Goal: Task Accomplishment & Management: Complete application form

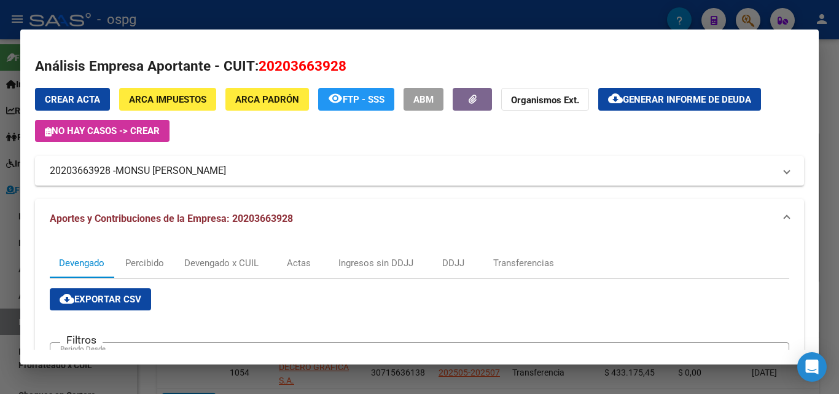
scroll to position [123, 0]
click at [837, 141] on div at bounding box center [419, 197] width 839 height 394
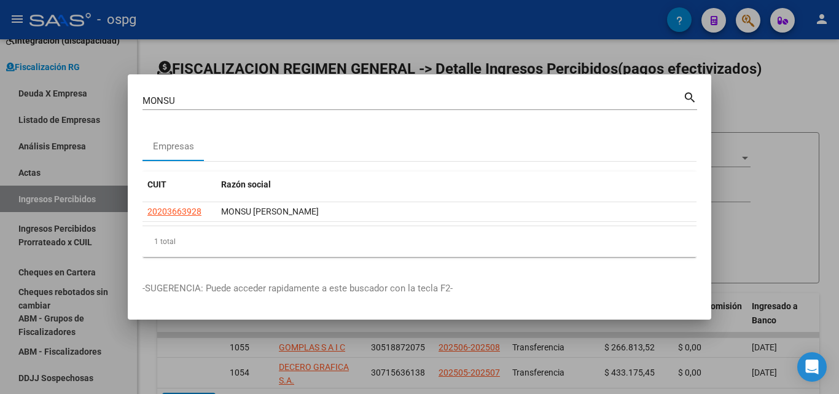
click at [837, 141] on div at bounding box center [419, 197] width 839 height 394
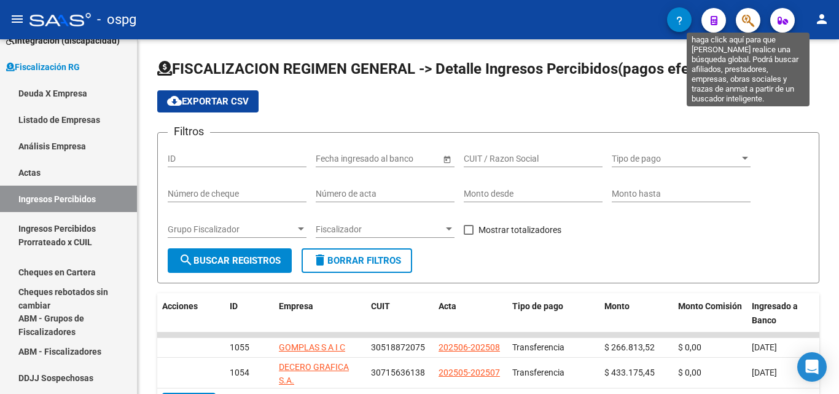
click at [744, 21] on icon "button" at bounding box center [748, 21] width 12 height 14
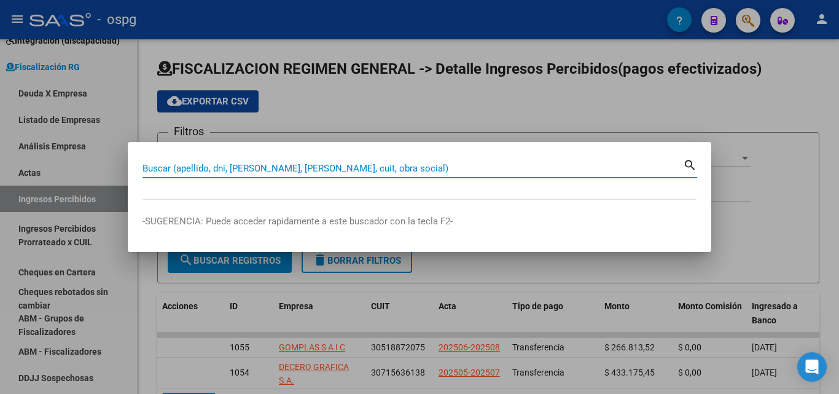
click at [208, 170] on input "Buscar (apellido, dni, [PERSON_NAME], [PERSON_NAME], cuit, obra social)" at bounding box center [412, 168] width 540 height 11
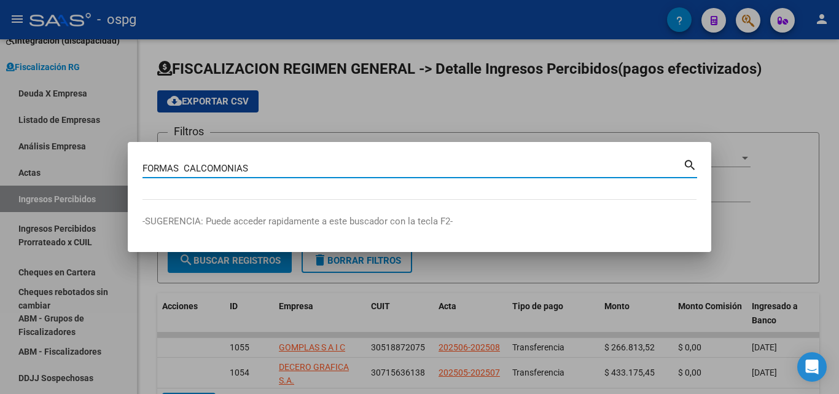
type input "FORMAS CALCOMONIAS"
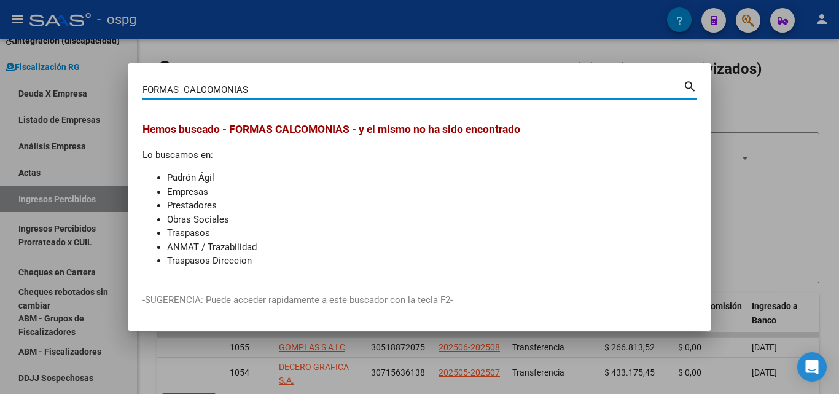
click at [742, 18] on div at bounding box center [419, 197] width 839 height 394
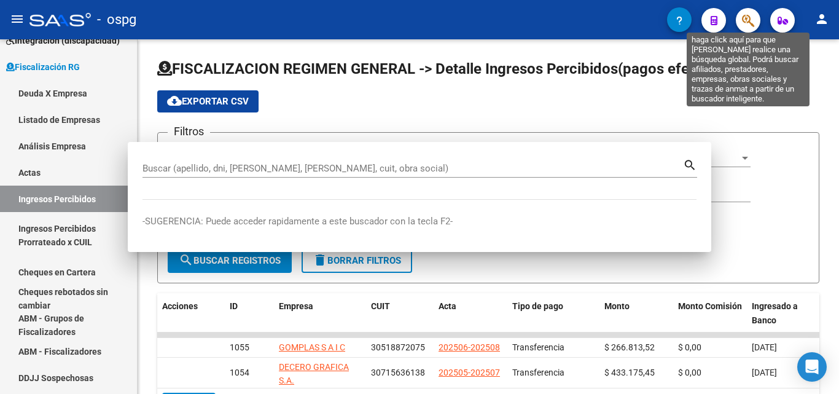
click at [743, 18] on icon "button" at bounding box center [748, 21] width 12 height 14
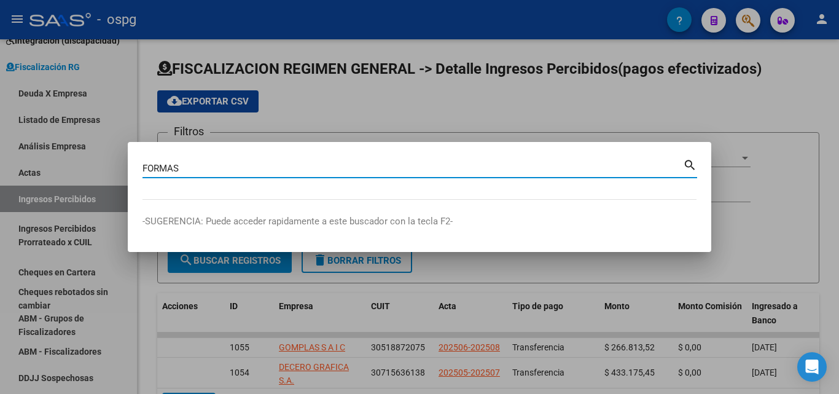
type input "FORMAS"
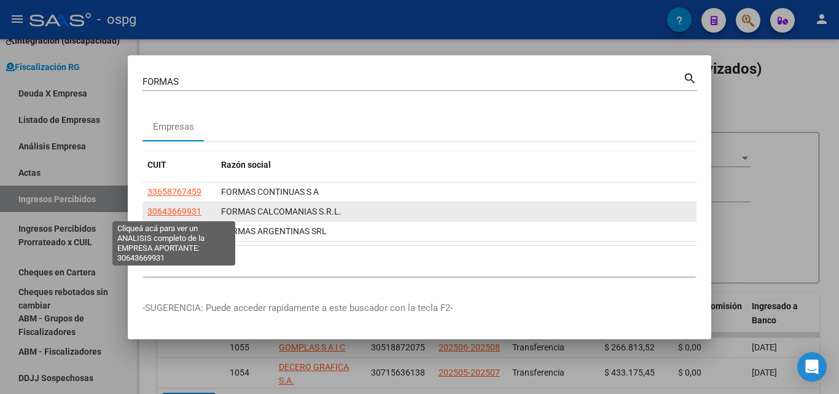
click at [185, 216] on span "30643669931" at bounding box center [174, 211] width 54 height 10
type textarea "30643669931"
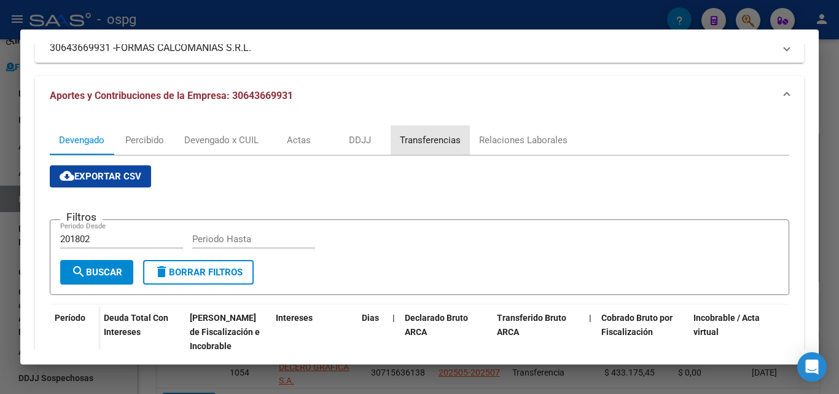
click at [411, 139] on div "Transferencias" at bounding box center [430, 140] width 61 height 14
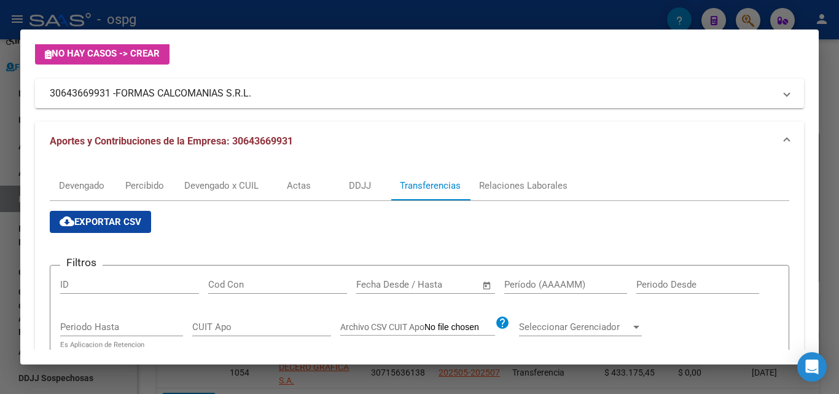
scroll to position [184, 0]
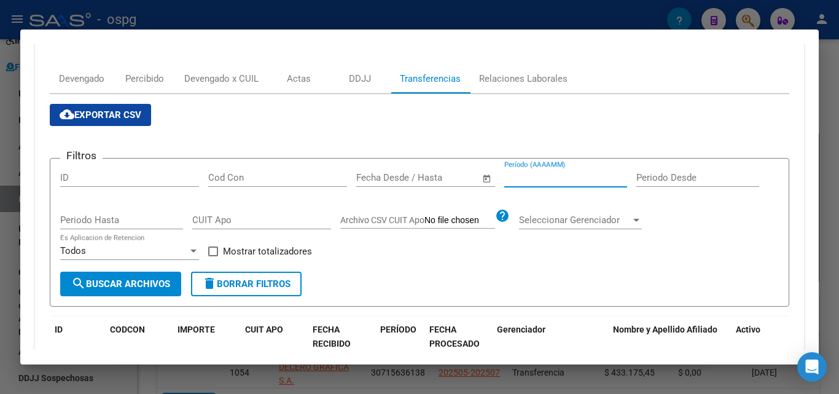
click at [536, 176] on input "Período (AAAAMM)" at bounding box center [565, 177] width 123 height 11
type input "202506"
click at [208, 254] on div "Filtros ID Cod Con Fecha inicio – Fecha fin Fecha Desde / Hasta 202506 Período …" at bounding box center [419, 219] width 718 height 103
drag, startPoint x: 208, startPoint y: 254, endPoint x: 172, endPoint y: 262, distance: 37.1
click at [207, 254] on div "Filtros ID Cod Con Fecha inicio – Fecha fin Fecha Desde / Hasta 202506 Período …" at bounding box center [419, 219] width 718 height 103
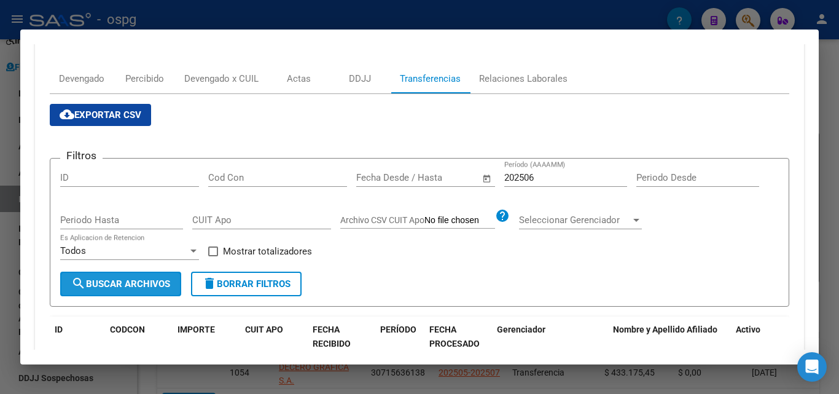
click at [153, 280] on span "search Buscar Archivos" at bounding box center [120, 283] width 99 height 11
drag, startPoint x: 211, startPoint y: 249, endPoint x: 188, endPoint y: 259, distance: 24.2
click at [210, 249] on span at bounding box center [213, 251] width 10 height 10
click at [212, 256] on input "Mostrar totalizadores" at bounding box center [212, 256] width 1 height 1
checkbox input "true"
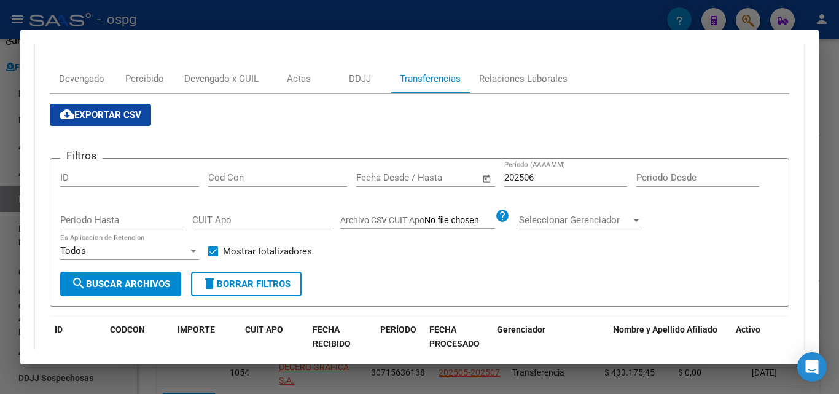
click at [155, 279] on span "search Buscar Archivos" at bounding box center [120, 283] width 99 height 11
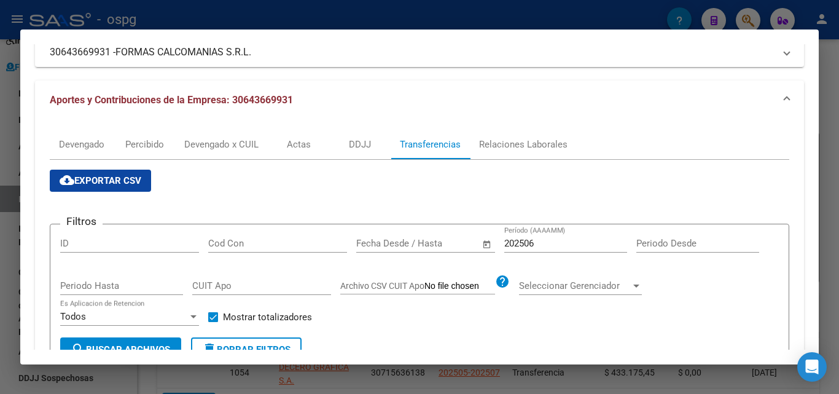
scroll to position [103, 0]
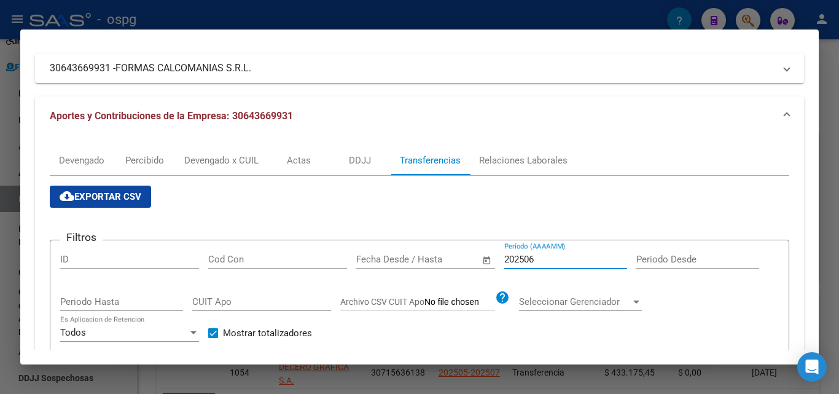
click at [545, 260] on input "202506" at bounding box center [565, 259] width 123 height 11
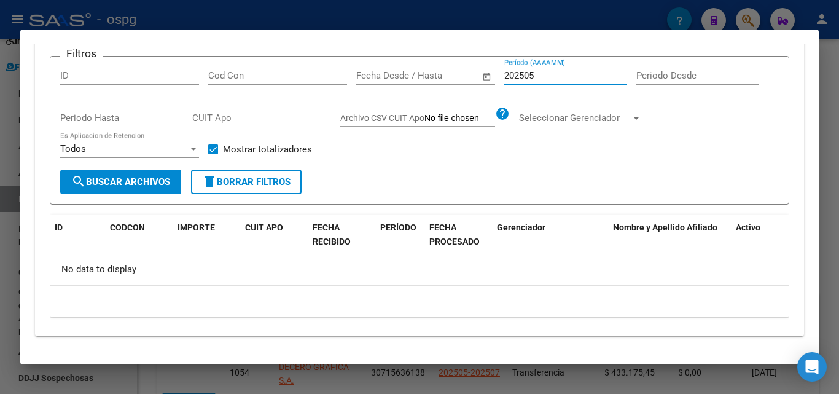
type input "202505"
click at [135, 177] on span "search Buscar Archivos" at bounding box center [120, 181] width 99 height 11
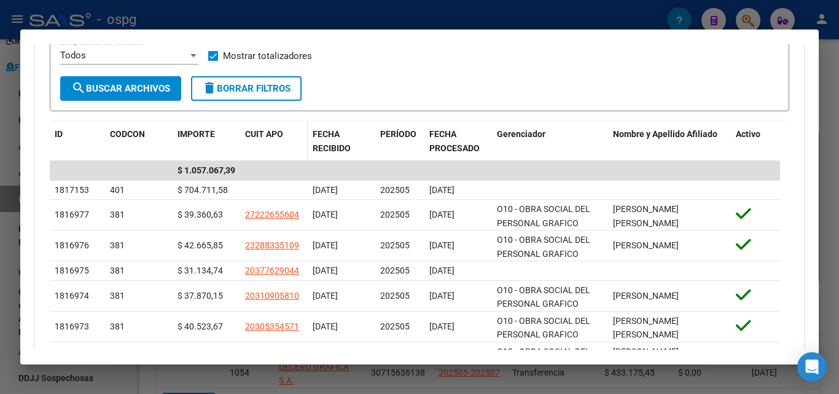
scroll to position [410, 0]
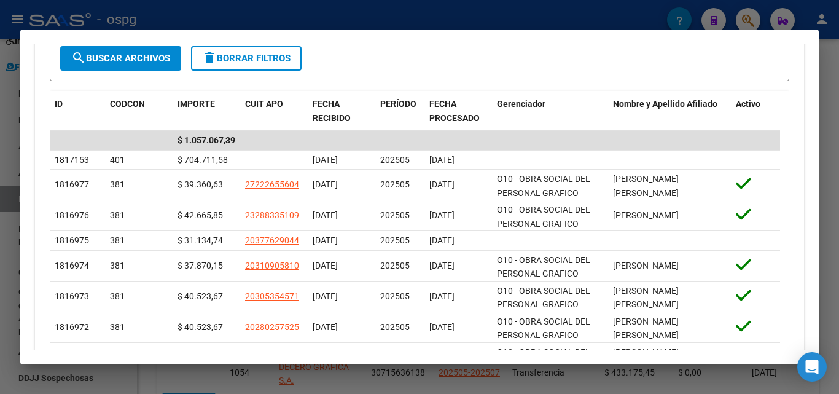
click at [1, 178] on div at bounding box center [419, 197] width 839 height 394
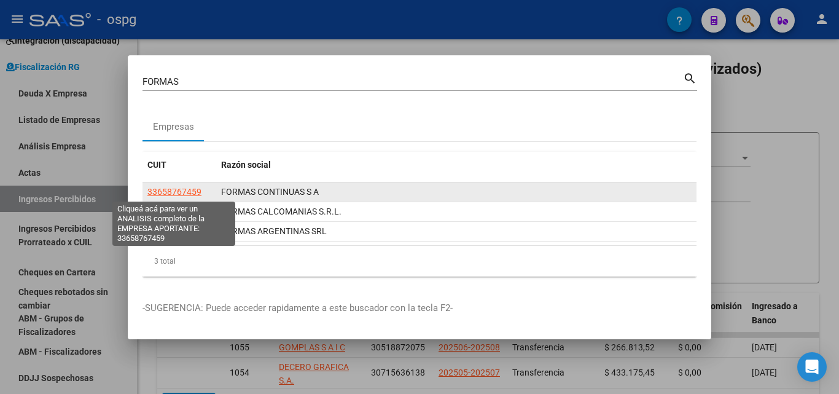
click at [176, 192] on span "33658767459" at bounding box center [174, 192] width 54 height 10
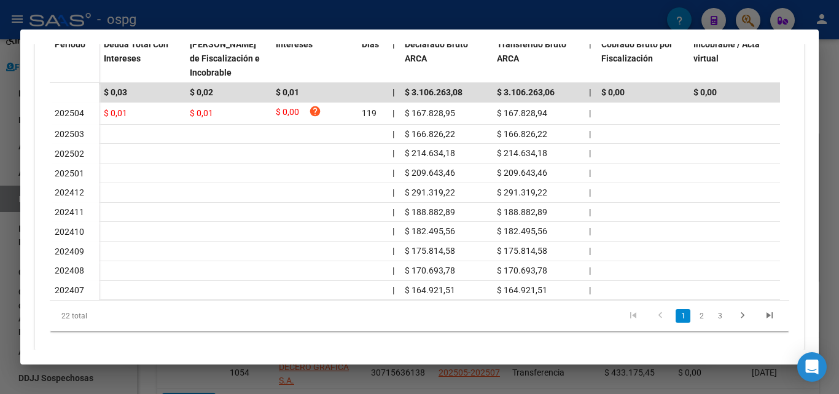
scroll to position [421, 0]
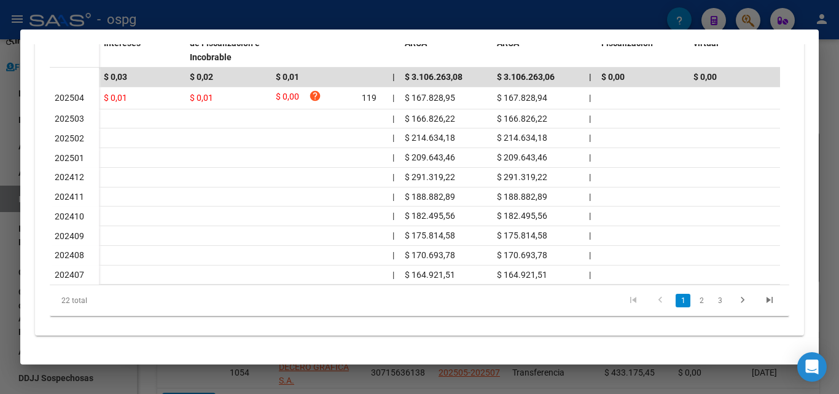
click at [1, 239] on div at bounding box center [419, 197] width 839 height 394
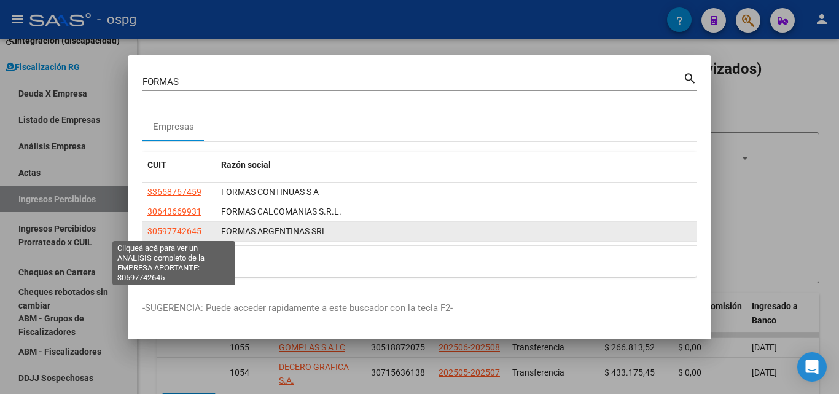
click at [178, 235] on span "30597742645" at bounding box center [174, 231] width 54 height 10
type textarea "30597742645"
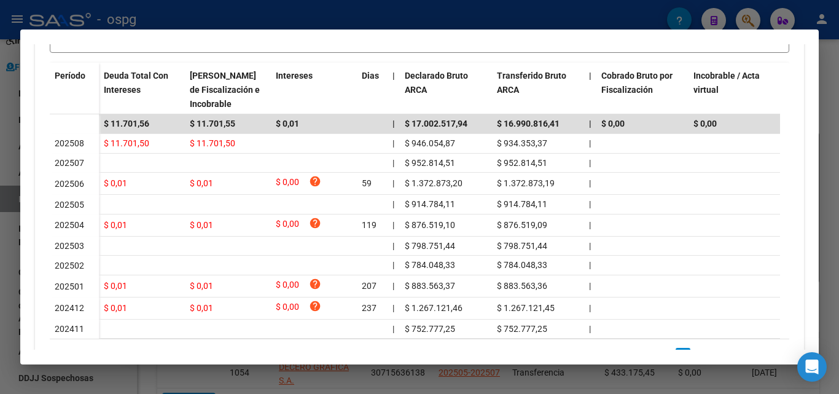
scroll to position [368, 0]
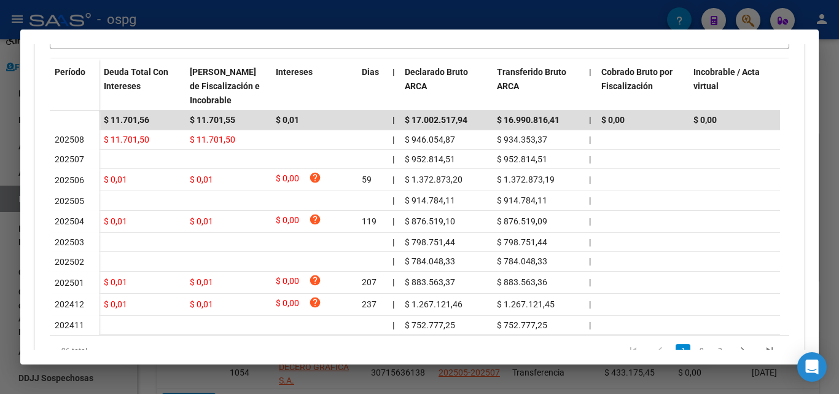
click at [0, 278] on div at bounding box center [419, 197] width 839 height 394
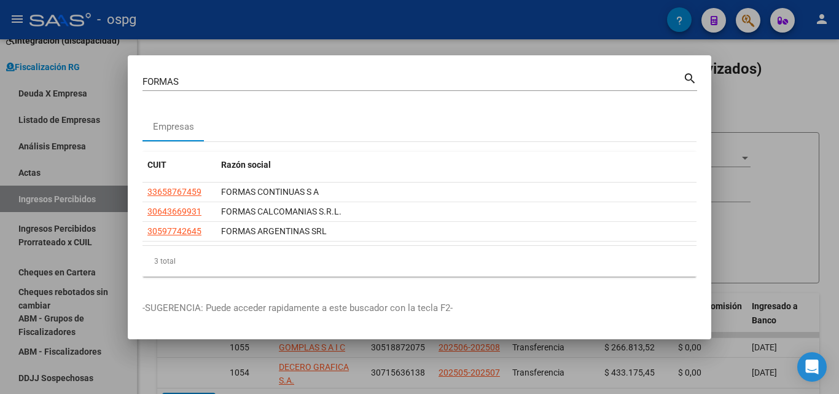
click at [807, 115] on div at bounding box center [419, 197] width 839 height 394
click at [807, 115] on app-list-header "FISCALIZACION REGIMEN GENERAL -> Detalle Ingresos Percibidos(pagos efectivizado…" at bounding box center [488, 171] width 662 height 224
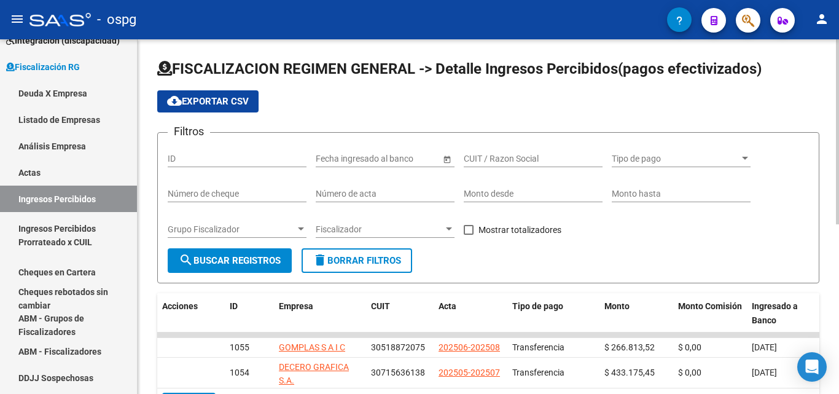
drag, startPoint x: 807, startPoint y: 115, endPoint x: 752, endPoint y: 58, distance: 78.6
click at [796, 100] on app-list-header "FISCALIZACION REGIMEN GENERAL -> Detalle Ingresos Percibidos(pagos efectivizado…" at bounding box center [488, 171] width 662 height 224
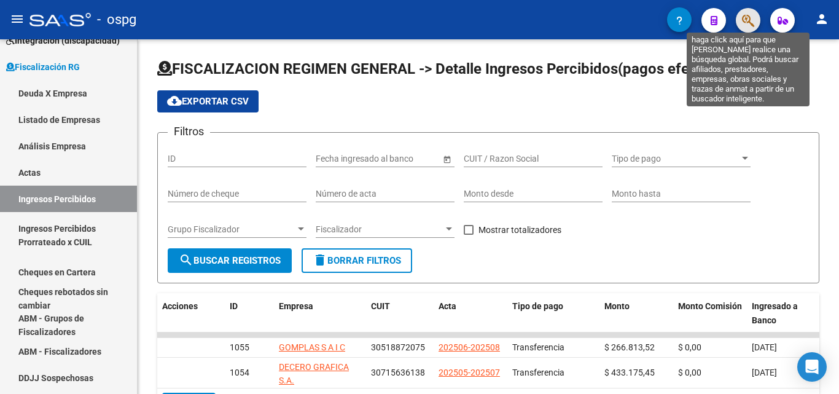
click at [750, 18] on icon "button" at bounding box center [748, 21] width 12 height 14
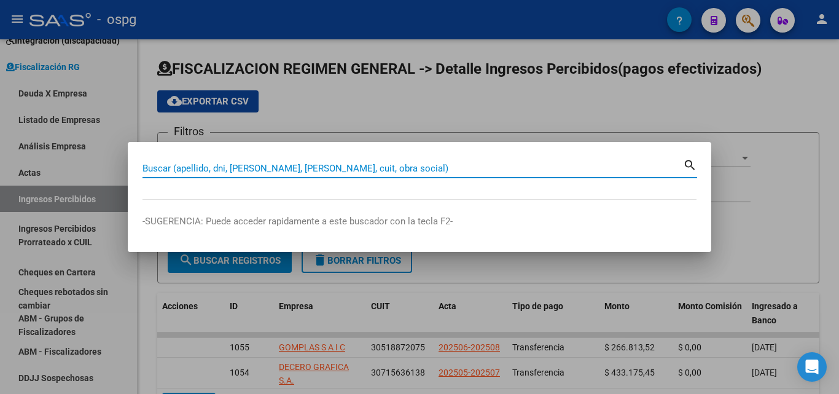
click at [219, 167] on input "Buscar (apellido, dni, [PERSON_NAME], [PERSON_NAME], cuit, obra social)" at bounding box center [412, 168] width 540 height 11
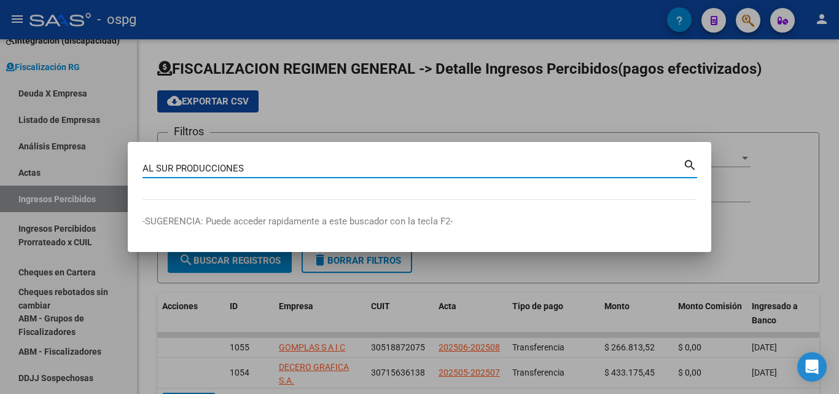
type input "AL SUR PRODUCCIONES"
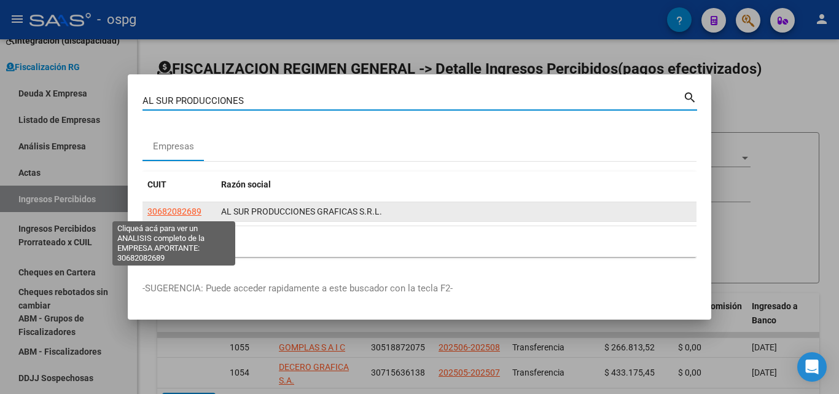
click at [176, 206] on span "30682082689" at bounding box center [174, 211] width 54 height 10
type textarea "30682082689"
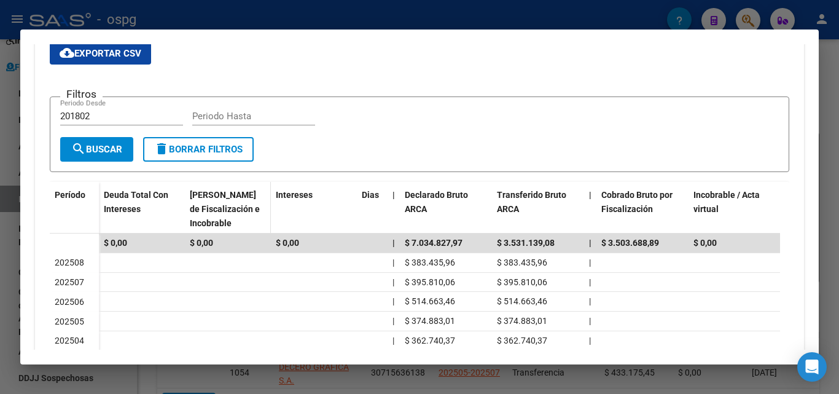
scroll to position [418, 0]
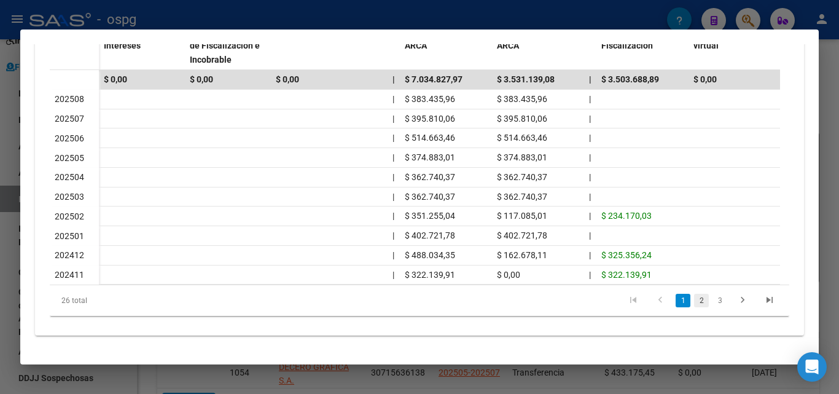
click at [694, 300] on link "2" at bounding box center [701, 300] width 15 height 14
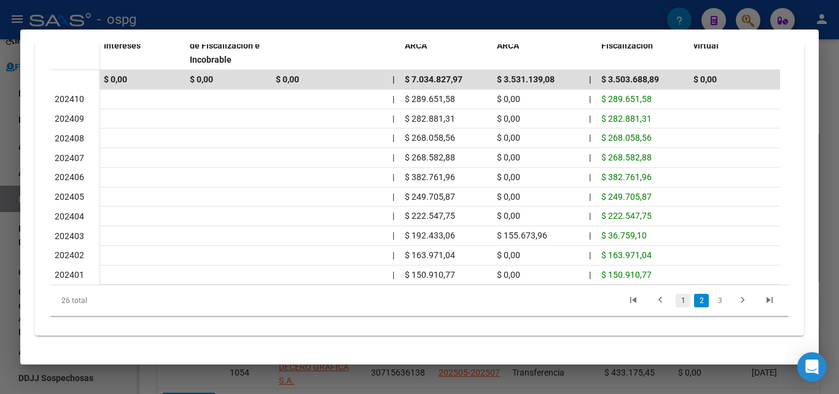
click at [675, 299] on link "1" at bounding box center [682, 300] width 15 height 14
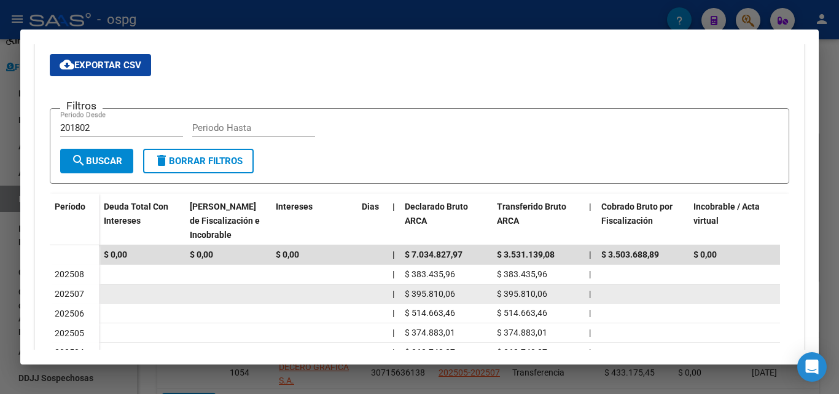
scroll to position [111, 0]
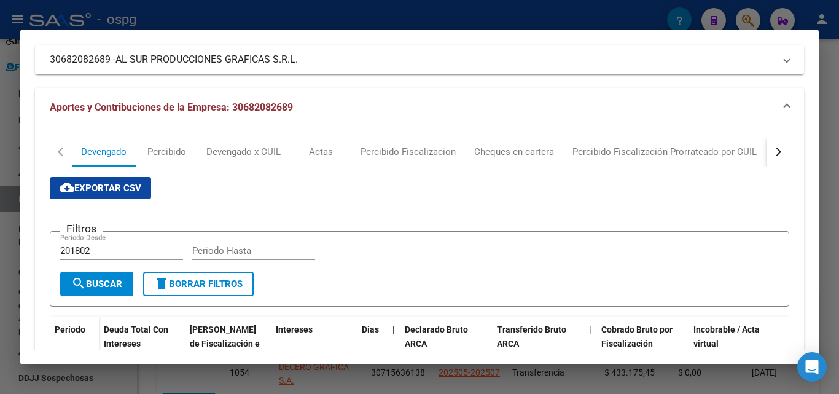
click at [772, 150] on div "button" at bounding box center [776, 151] width 9 height 9
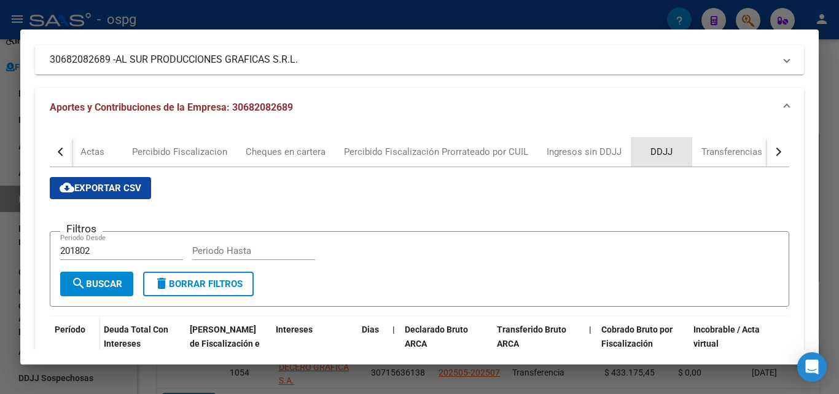
click at [664, 151] on div "DDJJ" at bounding box center [661, 152] width 22 height 14
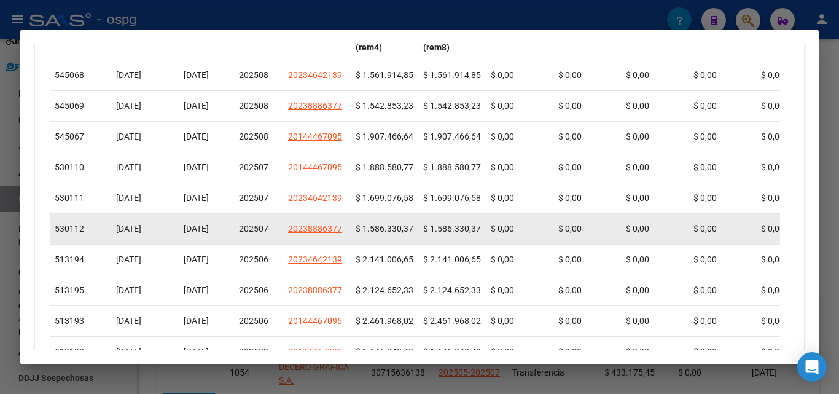
scroll to position [491, 0]
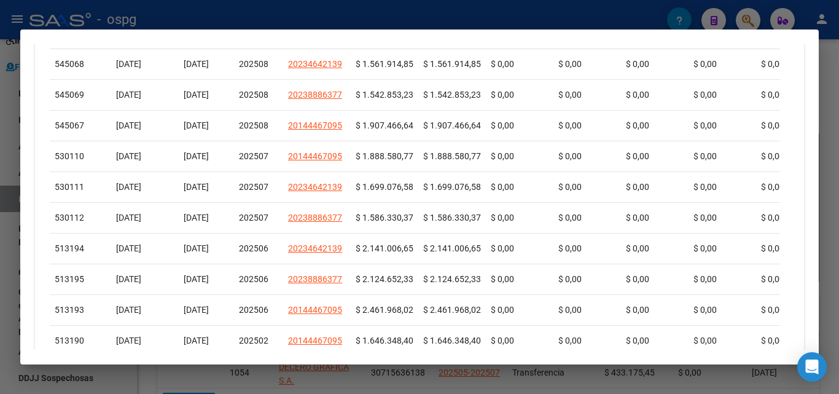
click at [0, 181] on div at bounding box center [419, 197] width 839 height 394
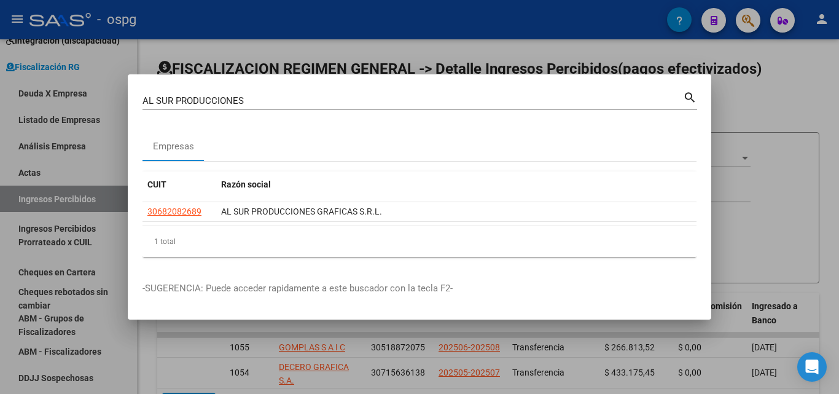
click at [766, 114] on div at bounding box center [419, 197] width 839 height 394
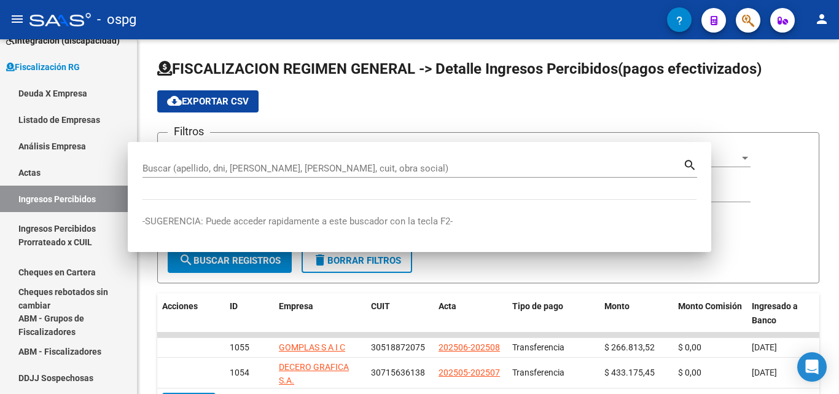
click at [766, 114] on app-list-header "FISCALIZACION REGIMEN GENERAL -> Detalle Ingresos Percibidos(pagos efectivizado…" at bounding box center [488, 171] width 662 height 224
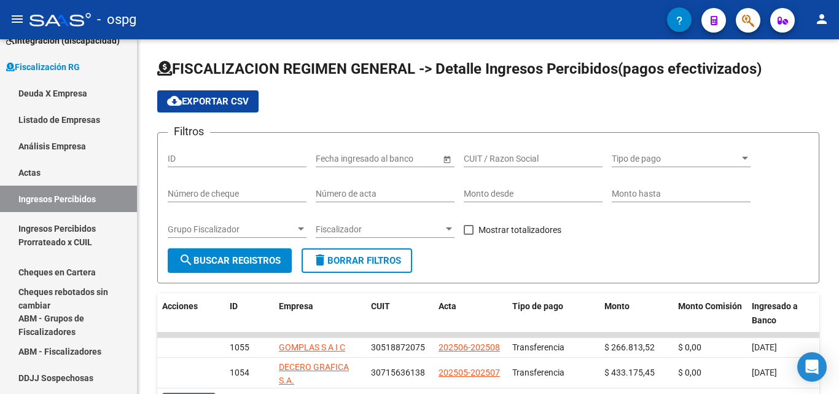
drag, startPoint x: 742, startPoint y: 21, endPoint x: 736, endPoint y: 21, distance: 6.8
click at [736, 21] on button "button" at bounding box center [748, 20] width 25 height 25
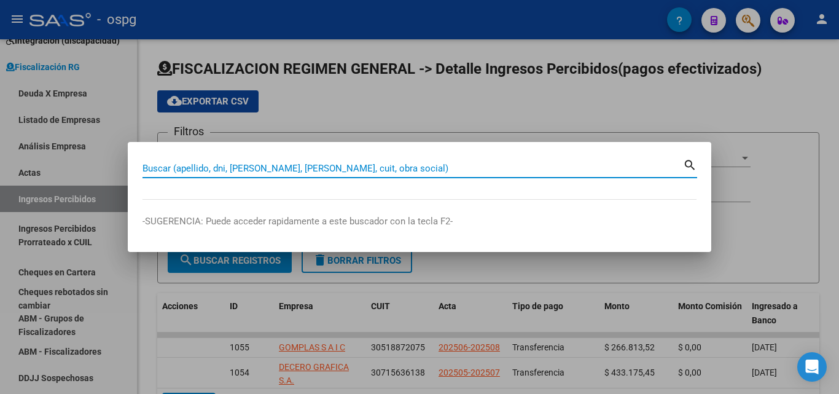
click at [251, 169] on input "Buscar (apellido, dni, [PERSON_NAME], [PERSON_NAME], cuit, obra social)" at bounding box center [412, 168] width 540 height 11
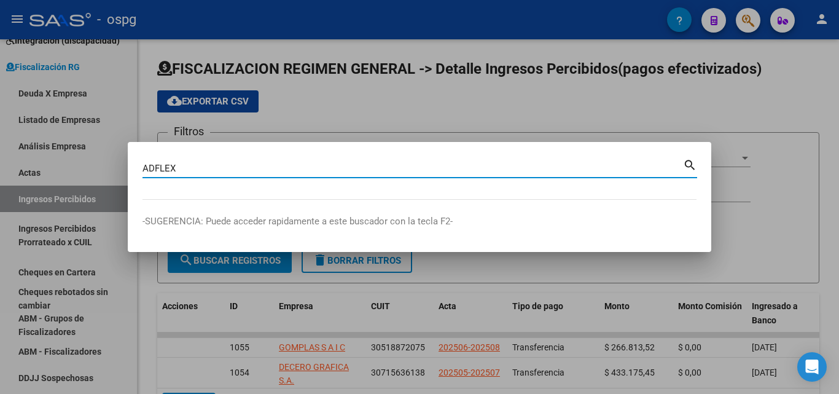
type input "ADFLEX"
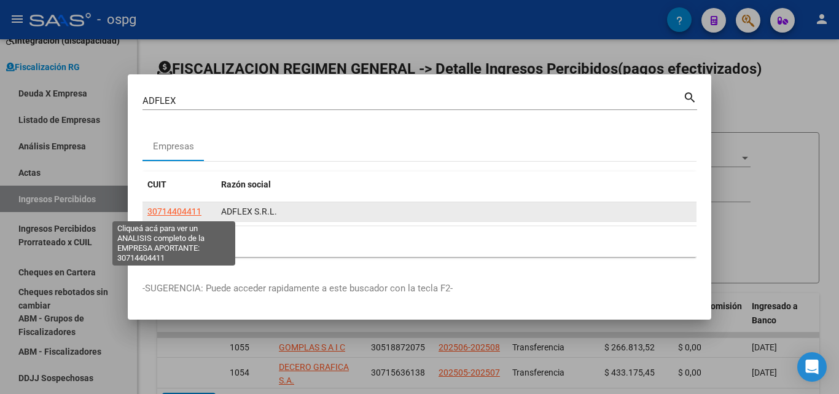
click at [177, 210] on span "30714404411" at bounding box center [174, 211] width 54 height 10
type textarea "30714404411"
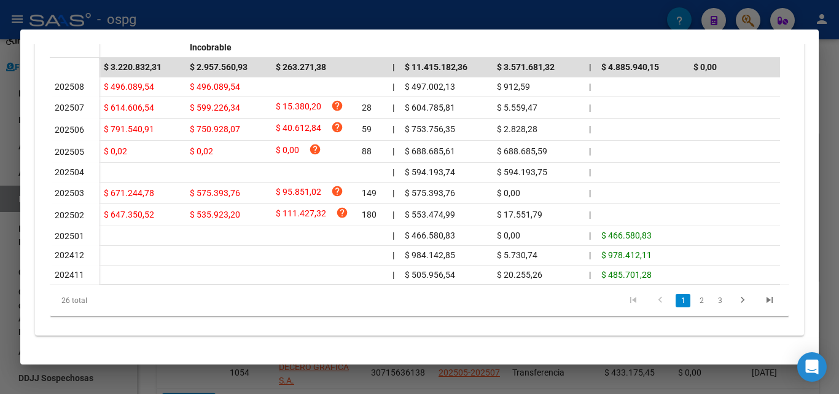
scroll to position [123, 0]
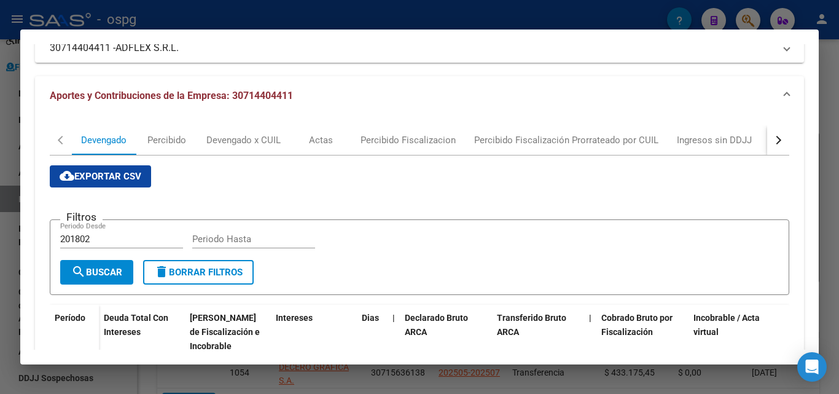
click at [772, 142] on div "button" at bounding box center [776, 140] width 9 height 9
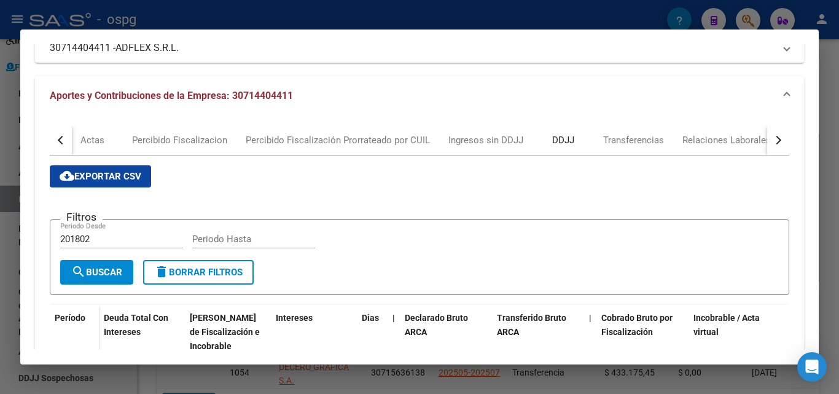
click at [552, 141] on div "DDJJ" at bounding box center [563, 140] width 22 height 14
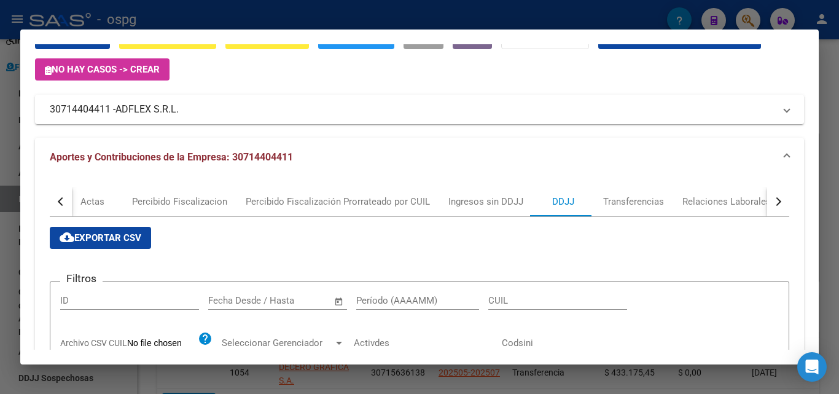
scroll to position [0, 0]
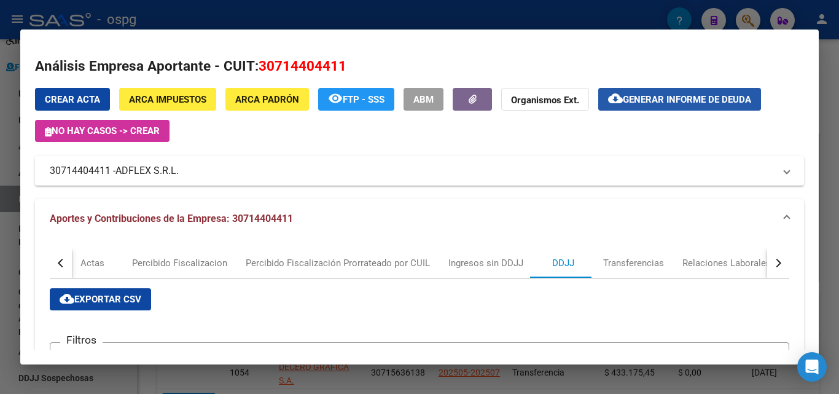
click at [630, 102] on span "Generar informe de deuda" at bounding box center [687, 99] width 128 height 11
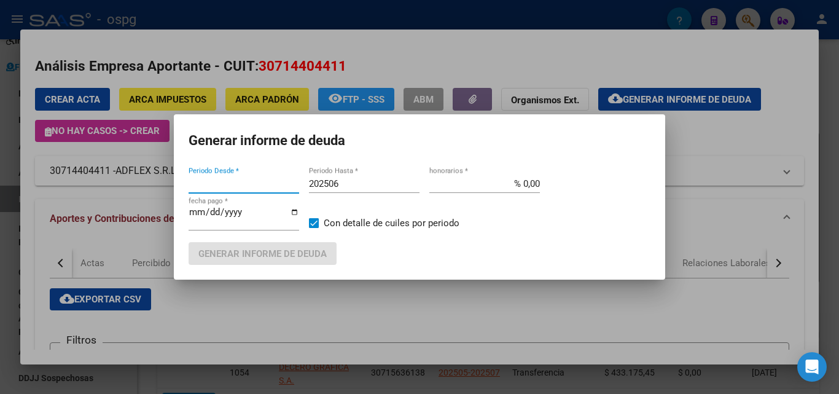
type input "202502"
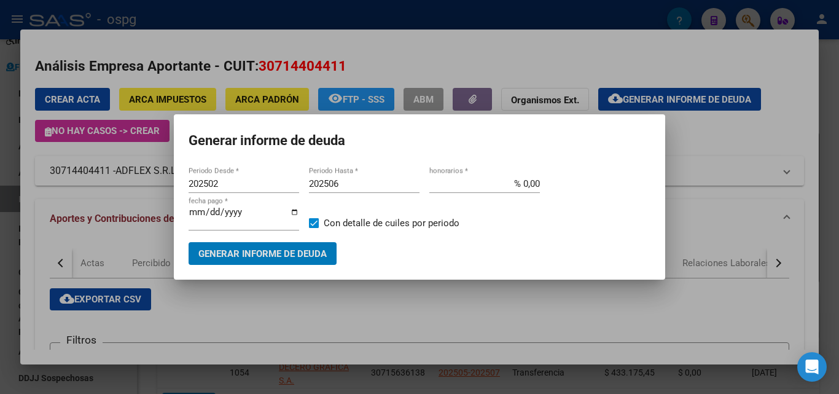
click at [368, 184] on input "202506" at bounding box center [364, 183] width 111 height 11
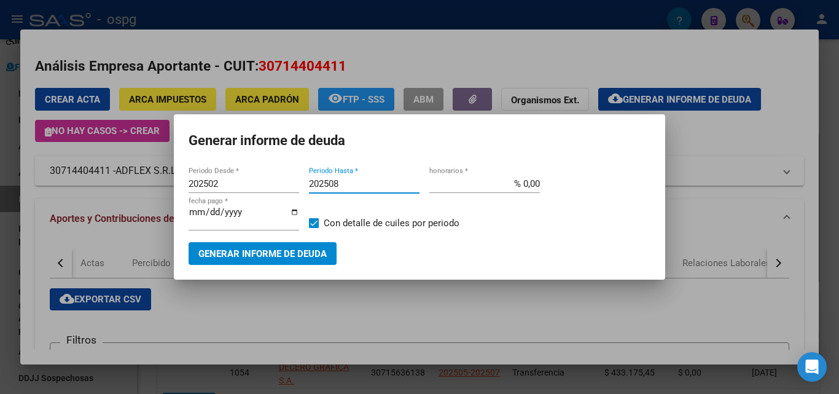
type input "202508"
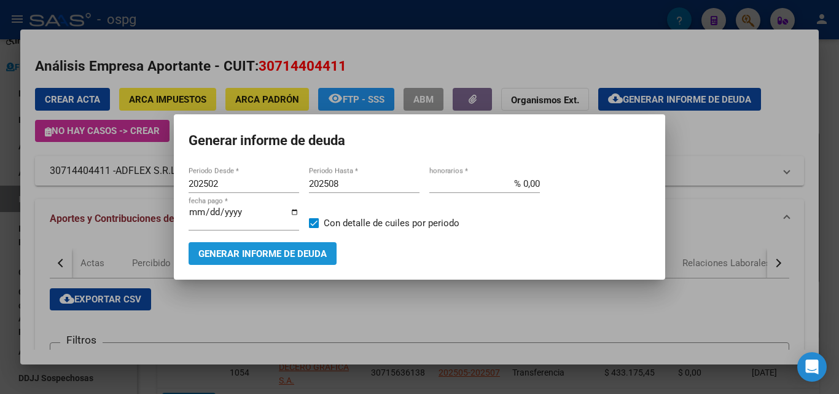
click at [286, 254] on span "Generar informe de deuda" at bounding box center [262, 253] width 128 height 11
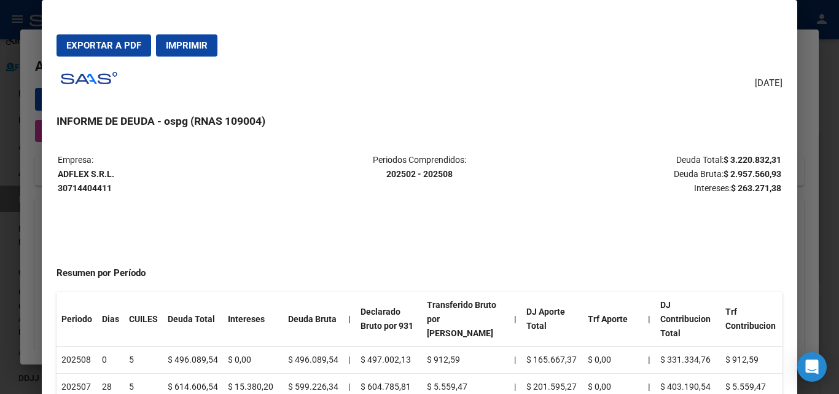
click at [0, 249] on div at bounding box center [419, 197] width 839 height 394
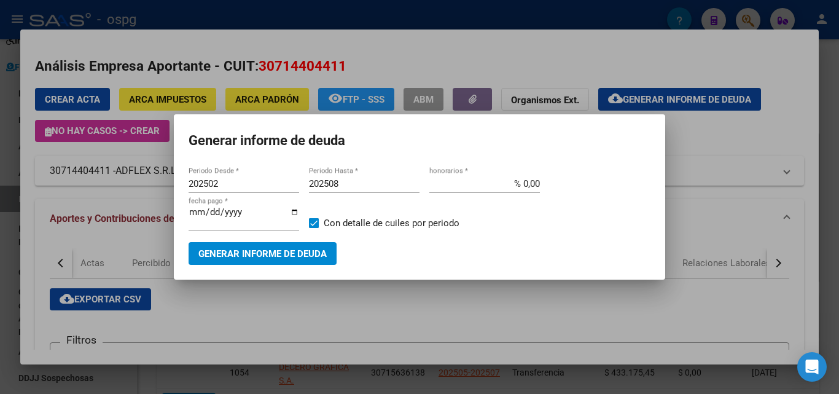
click at [0, 249] on div at bounding box center [419, 197] width 839 height 394
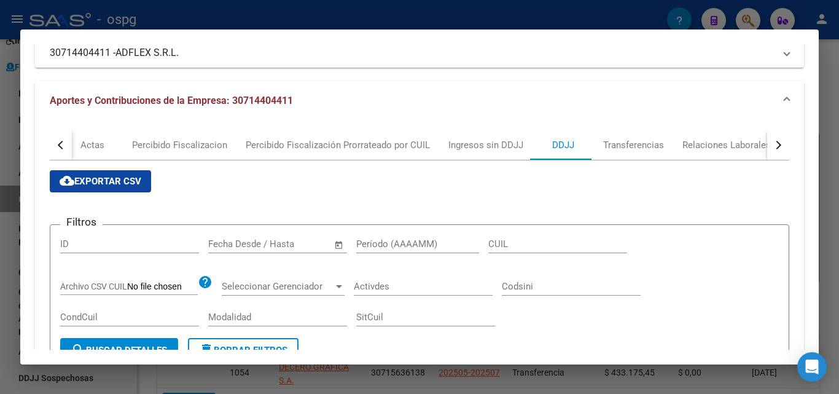
scroll to position [123, 0]
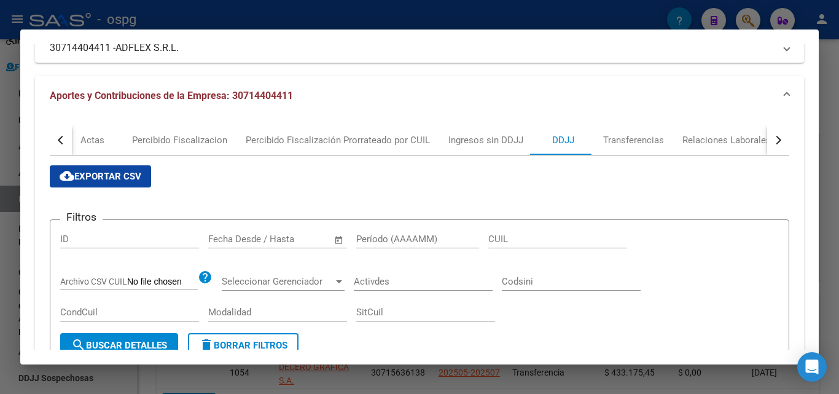
click at [230, 238] on input "text" at bounding box center [233, 238] width 50 height 11
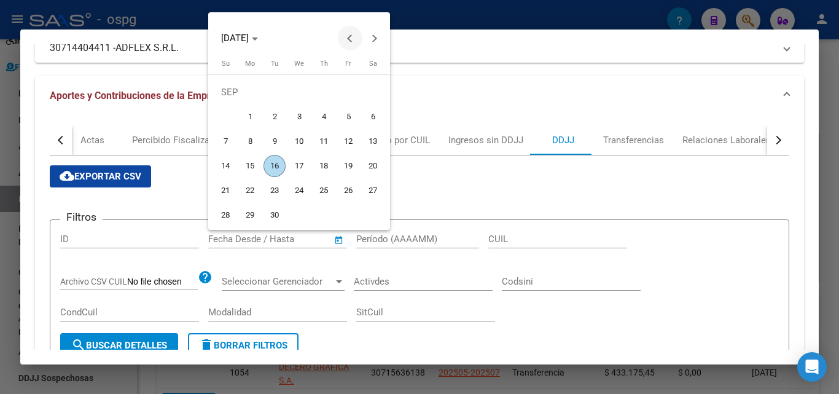
click at [353, 39] on button "Previous month" at bounding box center [350, 38] width 25 height 25
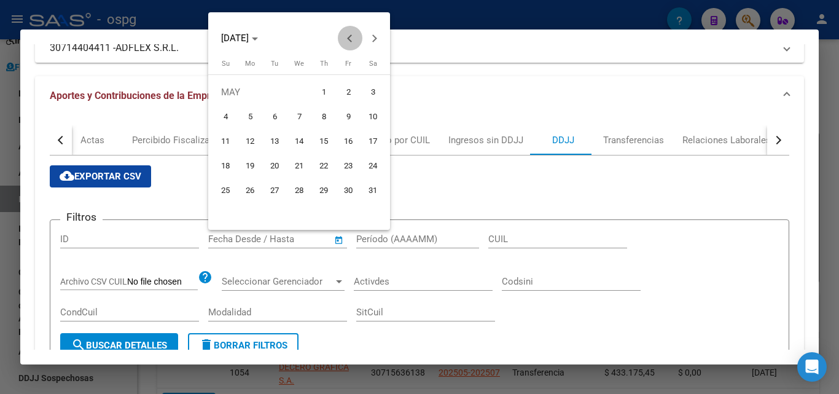
click at [353, 39] on button "Previous month" at bounding box center [350, 38] width 25 height 25
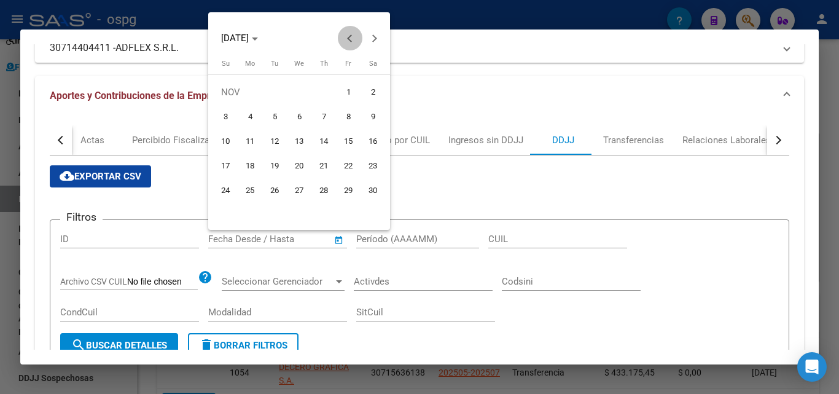
click at [353, 39] on button "Previous month" at bounding box center [350, 38] width 25 height 25
click at [371, 37] on button "Next month" at bounding box center [374, 38] width 25 height 25
click at [372, 37] on button "Next month" at bounding box center [374, 38] width 25 height 25
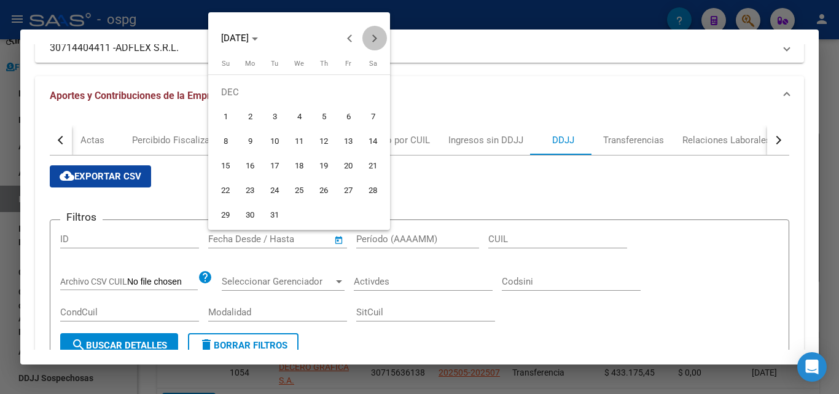
click at [372, 37] on button "Next month" at bounding box center [374, 38] width 25 height 25
click at [378, 89] on span "1" at bounding box center [373, 92] width 22 height 22
type input "[DATE]"
click at [371, 92] on span "1" at bounding box center [373, 92] width 22 height 22
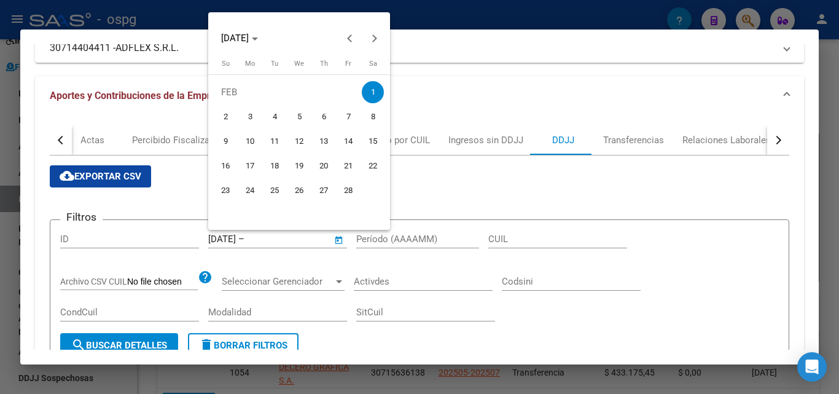
type input "[DATE]"
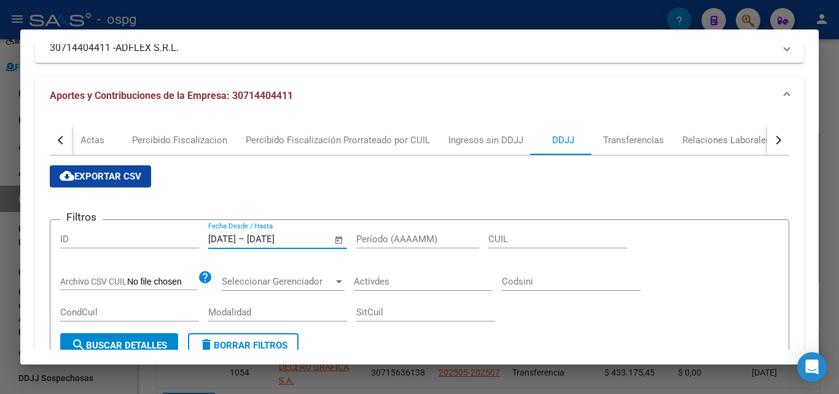
drag, startPoint x: 314, startPoint y: 236, endPoint x: 272, endPoint y: 238, distance: 42.4
click at [272, 238] on input "[DATE]" at bounding box center [277, 238] width 60 height 11
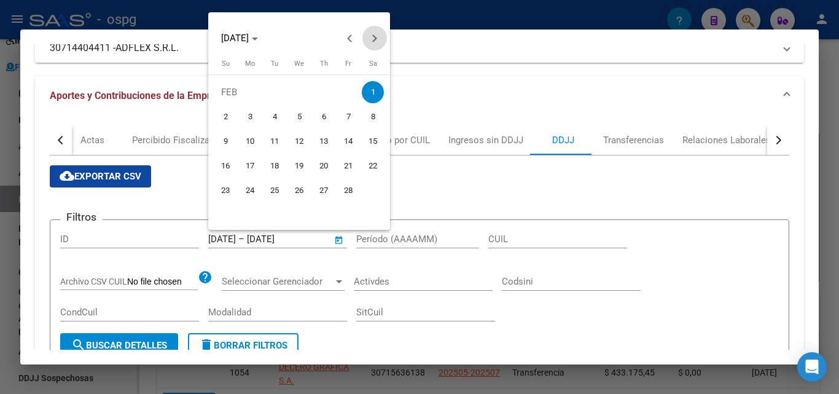
click at [376, 40] on span "Next month" at bounding box center [374, 38] width 25 height 25
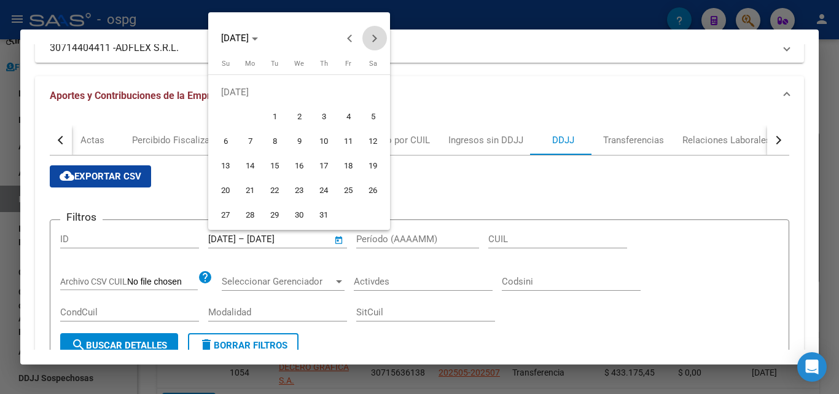
click at [376, 40] on span "Next month" at bounding box center [374, 38] width 25 height 25
click at [353, 42] on span "Previous month" at bounding box center [350, 38] width 25 height 25
click at [227, 217] on span "31" at bounding box center [225, 215] width 22 height 22
type input "[DATE]"
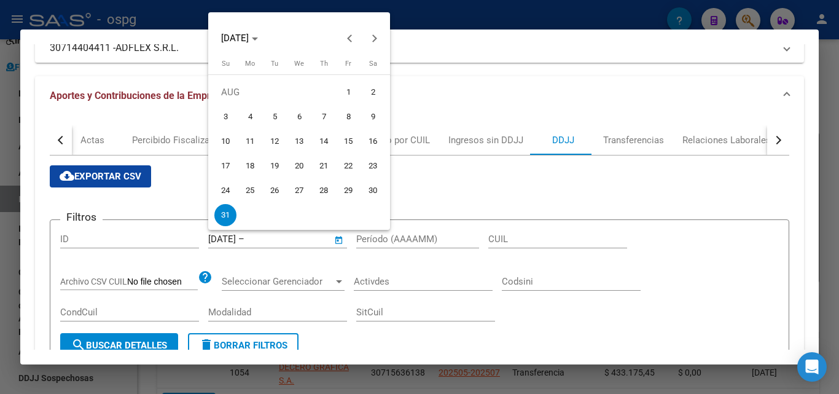
click at [420, 263] on div at bounding box center [419, 197] width 839 height 394
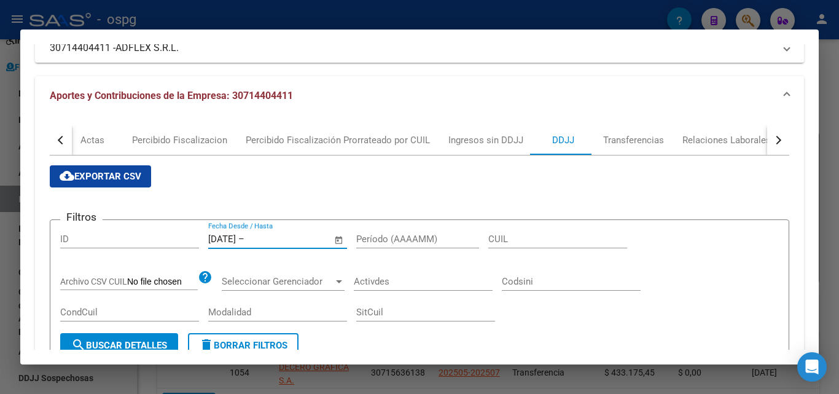
drag, startPoint x: 286, startPoint y: 238, endPoint x: 179, endPoint y: 236, distance: 106.9
click at [179, 236] on div "Filtros ID [DATE] [DATE] – Fecha fin Fecha Desde / Hasta Período (AAAAMM) CUIL …" at bounding box center [419, 281] width 718 height 103
click at [332, 200] on app-list-header "Filtros ID [DATE] [DATE] – Fecha fin Fecha Desde / Hasta Período (AAAAMM) CUIL …" at bounding box center [419, 284] width 739 height 168
click at [335, 236] on span "Open calendar" at bounding box center [338, 239] width 29 height 29
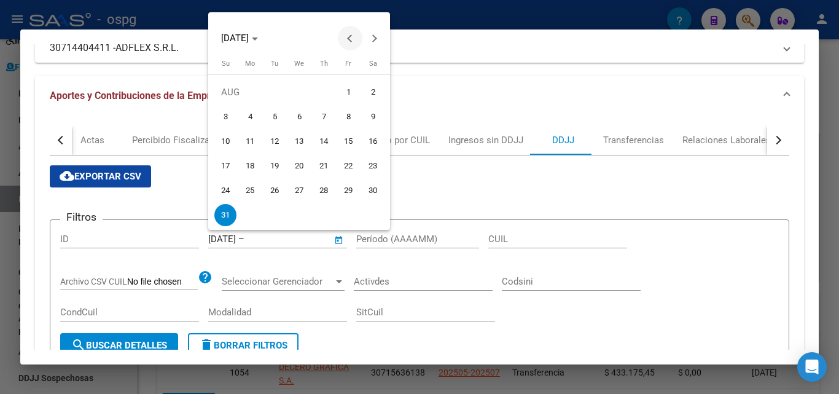
click at [352, 34] on span "Previous month" at bounding box center [350, 38] width 25 height 25
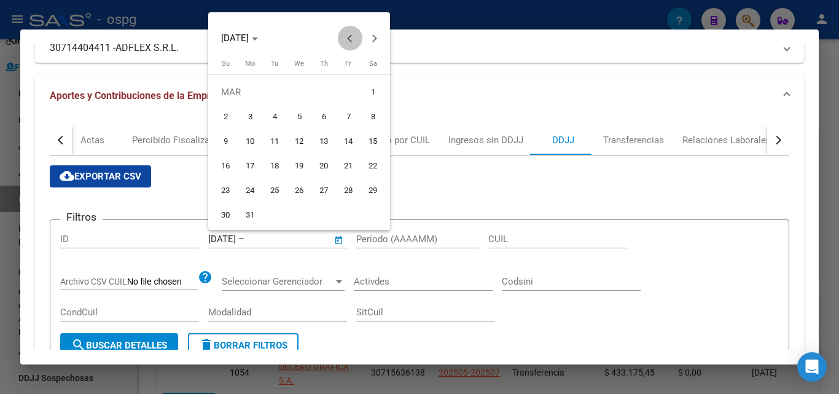
click at [352, 34] on span "Previous month" at bounding box center [350, 38] width 25 height 25
click at [372, 36] on button "Next month" at bounding box center [374, 38] width 25 height 25
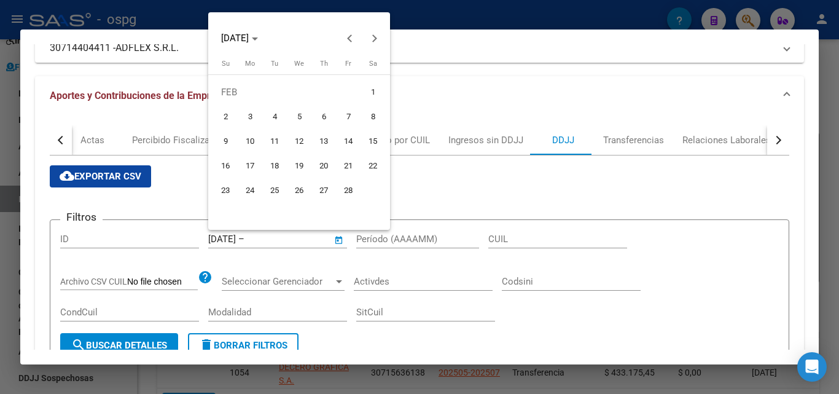
click at [368, 95] on span "1" at bounding box center [373, 92] width 22 height 22
type input "[DATE]"
click at [296, 242] on div at bounding box center [419, 197] width 839 height 394
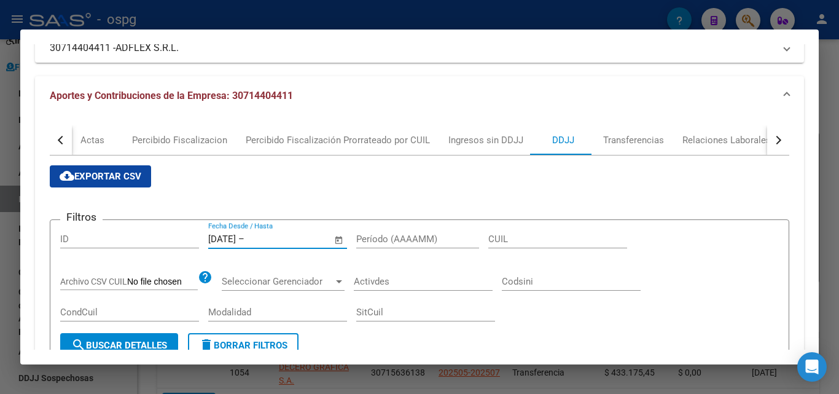
click at [296, 242] on input "text" at bounding box center [277, 238] width 60 height 11
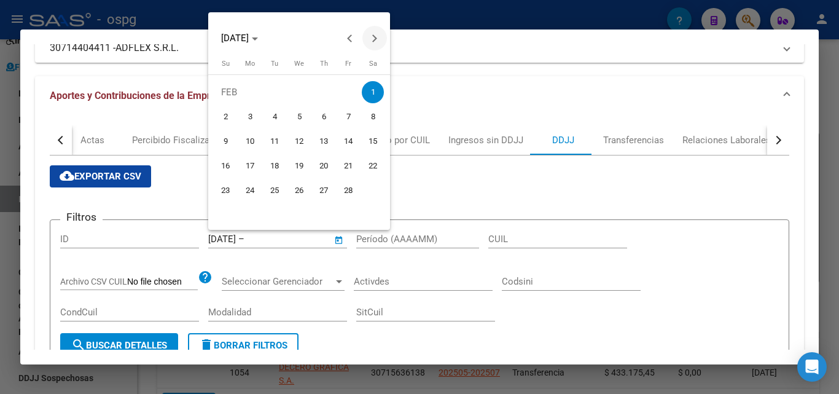
click at [373, 45] on span "Next month" at bounding box center [374, 38] width 25 height 25
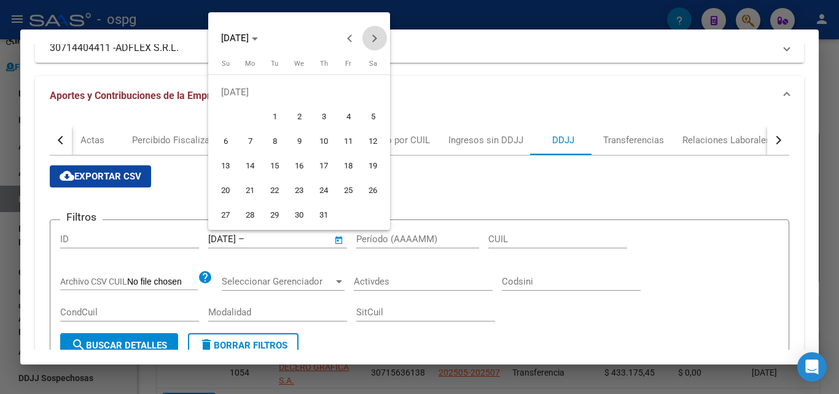
click at [373, 44] on span "Next month" at bounding box center [374, 38] width 25 height 25
click at [344, 42] on span "Previous month" at bounding box center [350, 38] width 25 height 25
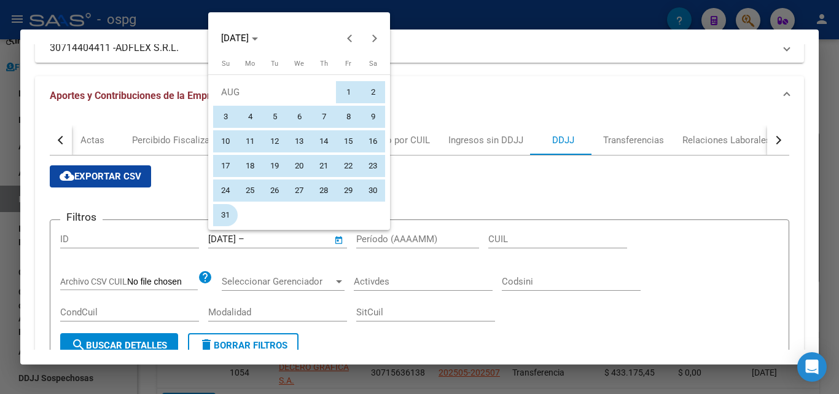
click at [226, 213] on span "31" at bounding box center [225, 215] width 22 height 22
type input "[DATE]"
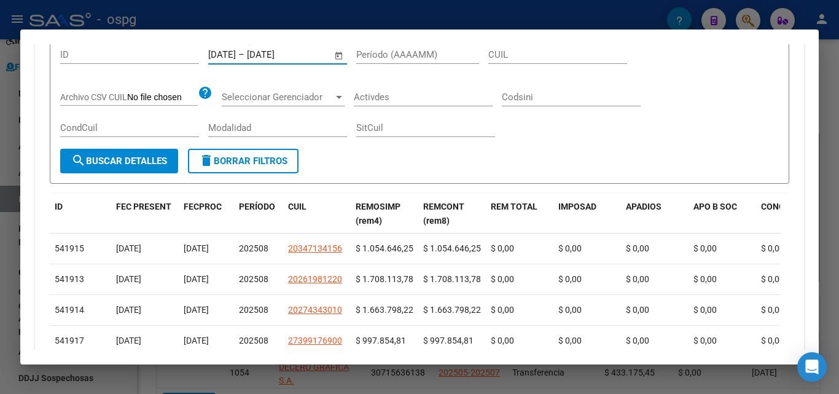
click at [134, 162] on span "search Buscar Detalles" at bounding box center [119, 160] width 96 height 11
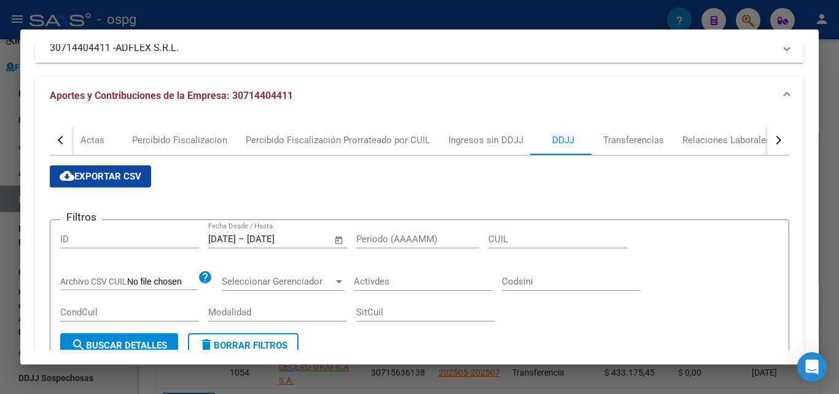
click at [121, 176] on span "cloud_download Exportar CSV" at bounding box center [101, 176] width 82 height 11
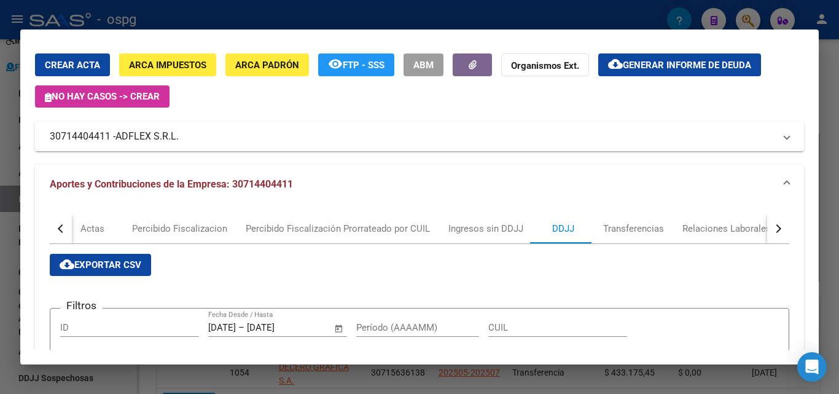
scroll to position [0, 0]
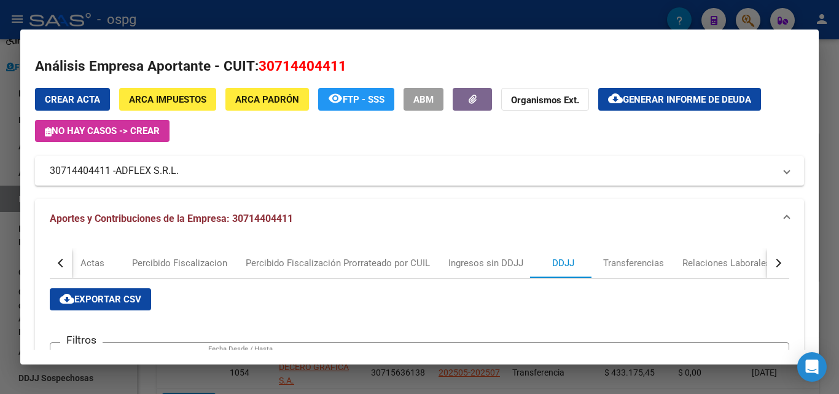
click at [828, 122] on div at bounding box center [419, 197] width 839 height 394
drag, startPoint x: 828, startPoint y: 122, endPoint x: 812, endPoint y: 113, distance: 17.6
click at [828, 121] on div at bounding box center [419, 197] width 839 height 394
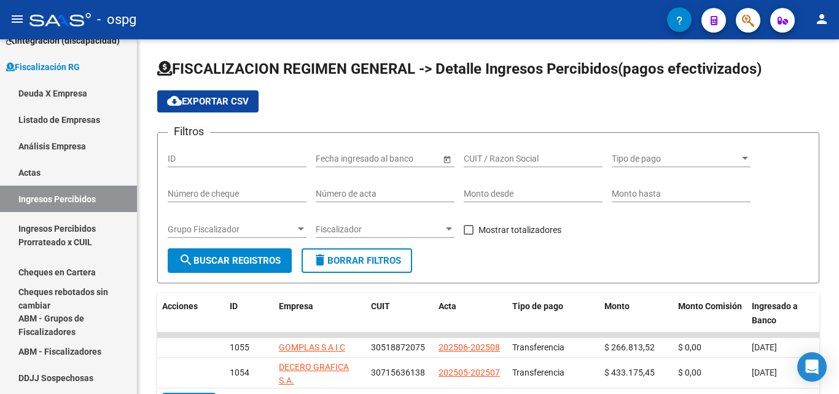
click at [744, 10] on span "button" at bounding box center [748, 20] width 12 height 25
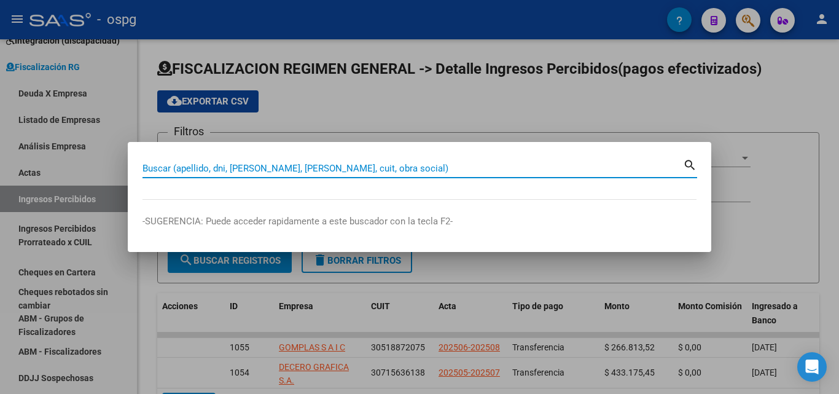
click at [283, 169] on input "Buscar (apellido, dni, [PERSON_NAME], [PERSON_NAME], cuit, obra social)" at bounding box center [412, 168] width 540 height 11
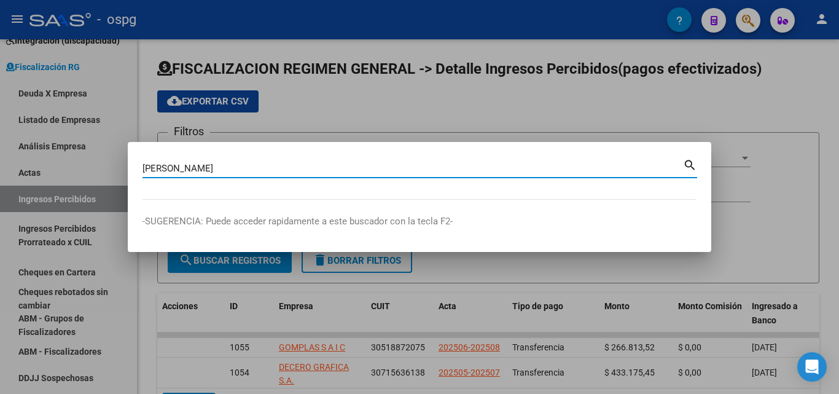
type input "[PERSON_NAME]"
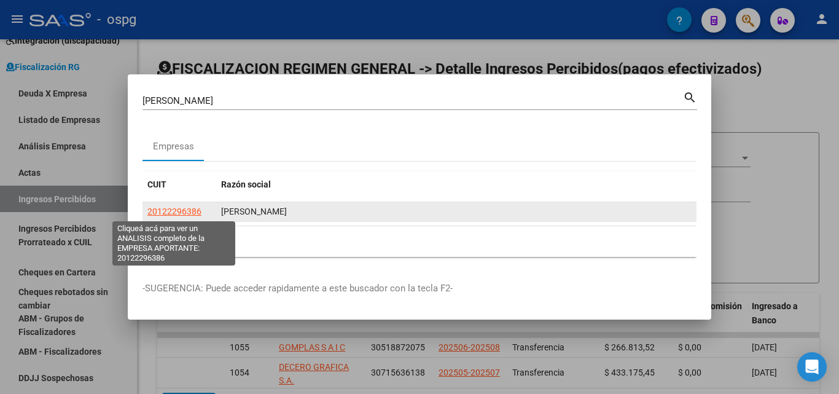
click at [179, 212] on span "20122296386" at bounding box center [174, 211] width 54 height 10
type textarea "20122296386"
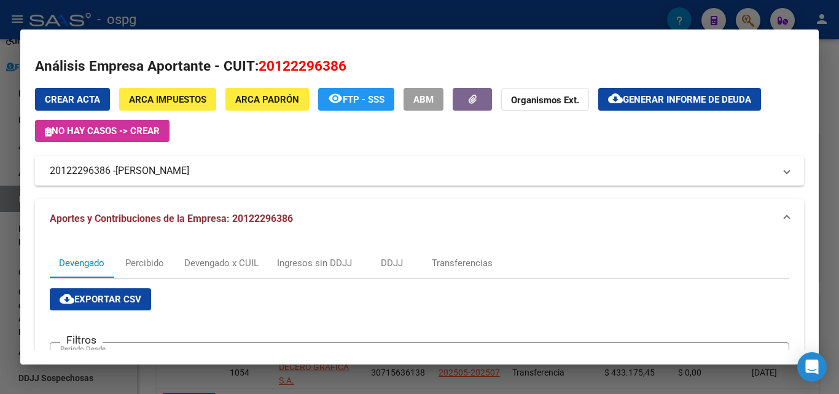
click at [671, 91] on button "cloud_download Generar informe de deuda" at bounding box center [679, 99] width 163 height 23
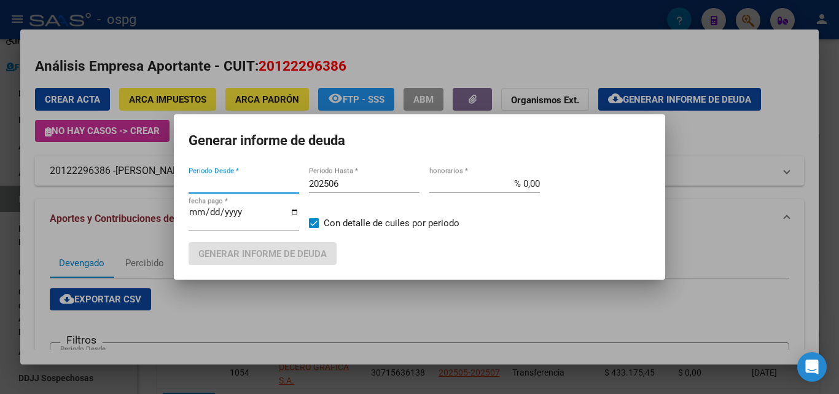
type input "201802"
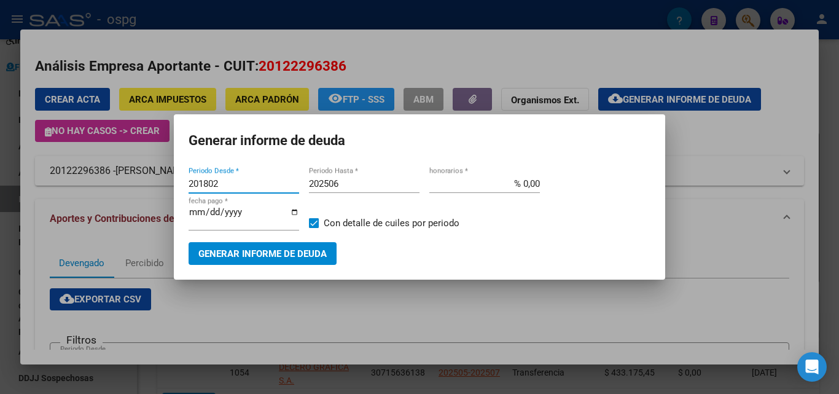
drag, startPoint x: 247, startPoint y: 188, endPoint x: 153, endPoint y: 177, distance: 95.1
click at [153, 177] on div "[PERSON_NAME] (apellido, dni, cuil, nro traspaso, cuit, obra social) search Emp…" at bounding box center [419, 197] width 839 height 394
click at [249, 303] on div at bounding box center [419, 197] width 839 height 394
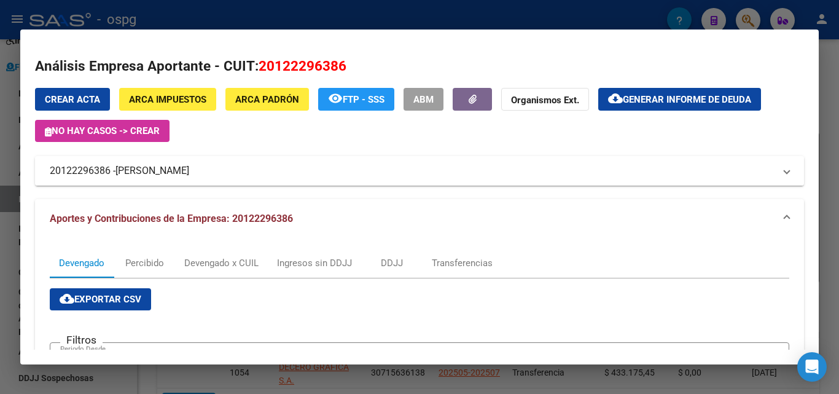
click at [590, 164] on mat-panel-title "20122296386 - [PERSON_NAME]" at bounding box center [412, 170] width 725 height 15
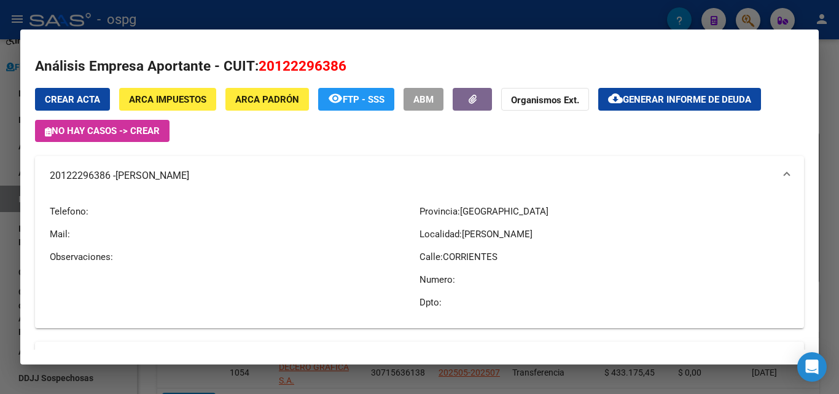
click at [828, 77] on div at bounding box center [419, 197] width 839 height 394
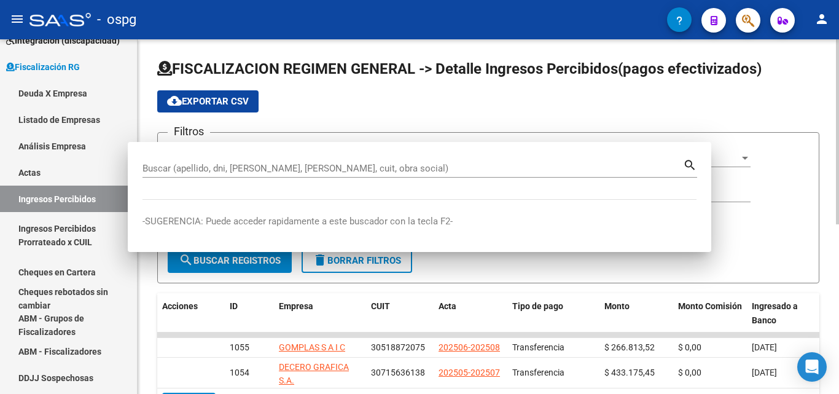
drag, startPoint x: 828, startPoint y: 77, endPoint x: 775, endPoint y: 46, distance: 61.4
click at [823, 74] on div "FISCALIZACION REGIMEN GENERAL -> Detalle Ingresos Percibidos(pagos efectivizado…" at bounding box center [488, 368] width 701 height 658
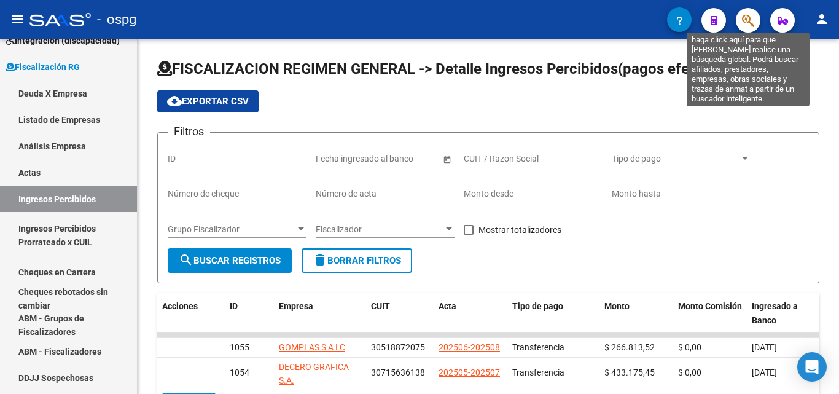
click at [747, 24] on icon "button" at bounding box center [748, 21] width 12 height 14
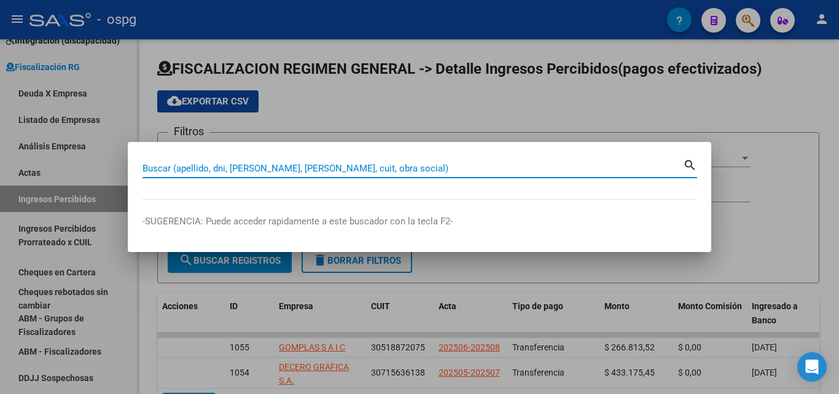
click at [320, 169] on input "Buscar (apellido, dni, [PERSON_NAME], [PERSON_NAME], cuit, obra social)" at bounding box center [412, 168] width 540 height 11
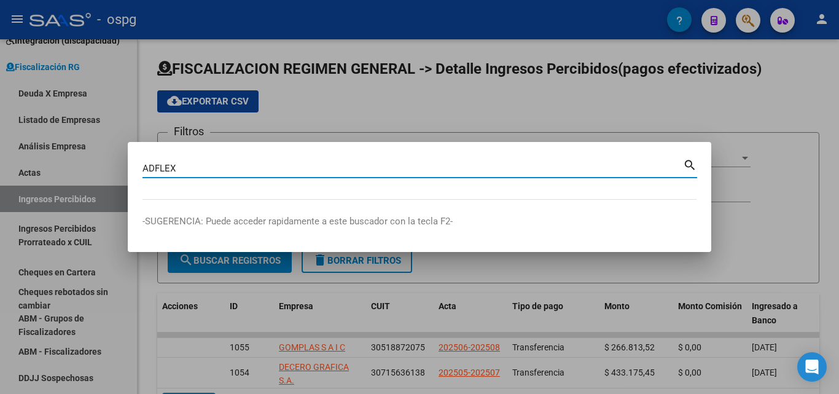
type input "ADFLEX"
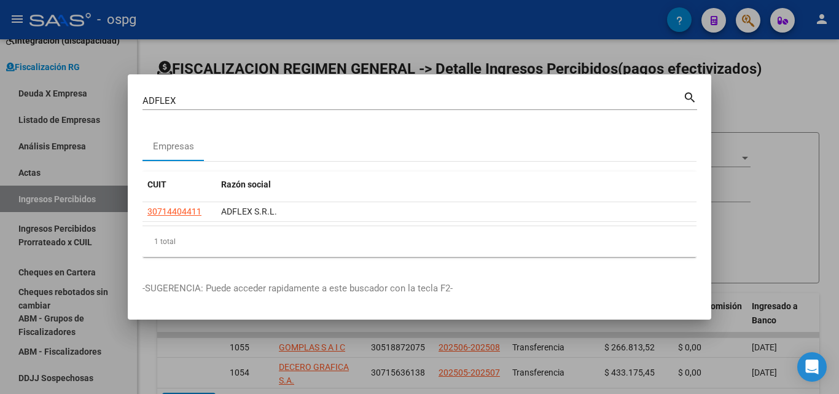
click at [200, 358] on div at bounding box center [419, 197] width 839 height 394
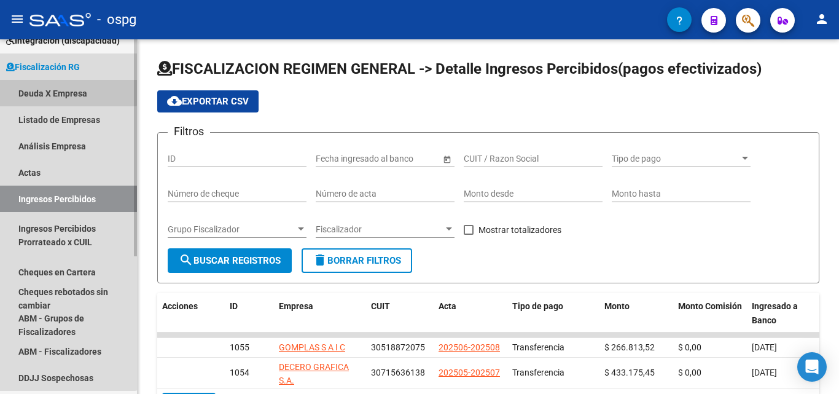
click at [55, 85] on link "Deuda X Empresa" at bounding box center [68, 93] width 137 height 26
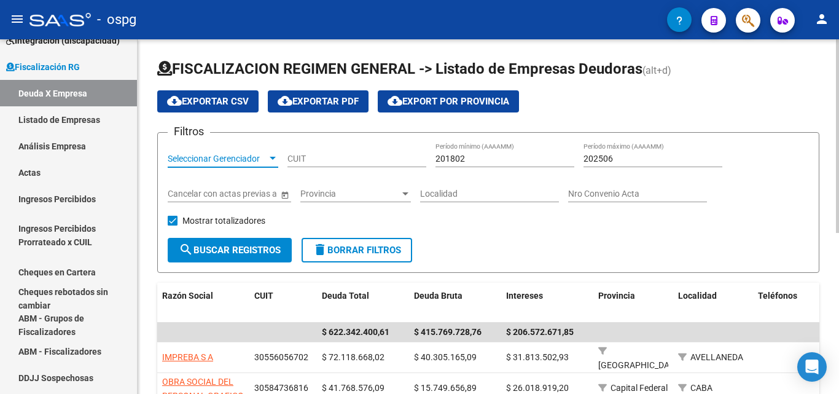
click at [274, 156] on div at bounding box center [272, 159] width 11 height 10
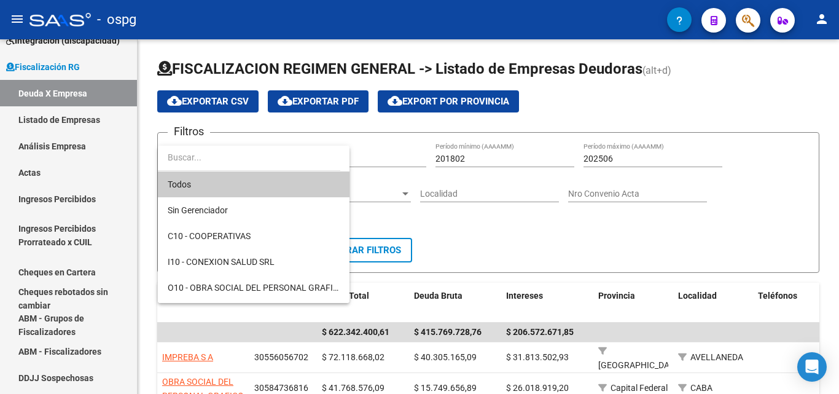
click at [543, 225] on div at bounding box center [419, 197] width 839 height 394
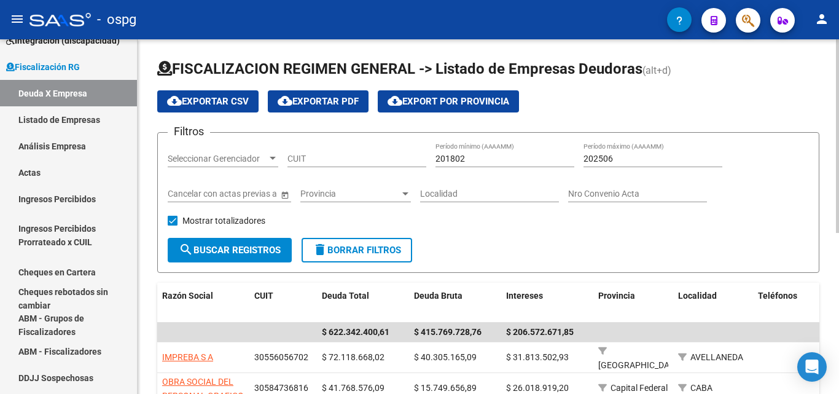
click at [624, 158] on input "202506" at bounding box center [652, 159] width 139 height 10
type input "202508"
click at [222, 238] on button "search Buscar Registros" at bounding box center [230, 250] width 124 height 25
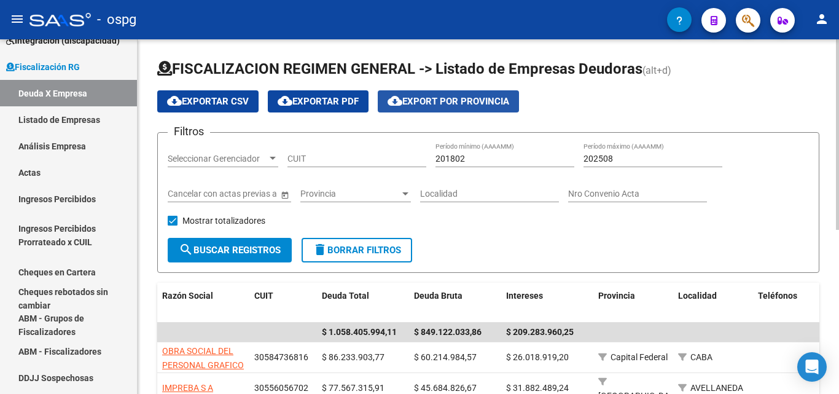
click at [448, 103] on span "cloud_download Export por Provincia" at bounding box center [448, 101] width 122 height 11
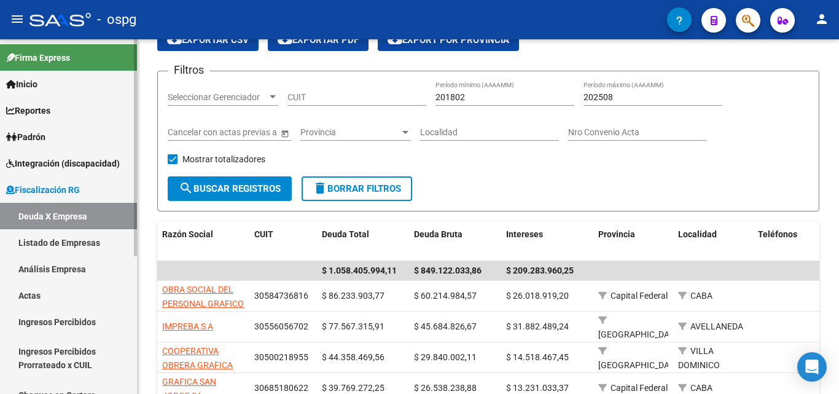
scroll to position [61, 0]
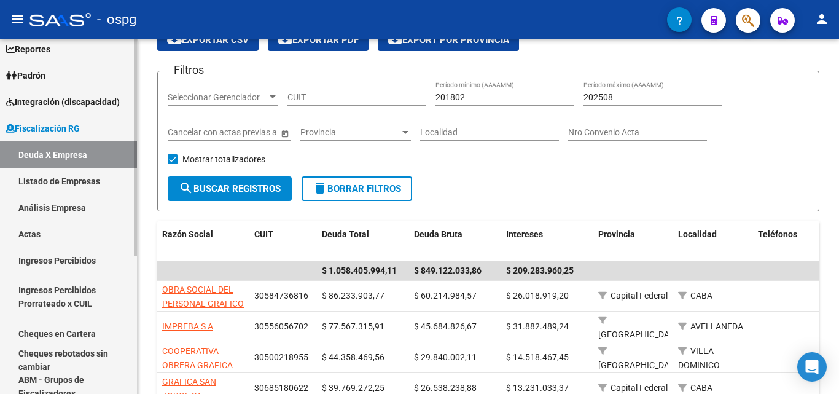
click at [81, 182] on link "Listado de Empresas" at bounding box center [68, 181] width 137 height 26
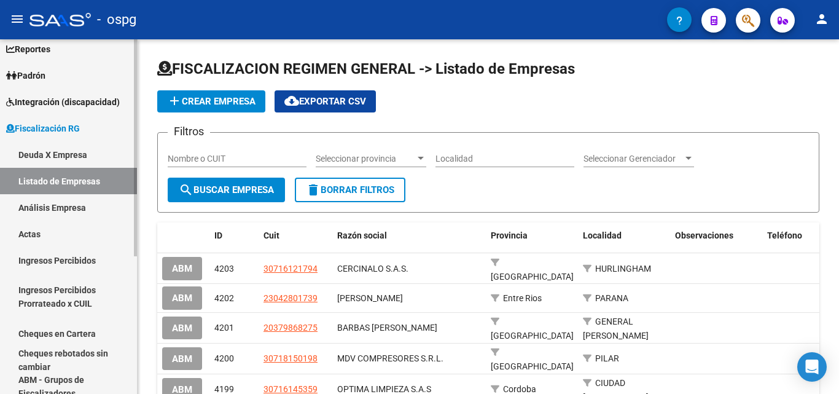
click at [61, 206] on link "Análisis Empresa" at bounding box center [68, 207] width 137 height 26
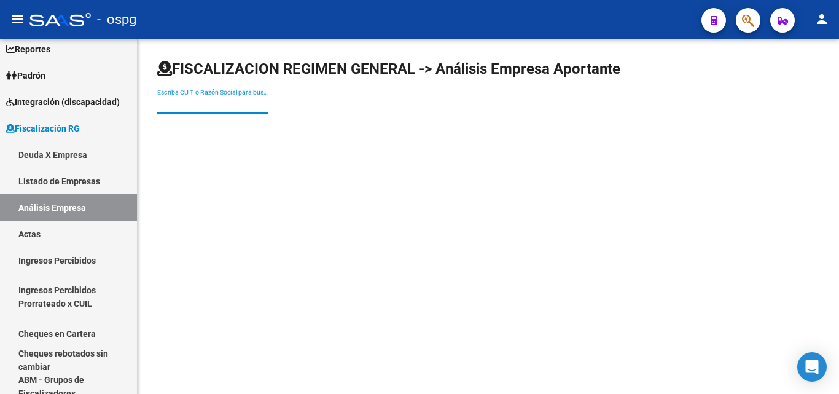
click at [240, 103] on input "Escriba CUIT o Razón Social para buscar" at bounding box center [212, 104] width 111 height 10
click at [51, 152] on link "Deuda X Empresa" at bounding box center [68, 154] width 137 height 26
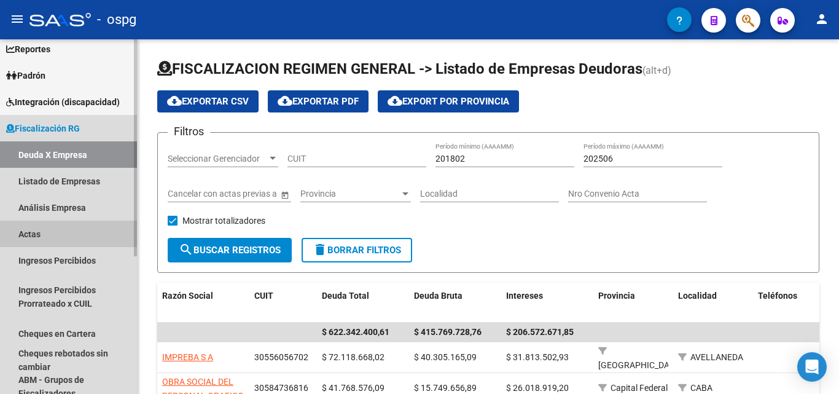
click at [27, 231] on link "Actas" at bounding box center [68, 233] width 137 height 26
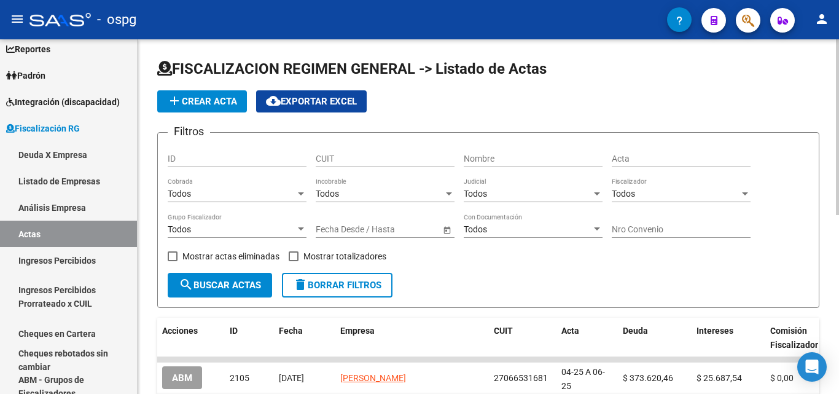
drag, startPoint x: 204, startPoint y: 100, endPoint x: 500, endPoint y: 238, distance: 326.3
click at [500, 238] on app-list-header "FISCALIZACION REGIMEN GENERAL -> Listado de Actas add Crear Acta cloud_download…" at bounding box center [488, 183] width 662 height 249
click at [542, 154] on input "Nombre" at bounding box center [533, 159] width 139 height 10
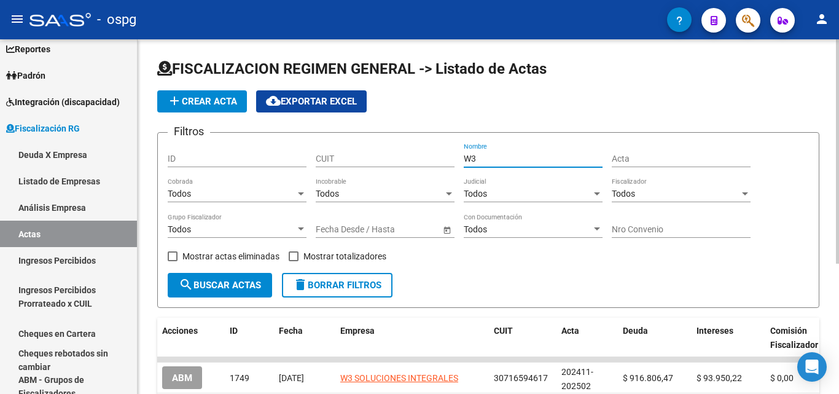
type input "W3"
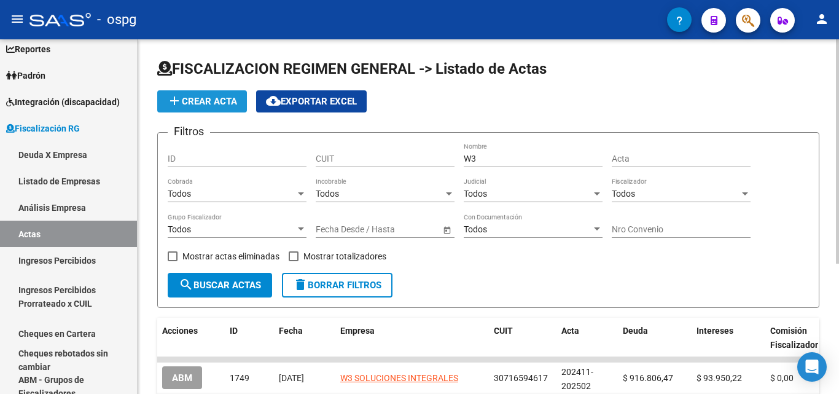
click at [196, 101] on span "add Crear Acta" at bounding box center [202, 101] width 70 height 11
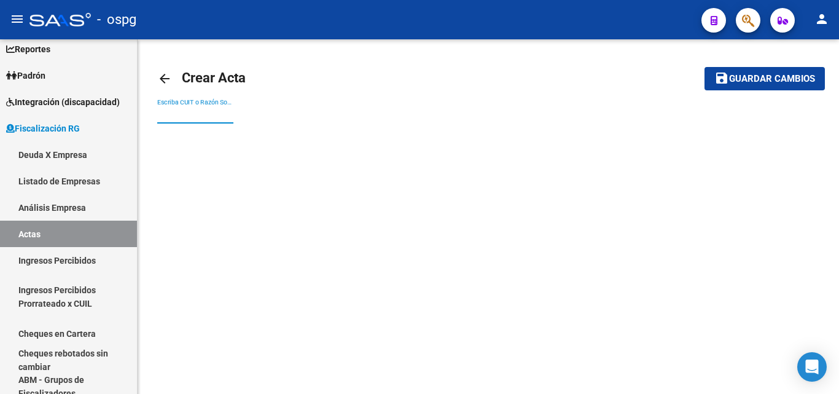
click at [206, 113] on input "Escriba CUIT o Razón Social para buscar" at bounding box center [195, 114] width 76 height 10
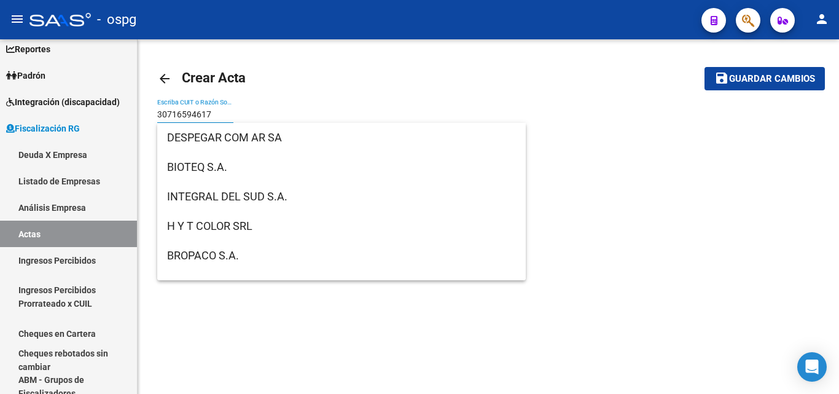
type input "30716594617"
click at [704, 67] on button "save Guardar cambios" at bounding box center [764, 78] width 120 height 23
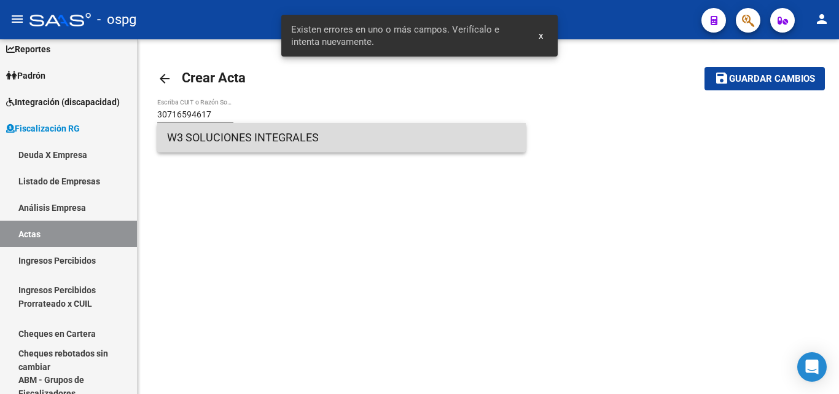
click at [225, 135] on span "W3 SOLUCIONES INTEGRALES" at bounding box center [341, 137] width 349 height 29
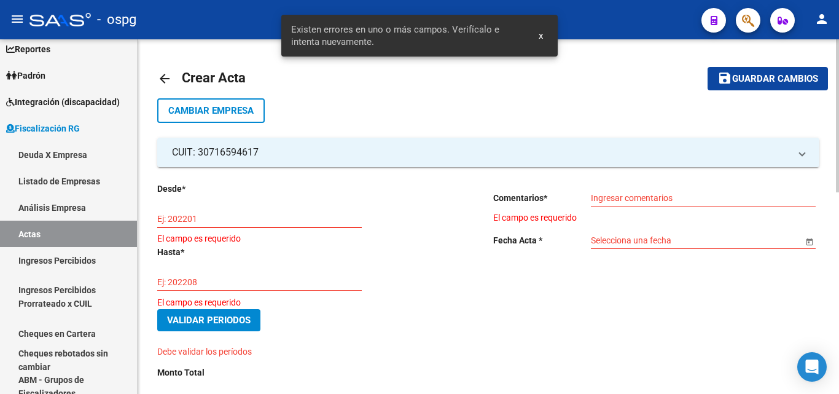
click at [206, 219] on input "Ej: 202201" at bounding box center [259, 219] width 204 height 10
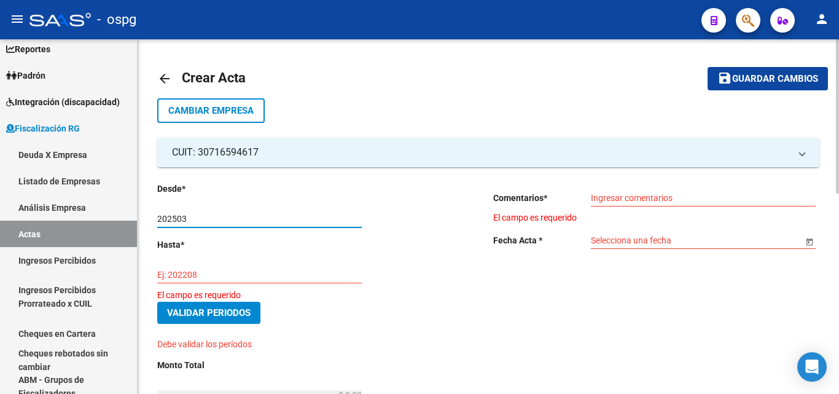
type input "202503"
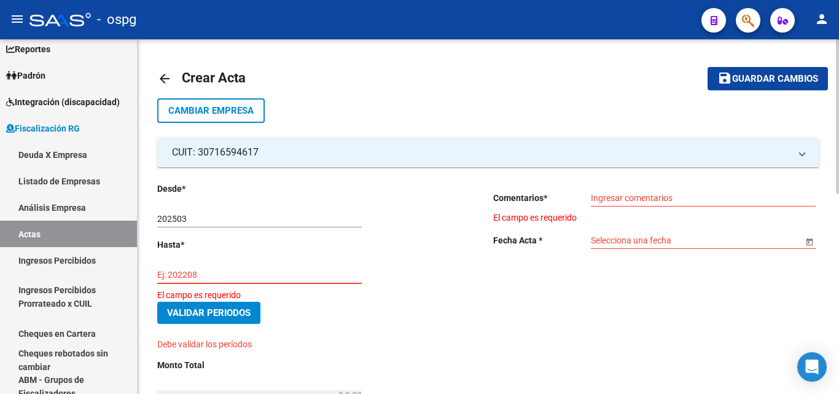
click at [187, 274] on input "Ej: 202208" at bounding box center [259, 275] width 204 height 10
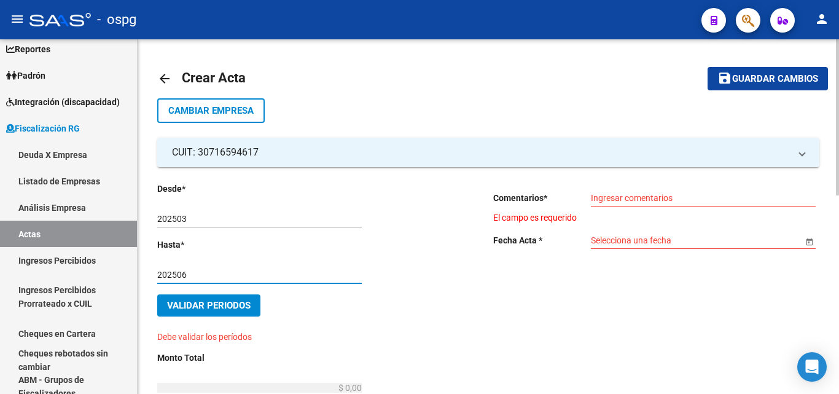
type input "202506"
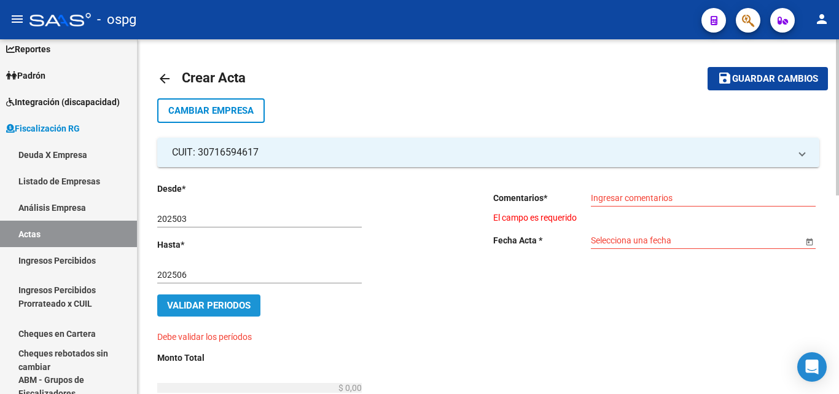
click at [197, 308] on span "Validar Periodos" at bounding box center [209, 305] width 84 height 11
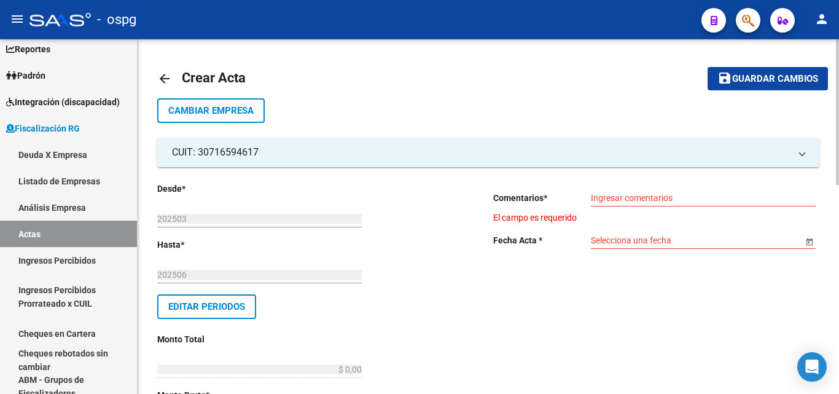
click at [699, 191] on div "Ingresar comentarios" at bounding box center [703, 194] width 225 height 25
click at [696, 193] on input "Ingresar comentarios" at bounding box center [703, 198] width 225 height 10
click at [696, 195] on input "Ingresar comentarios" at bounding box center [703, 198] width 225 height 10
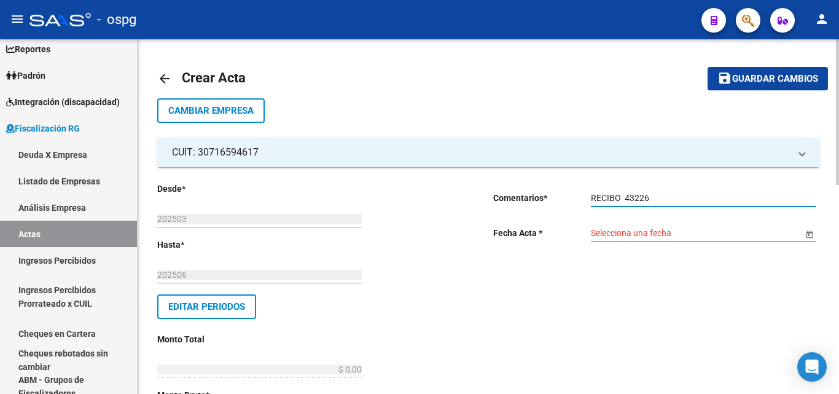
type input "RECIBO 43226"
click at [683, 236] on input "Selecciona una fecha" at bounding box center [697, 233] width 212 height 10
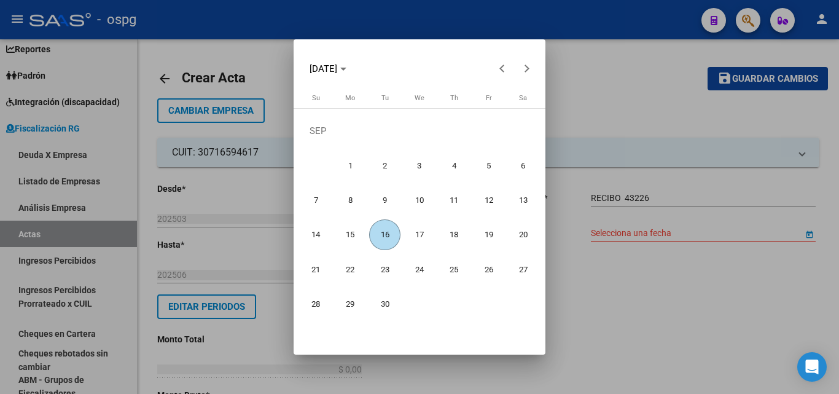
click at [392, 239] on span "16" at bounding box center [384, 234] width 31 height 31
type input "[DATE]"
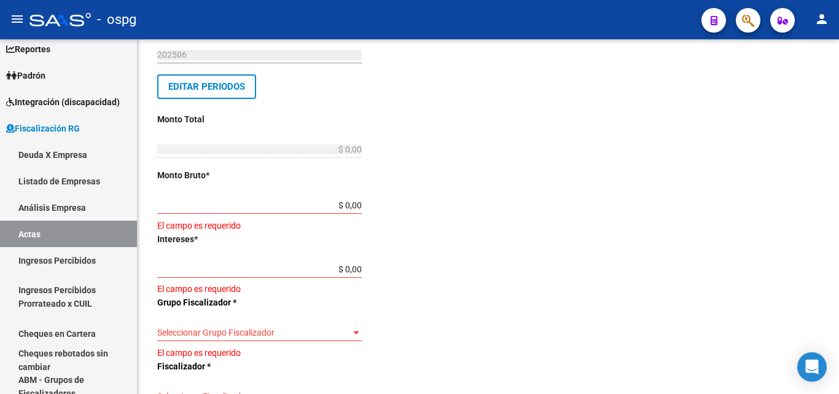
scroll to position [246, 0]
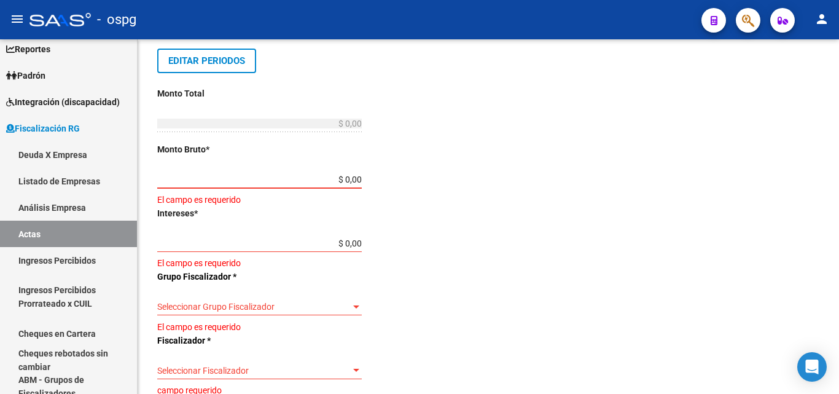
click at [356, 179] on input "$ 0,00" at bounding box center [259, 179] width 204 height 10
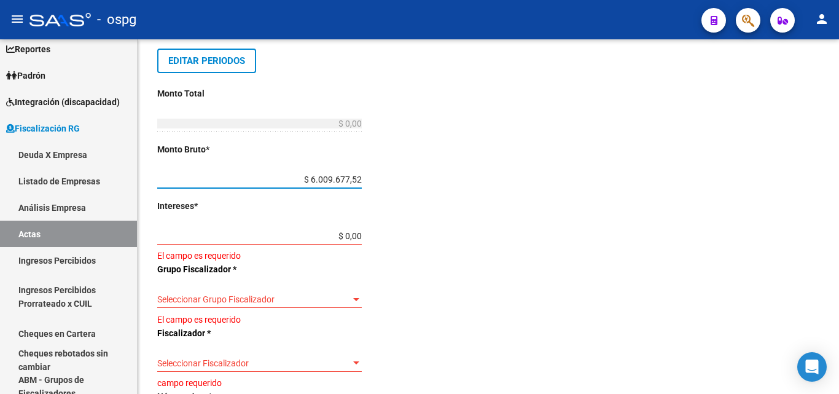
click at [324, 181] on input "$ 6.009.677,52" at bounding box center [259, 179] width 204 height 10
drag, startPoint x: 360, startPoint y: 182, endPoint x: 306, endPoint y: 185, distance: 53.5
click at [306, 185] on div "$ 609.677,52 Ingresar monto bruto" at bounding box center [259, 175] width 204 height 25
type input "$ 600.967,72"
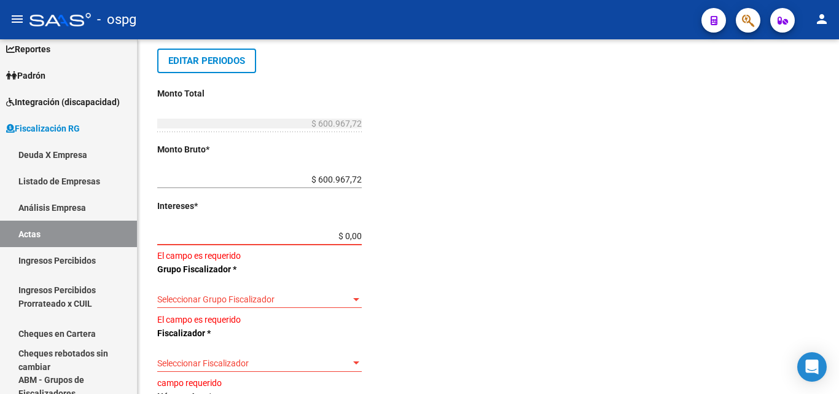
click at [357, 235] on input "$ 0,00" at bounding box center [259, 236] width 204 height 10
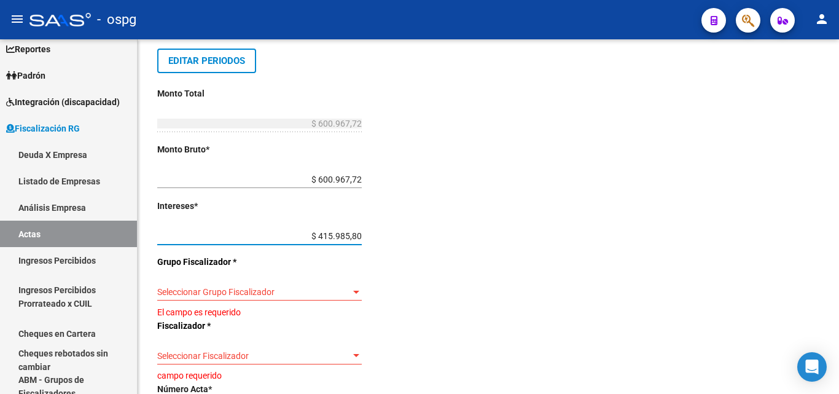
click at [360, 236] on input "$ 415.985,80" at bounding box center [259, 236] width 204 height 10
type input "$ 41.598,58"
type input "$ 642.566,30"
click at [380, 241] on div "Desde * 202503 Ej: 202201 Hasta * 202506 Ej: 202208 Editar Periodos Monto Total…" at bounding box center [305, 273] width 297 height 675
click at [265, 293] on span "Seleccionar Grupo Fiscalizador" at bounding box center [253, 292] width 193 height 10
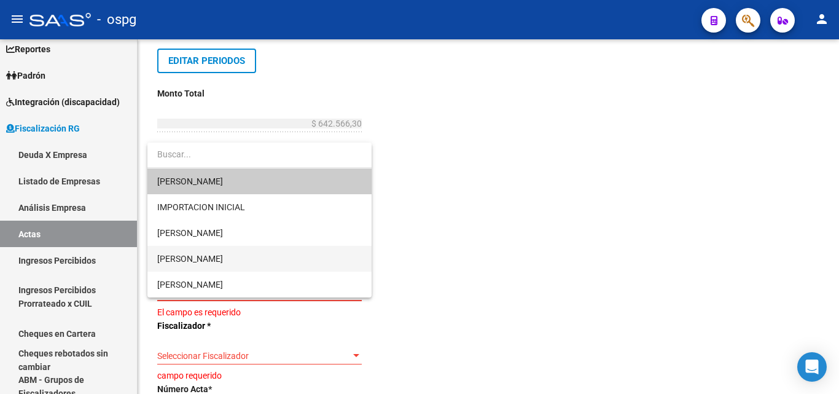
drag, startPoint x: 205, startPoint y: 178, endPoint x: 204, endPoint y: 261, distance: 82.9
click at [201, 266] on div "[PERSON_NAME] IMPORTACION INICIAL [PERSON_NAME] [PERSON_NAME] [PERSON_NAME]" at bounding box center [259, 219] width 224 height 155
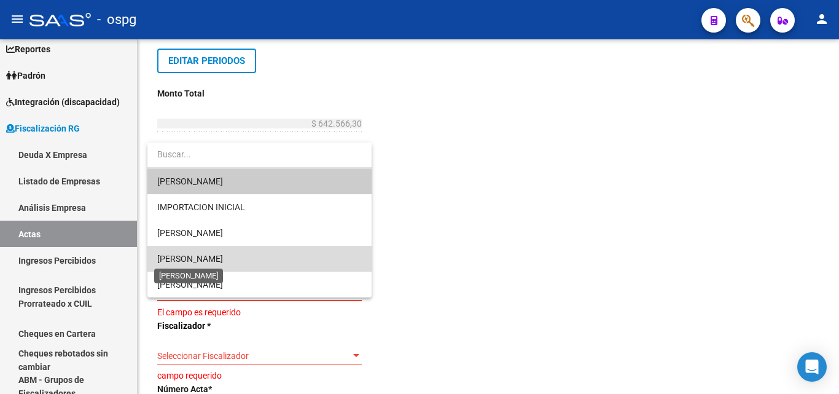
click at [205, 257] on span "[PERSON_NAME]" at bounding box center [190, 259] width 66 height 10
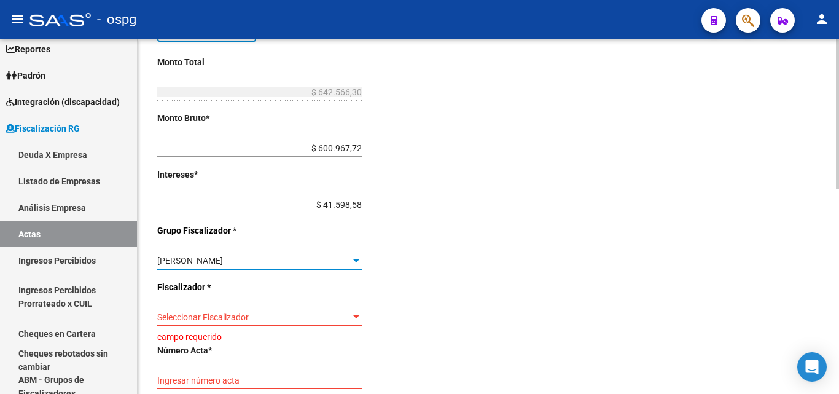
scroll to position [307, 0]
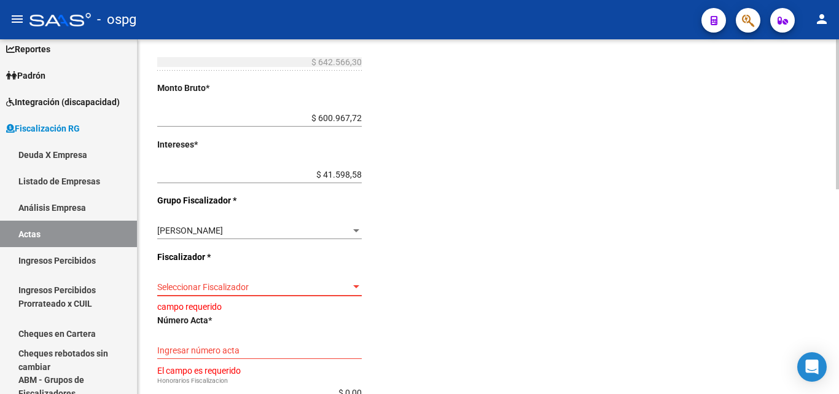
click at [259, 286] on span "Seleccionar Fiscalizador" at bounding box center [253, 287] width 193 height 10
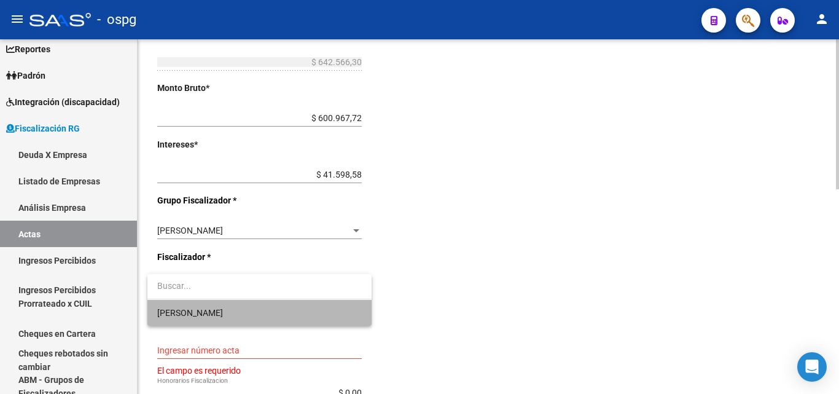
click at [204, 309] on span "[PERSON_NAME]" at bounding box center [259, 313] width 204 height 26
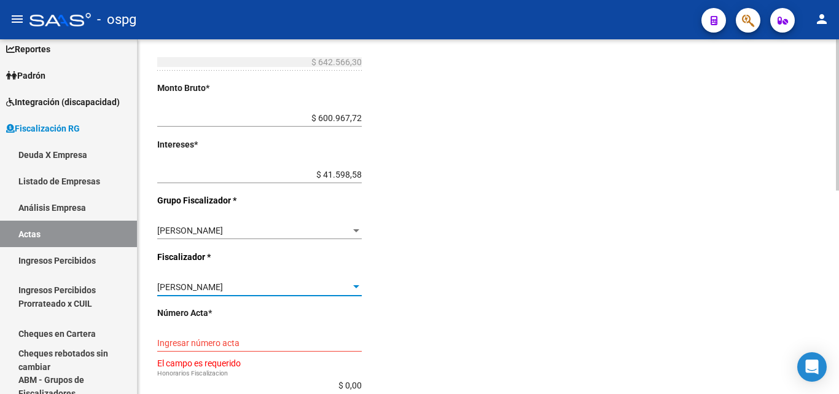
scroll to position [430, 0]
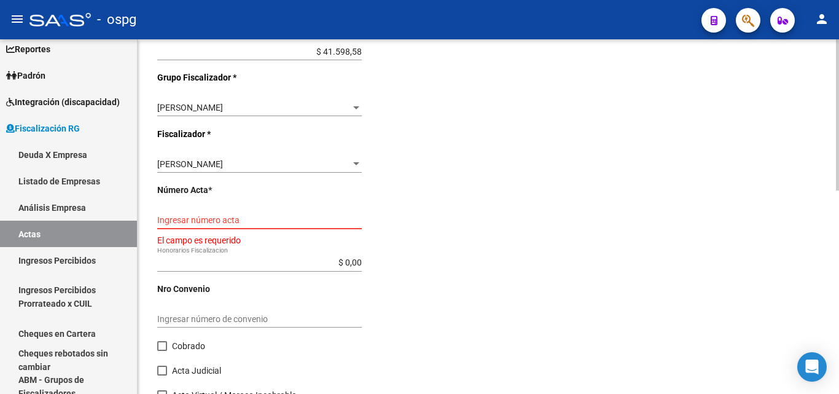
click at [218, 218] on input "Ingresar número acta" at bounding box center [259, 220] width 204 height 10
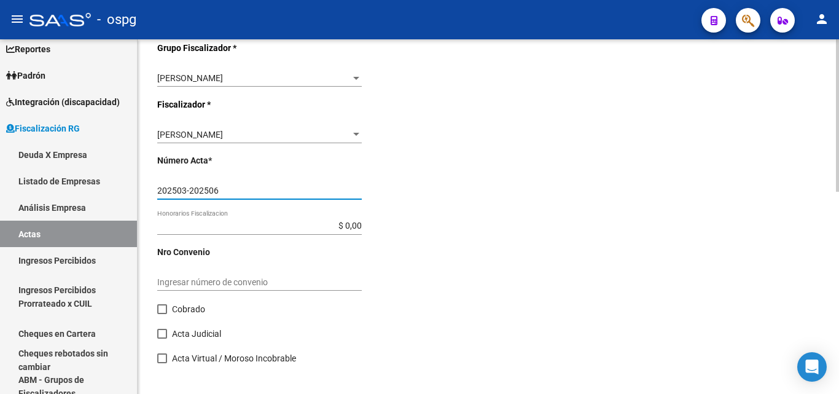
scroll to position [470, 0]
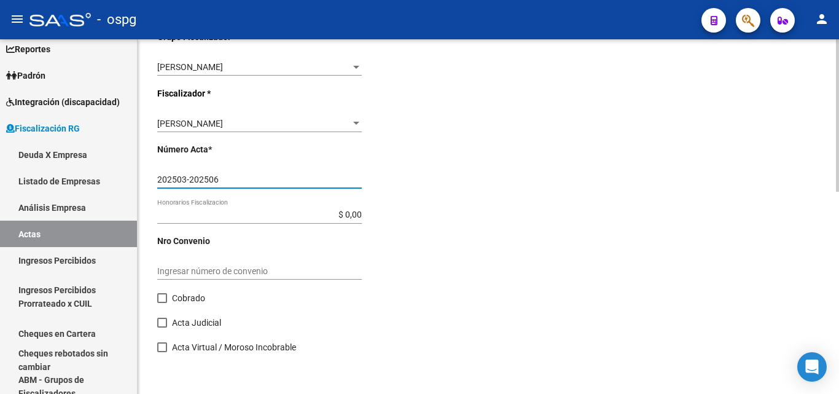
type input "202503-202506"
click at [160, 300] on span at bounding box center [162, 298] width 10 height 10
click at [161, 303] on input "Cobrado" at bounding box center [161, 303] width 1 height 1
checkbox input "true"
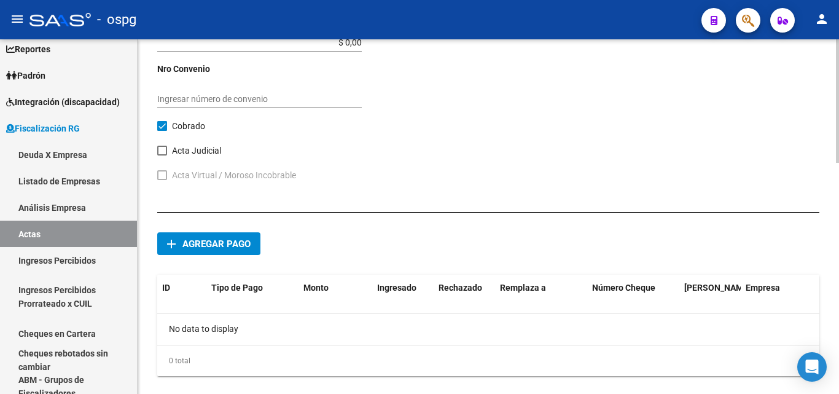
scroll to position [664, 0]
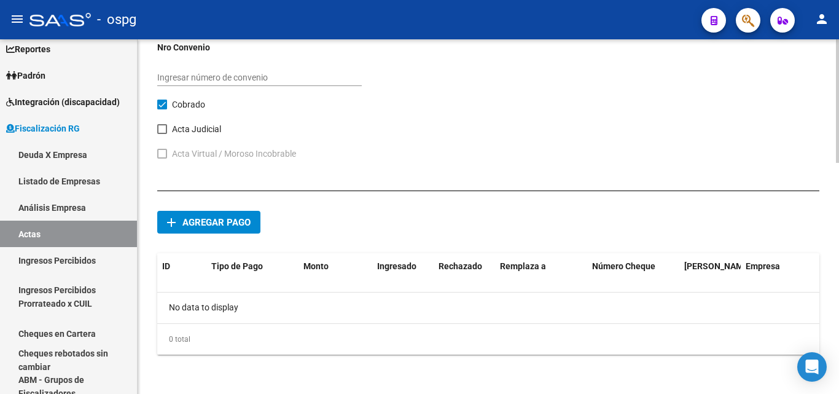
click at [215, 228] on button "add Agregar pago" at bounding box center [208, 222] width 103 height 23
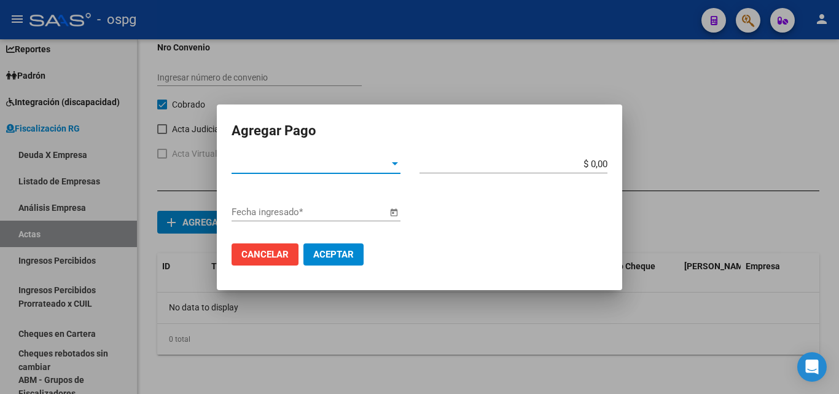
click at [394, 160] on div at bounding box center [394, 164] width 11 height 10
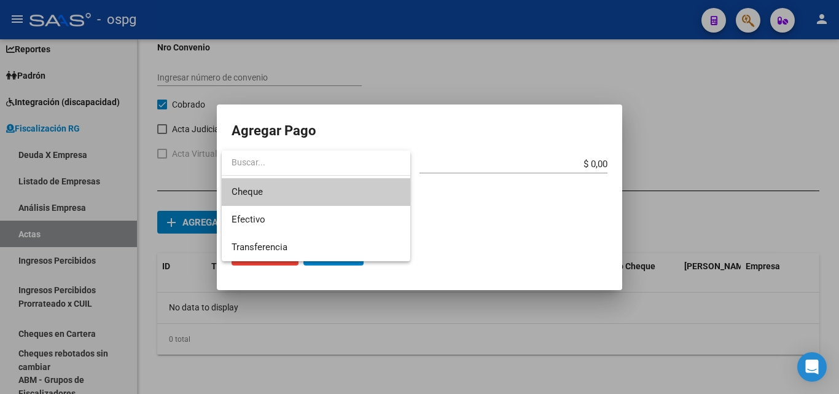
click at [335, 199] on span "Cheque" at bounding box center [315, 192] width 169 height 28
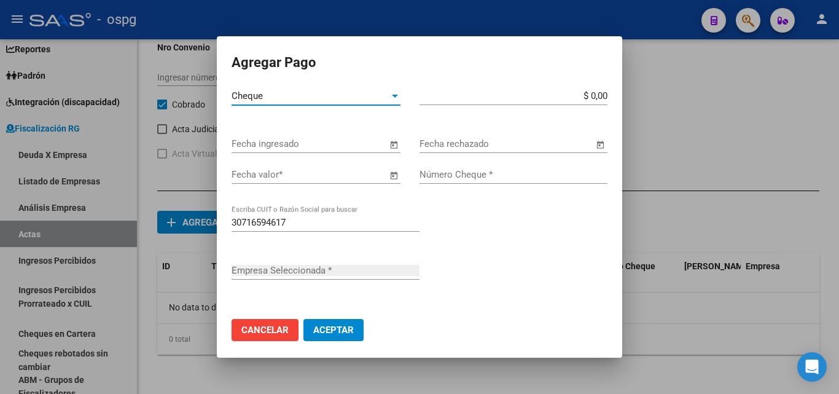
type input "W3 SOLUCIONES INTEGRALES"
click at [594, 96] on input "$ 0,00" at bounding box center [513, 95] width 188 height 11
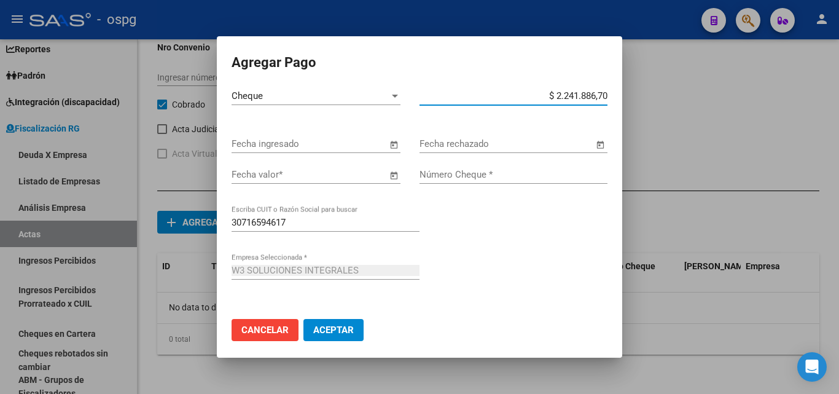
type input "$ 224.188,67"
drag, startPoint x: 492, startPoint y: 255, endPoint x: 446, endPoint y: 203, distance: 69.6
click at [490, 255] on div "30716594617 Escriba CUIT o Razón Social para buscar" at bounding box center [419, 237] width 376 height 48
click at [388, 139] on span "Open calendar" at bounding box center [393, 144] width 29 height 29
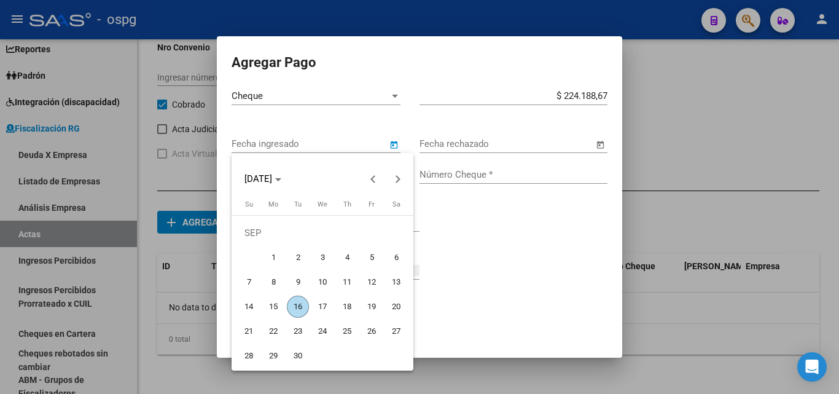
click at [298, 284] on span "9" at bounding box center [298, 282] width 22 height 22
type input "[DATE]"
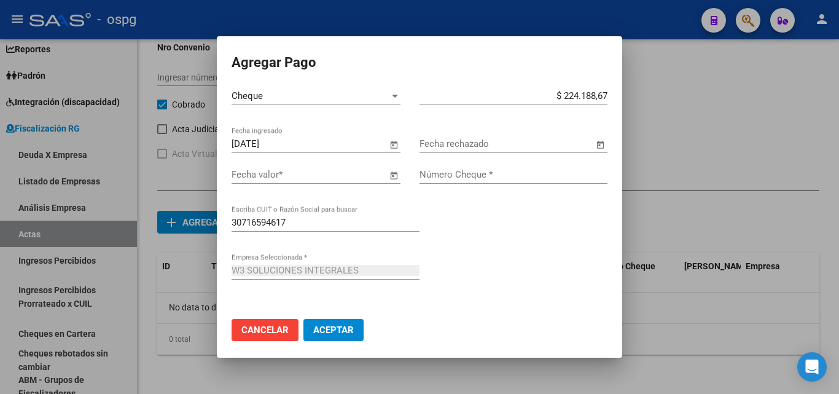
click at [348, 173] on input "Fecha valor *" at bounding box center [308, 174] width 155 height 11
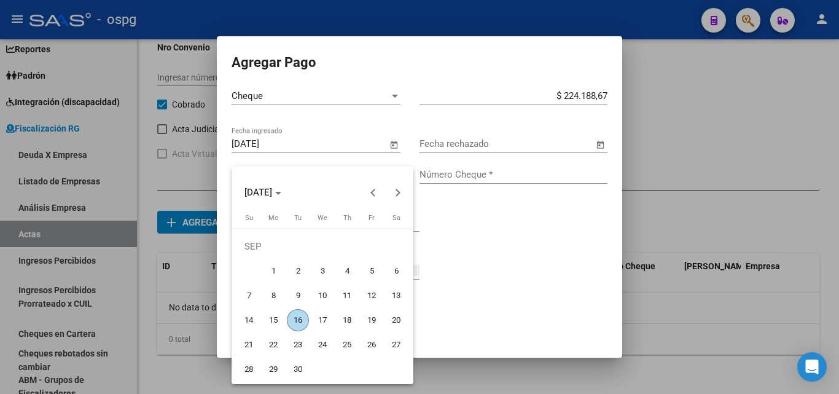
click at [295, 295] on span "9" at bounding box center [298, 295] width 22 height 22
type input "[DATE]"
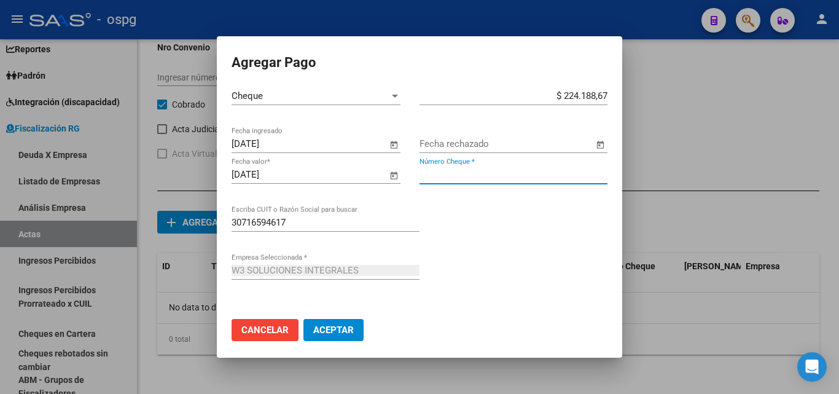
click at [457, 176] on input "Número Cheque *" at bounding box center [513, 174] width 188 height 11
click at [441, 175] on input "1000070" at bounding box center [513, 174] width 188 height 11
type input "10000070"
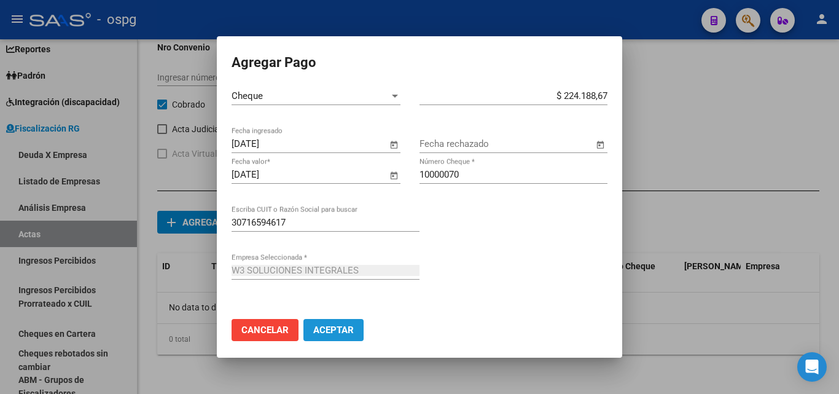
click at [330, 337] on button "Aceptar" at bounding box center [333, 330] width 60 height 22
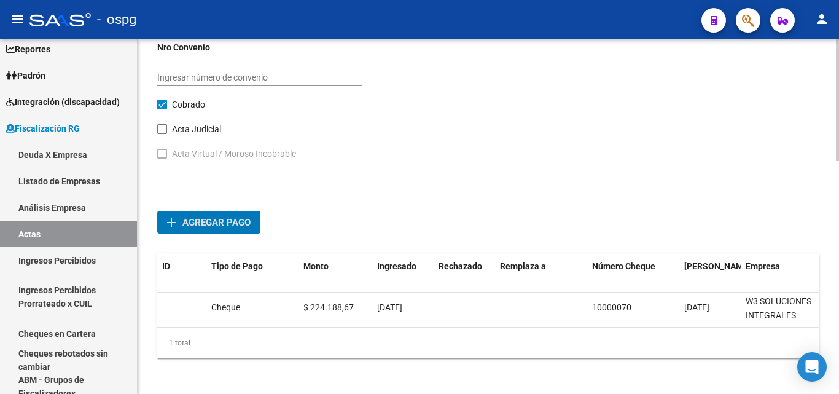
click at [222, 226] on span "Agregar pago" at bounding box center [216, 222] width 68 height 11
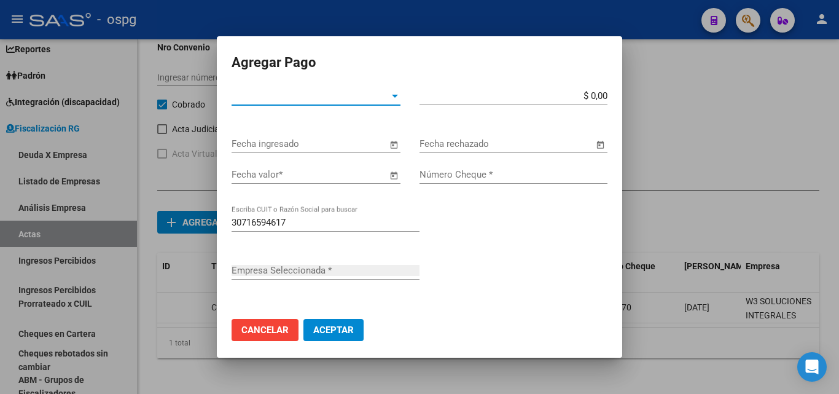
type input "W3 SOLUCIONES INTEGRALES"
click at [382, 96] on span "Tipo de Pago *" at bounding box center [310, 95] width 158 height 11
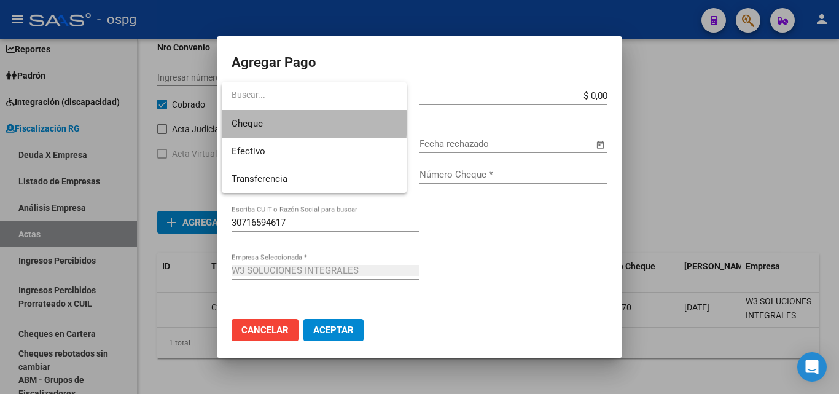
click at [293, 123] on span "Cheque" at bounding box center [313, 124] width 165 height 28
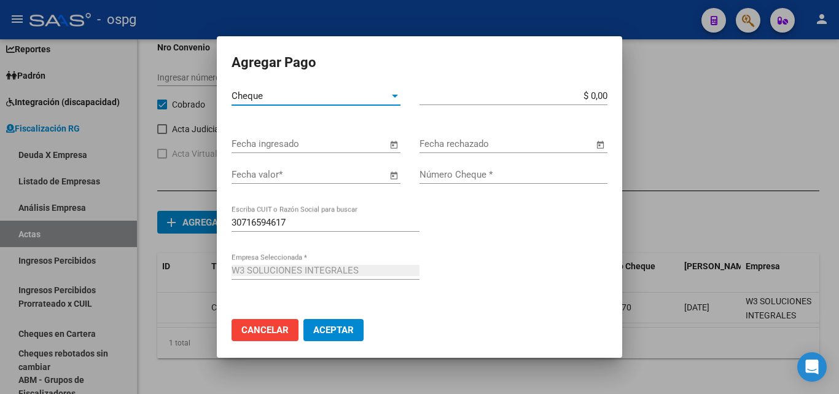
click at [594, 97] on input "$ 0,00" at bounding box center [513, 95] width 188 height 11
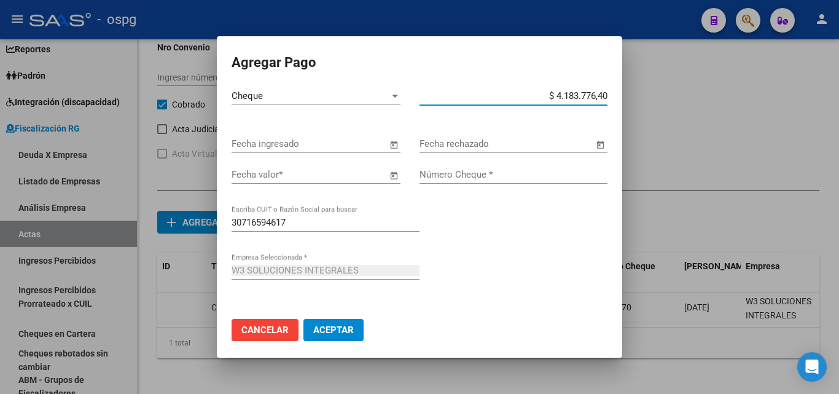
type input "$ 418.377,64"
drag, startPoint x: 534, startPoint y: 227, endPoint x: 367, endPoint y: 144, distance: 186.4
click at [533, 227] on div "30716594617 Escriba CUIT o Razón Social para buscar" at bounding box center [419, 237] width 376 height 48
click at [384, 144] on span "Open calendar" at bounding box center [393, 144] width 29 height 29
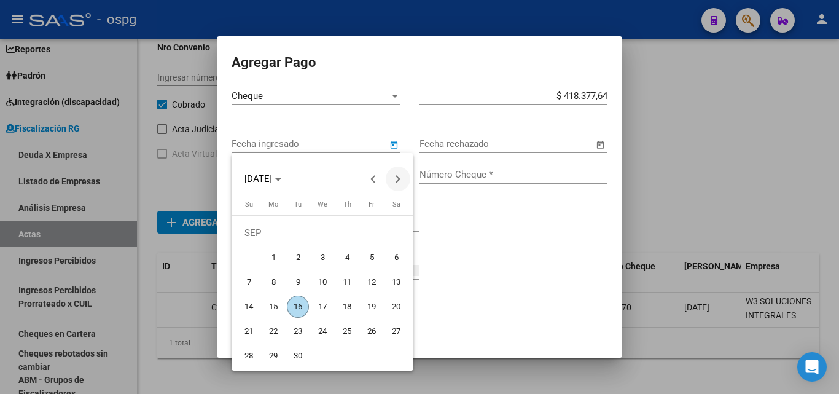
click at [400, 177] on span "Next month" at bounding box center [398, 178] width 25 height 25
click at [353, 258] on span "9" at bounding box center [347, 257] width 22 height 22
type input "[DATE]"
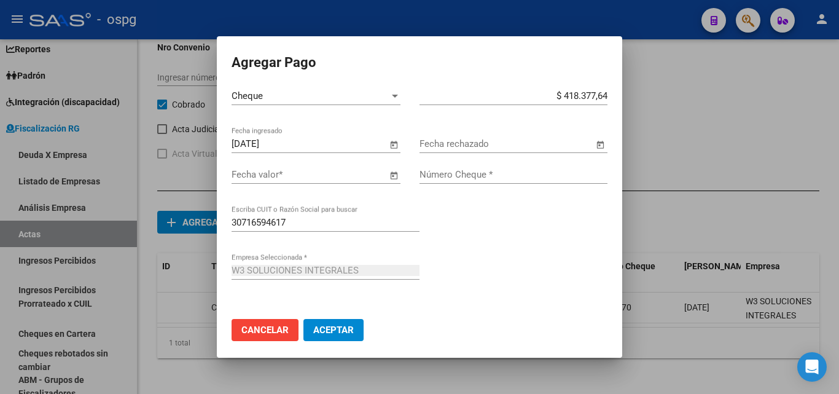
click at [379, 179] on span "Open calendar" at bounding box center [393, 174] width 29 height 29
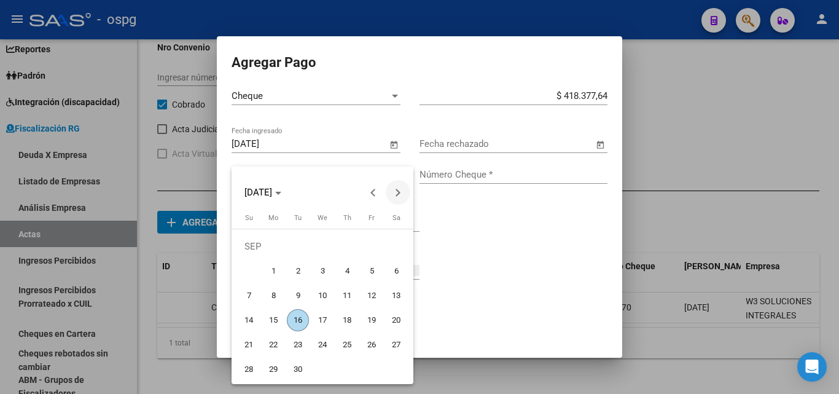
click at [397, 190] on button "Next month" at bounding box center [398, 192] width 25 height 25
click at [347, 271] on span "9" at bounding box center [347, 271] width 22 height 22
type input "[DATE]"
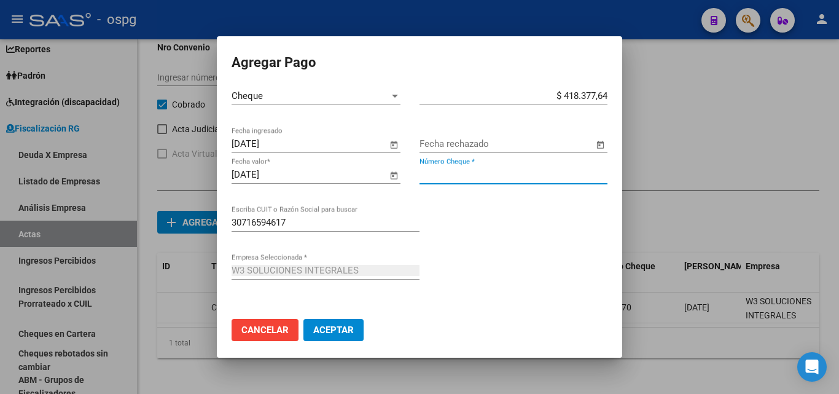
click at [476, 173] on input "Número Cheque *" at bounding box center [513, 174] width 188 height 11
click at [437, 175] on input "1000071" at bounding box center [513, 174] width 188 height 11
type input "10000071"
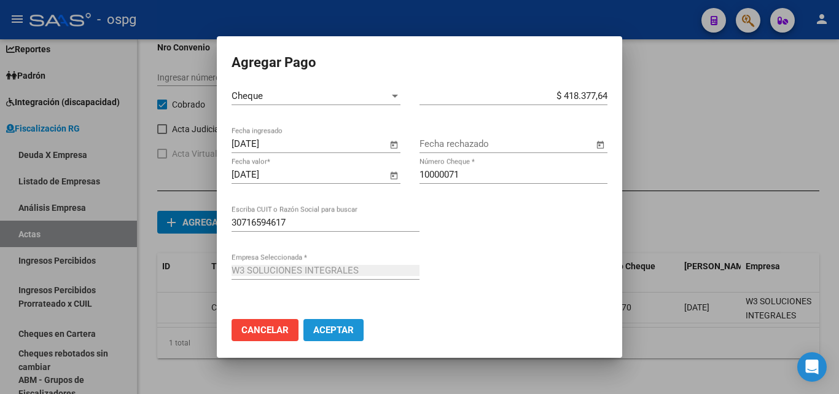
click at [325, 328] on span "Aceptar" at bounding box center [333, 329] width 41 height 11
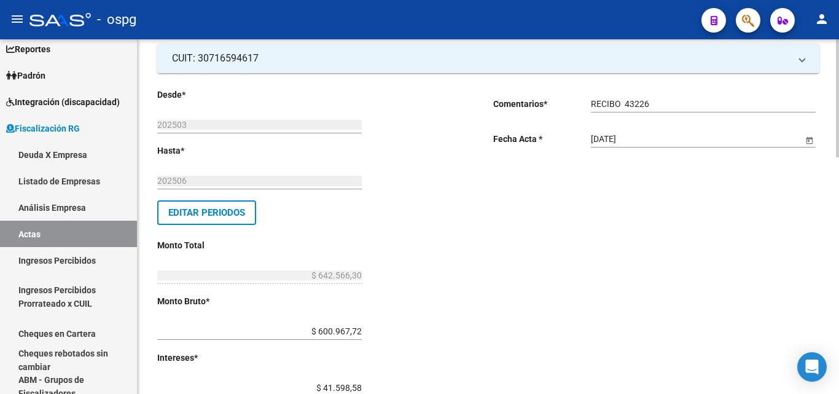
scroll to position [0, 0]
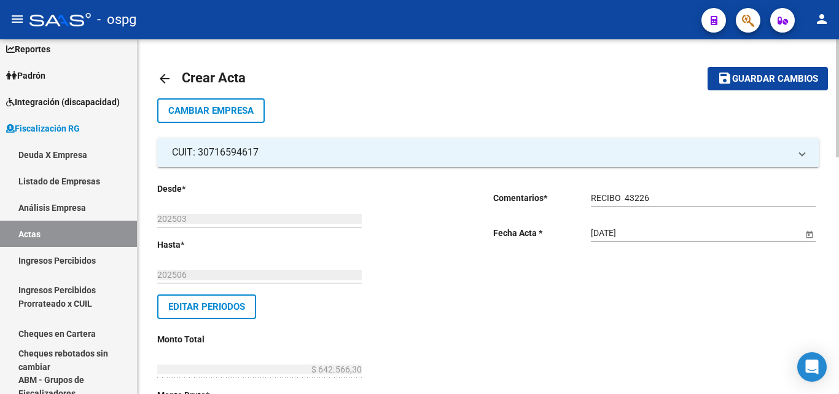
click at [736, 83] on span "Guardar cambios" at bounding box center [775, 79] width 86 height 11
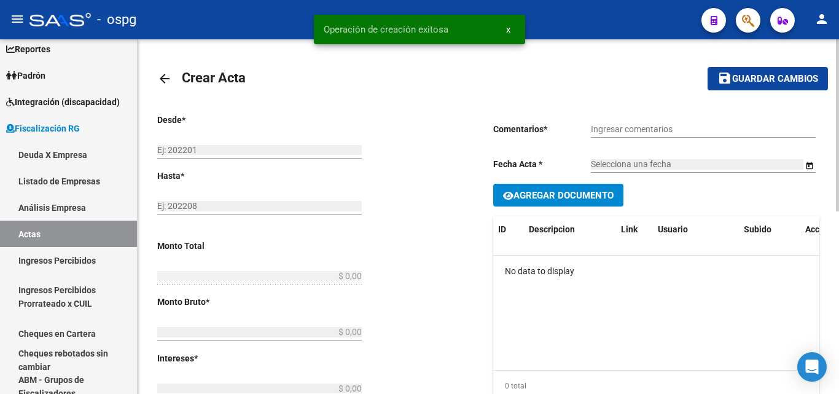
type input "202503"
type input "202506"
type input "$ 642.566,30"
type input "$ 600.967,72"
type input "$ 41.598,58"
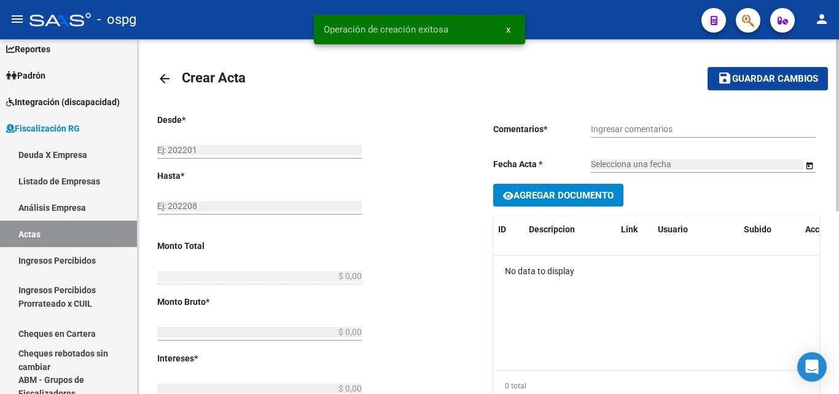
type input "202503-202506"
checkbox input "true"
type input "RECIBO 43226"
type input "[DATE]"
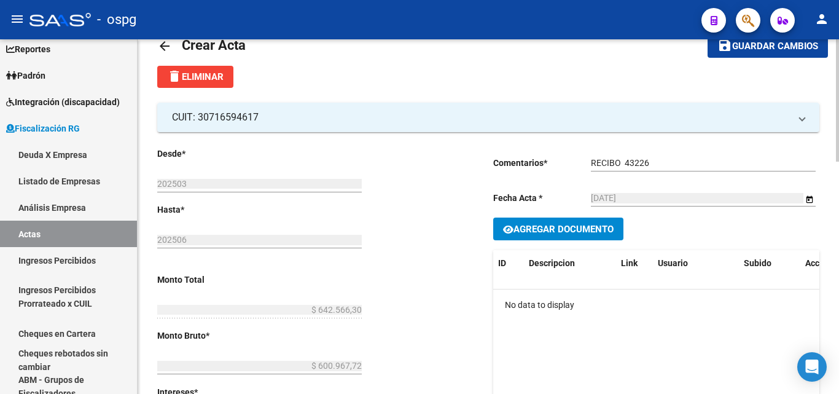
scroll to position [61, 0]
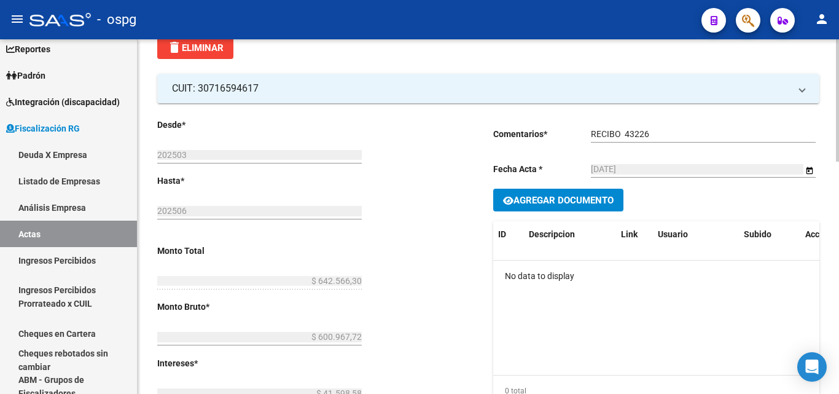
click at [566, 203] on span "Agregar Documento" at bounding box center [563, 200] width 100 height 11
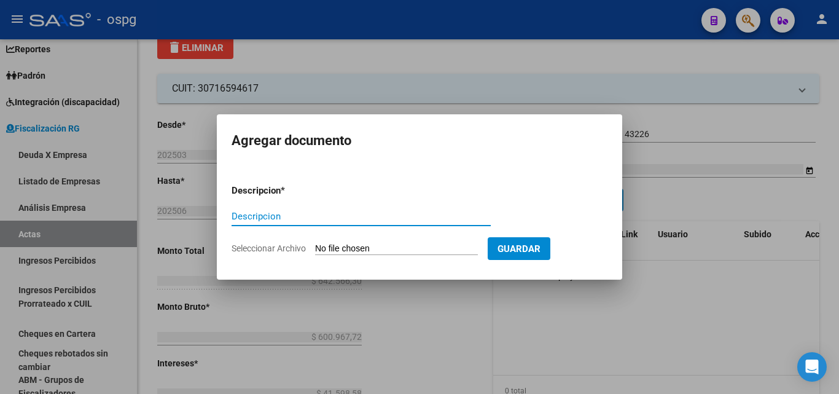
click at [406, 219] on input "Descripcion" at bounding box center [360, 216] width 259 height 11
type input "LIQUIDACION"
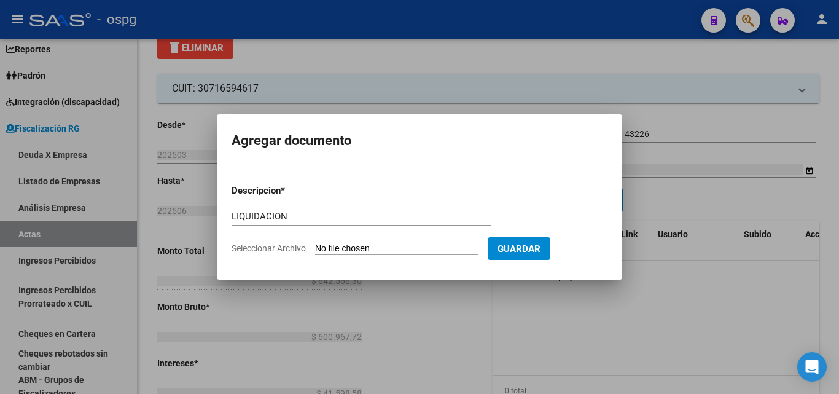
click at [429, 251] on input "Seleccionar Archivo" at bounding box center [396, 249] width 163 height 12
type input "C:\fakepath\W 3 SOLUCIONES (2).pdf"
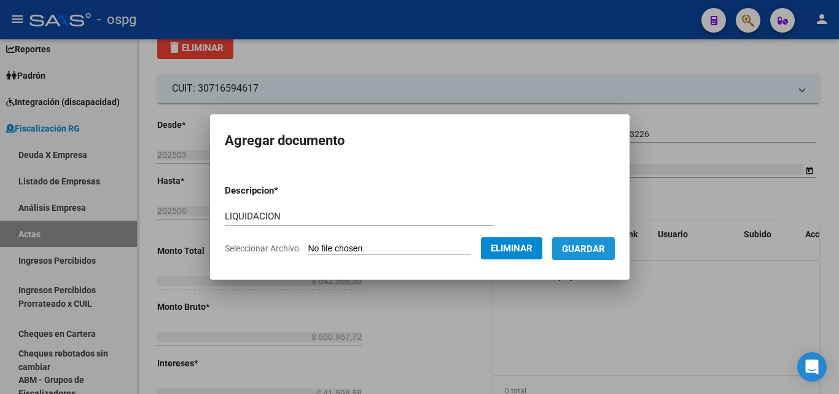
click at [602, 249] on span "Guardar" at bounding box center [583, 248] width 43 height 11
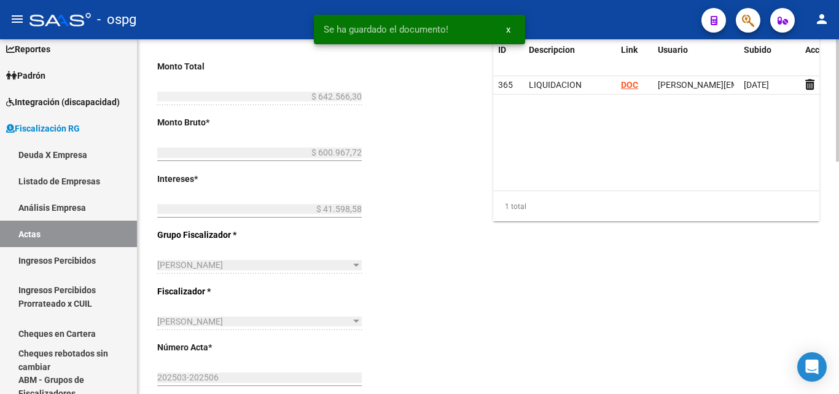
scroll to position [0, 0]
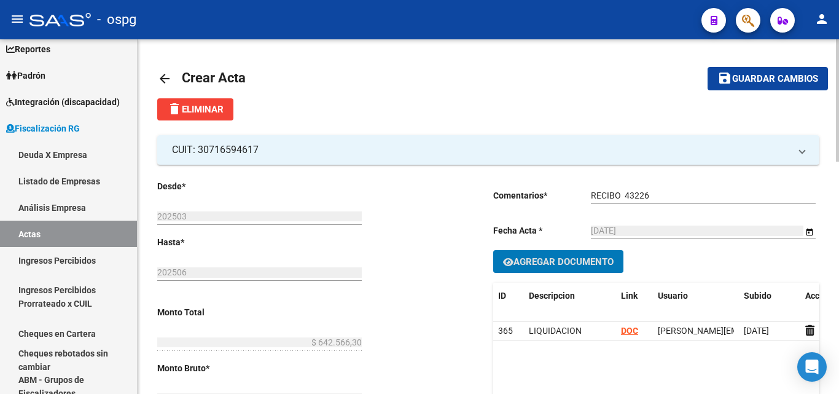
click at [748, 82] on span "Guardar cambios" at bounding box center [775, 79] width 86 height 11
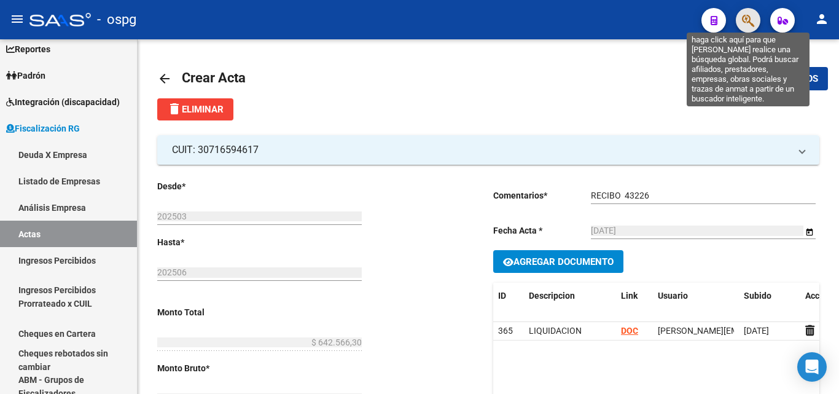
click at [749, 22] on icon "button" at bounding box center [748, 21] width 12 height 14
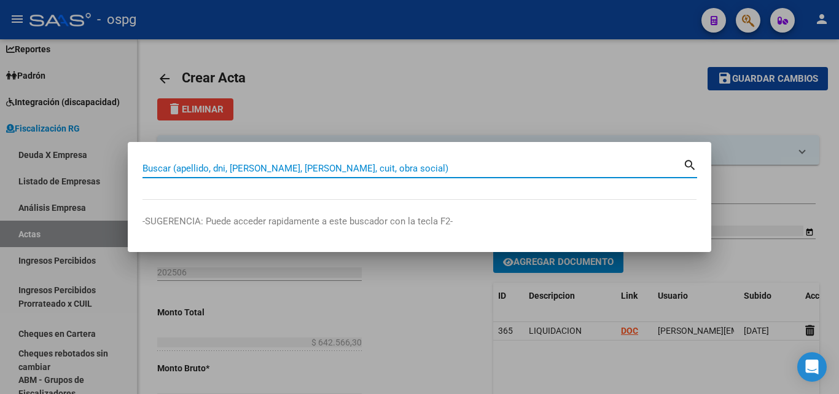
click at [356, 168] on input "Buscar (apellido, dni, [PERSON_NAME], [PERSON_NAME], cuit, obra social)" at bounding box center [412, 168] width 540 height 11
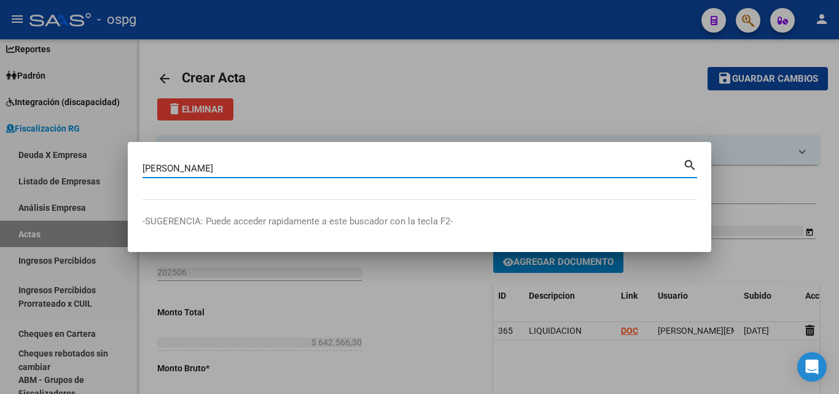
type input "[PERSON_NAME]"
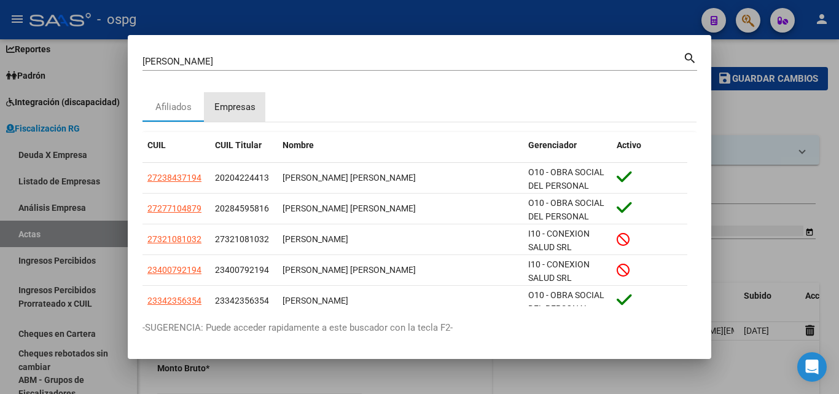
click at [225, 107] on div "Empresas" at bounding box center [234, 107] width 41 height 14
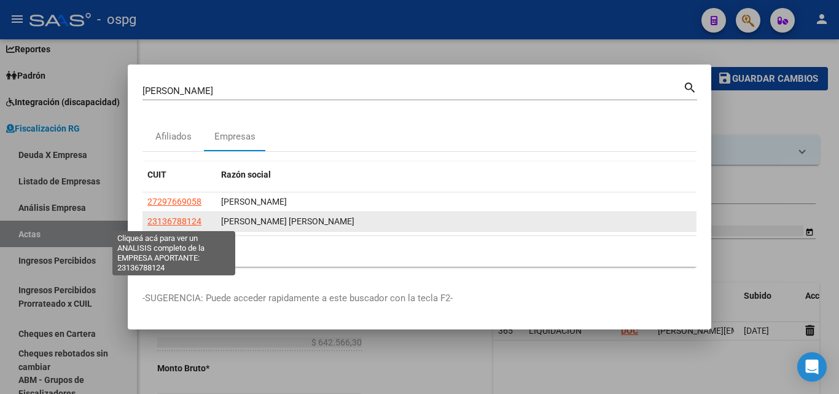
click at [179, 220] on span "23136788124" at bounding box center [174, 221] width 54 height 10
type textarea "23136788124"
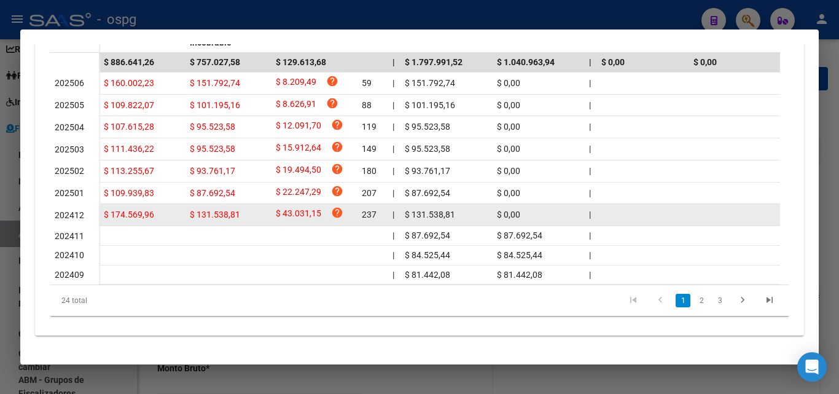
scroll to position [440, 0]
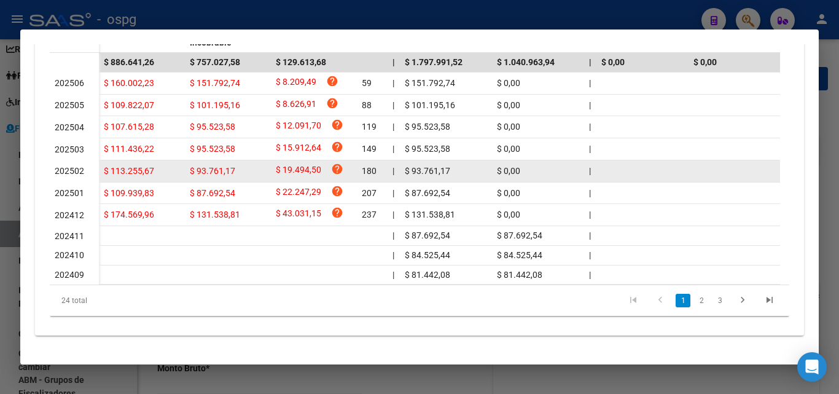
click at [102, 160] on datatable-body-cell "$ 113.255,67" at bounding box center [142, 170] width 86 height 21
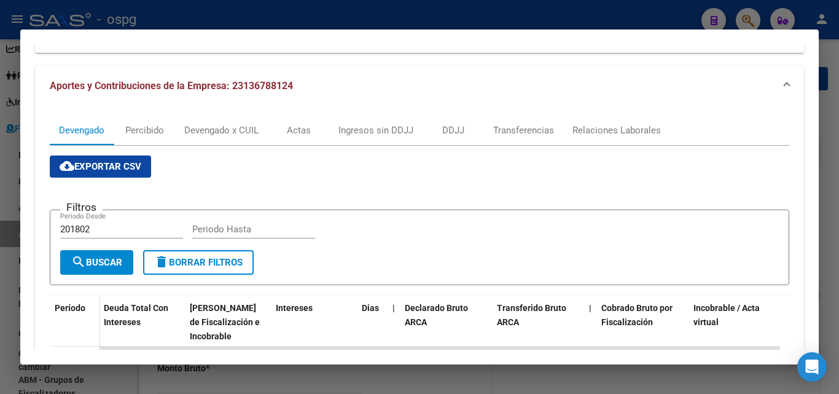
scroll to position [10, 0]
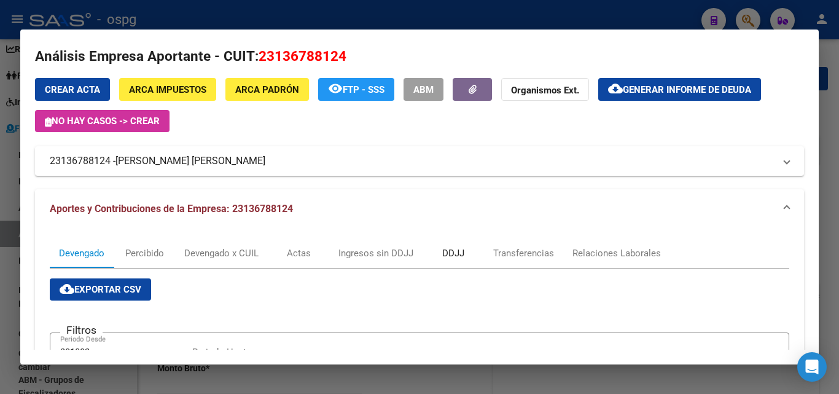
click at [462, 252] on div "DDJJ" at bounding box center [453, 253] width 22 height 14
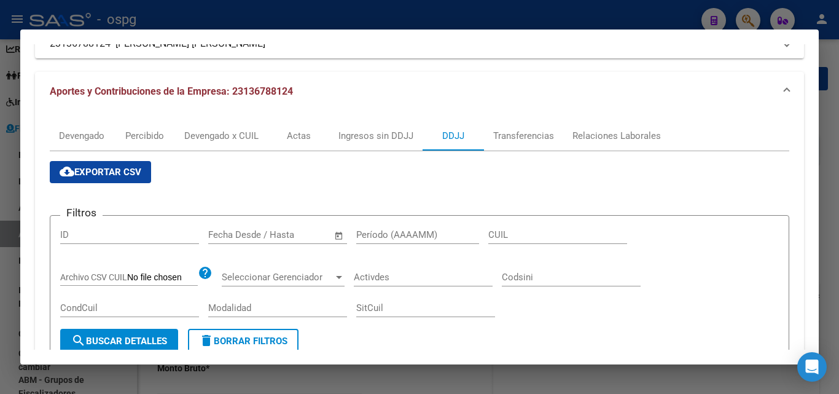
scroll to position [123, 0]
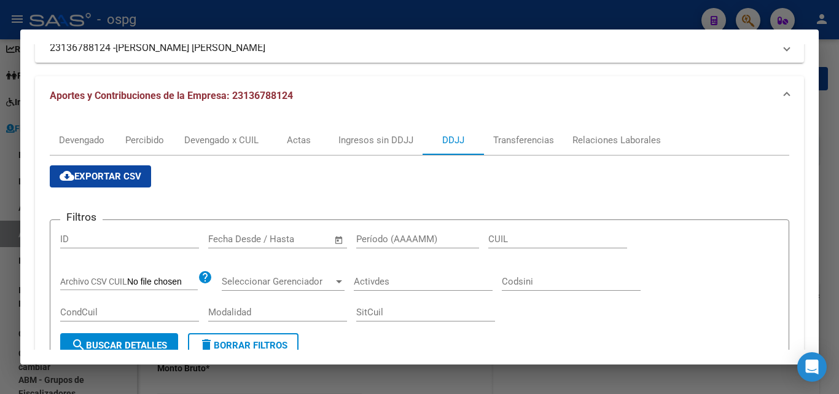
click at [233, 239] on input "text" at bounding box center [233, 238] width 50 height 11
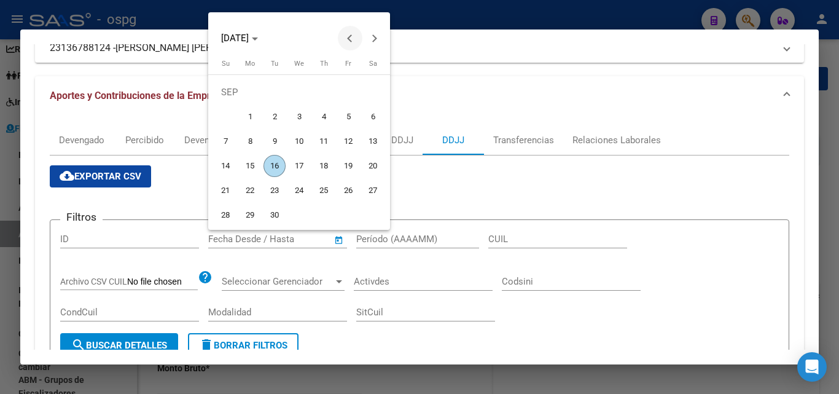
click at [351, 31] on span "Previous month" at bounding box center [350, 38] width 25 height 25
click at [350, 31] on span "Previous month" at bounding box center [350, 38] width 25 height 25
click at [349, 31] on span "Previous month" at bounding box center [350, 38] width 25 height 25
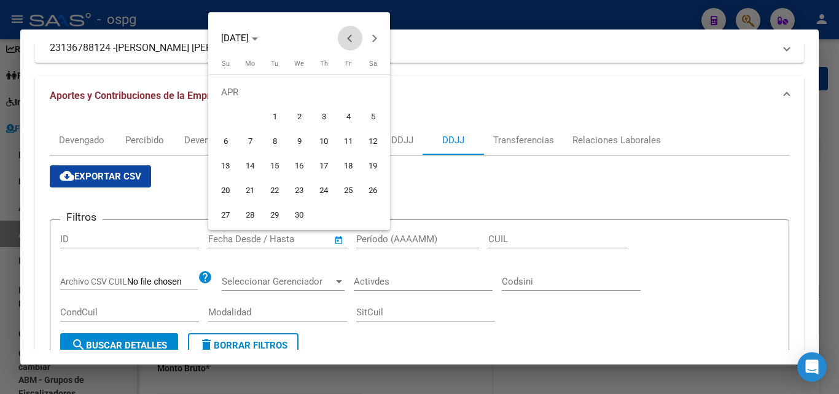
click at [349, 31] on span "Previous month" at bounding box center [350, 38] width 25 height 25
click at [366, 93] on span "1" at bounding box center [373, 92] width 22 height 22
type input "[DATE]"
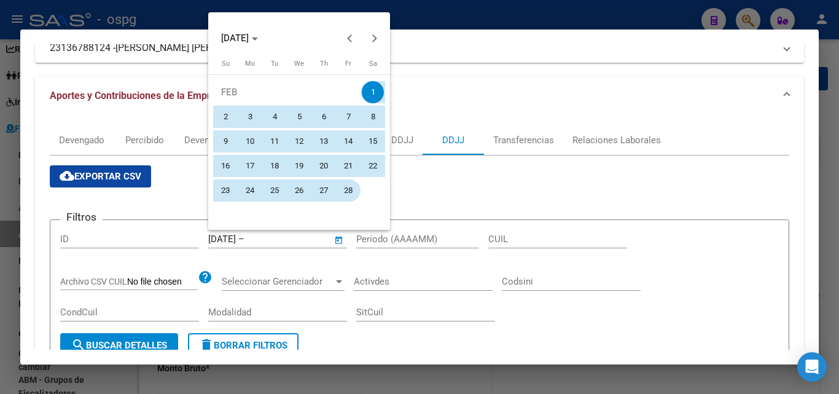
click at [348, 184] on span "28" at bounding box center [348, 190] width 22 height 22
type input "[DATE]"
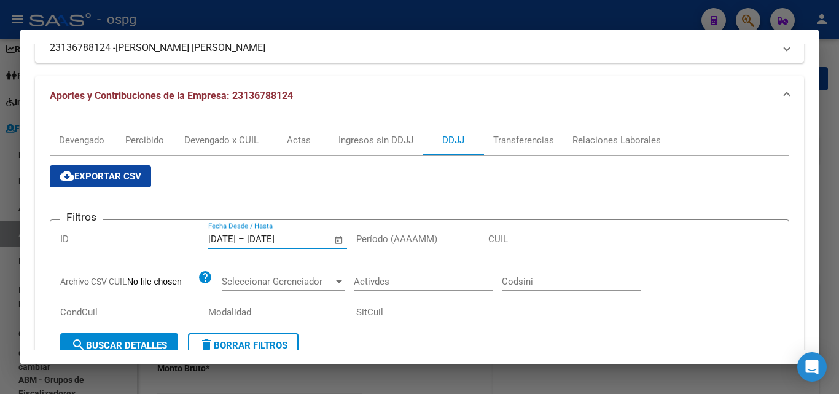
drag, startPoint x: 323, startPoint y: 238, endPoint x: 267, endPoint y: 240, distance: 55.9
click at [267, 240] on div "[DATE] [DATE] – [DATE] [DATE]" at bounding box center [270, 238] width 124 height 11
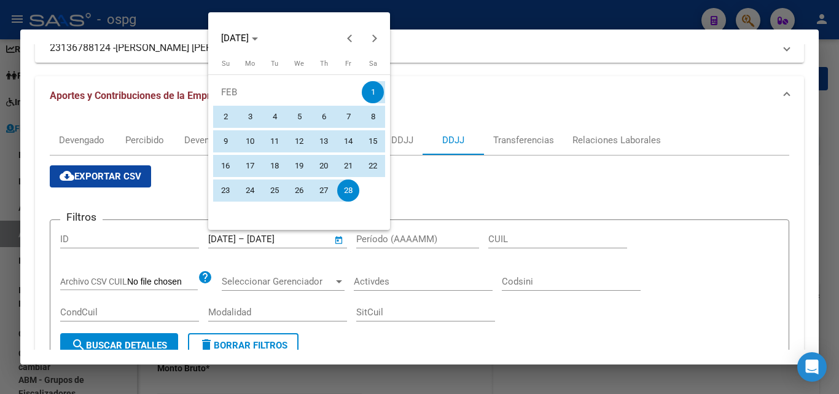
drag, startPoint x: 370, startPoint y: 202, endPoint x: 369, endPoint y: 125, distance: 76.8
click at [370, 201] on table "[DATE] Su [DATE] Mo [DATE] Tu [DATE] We [DATE] Th [DATE] Fr [DATE] [DATE] 2 3 4…" at bounding box center [299, 131] width 172 height 144
click at [371, 38] on button "Next month" at bounding box center [374, 38] width 25 height 25
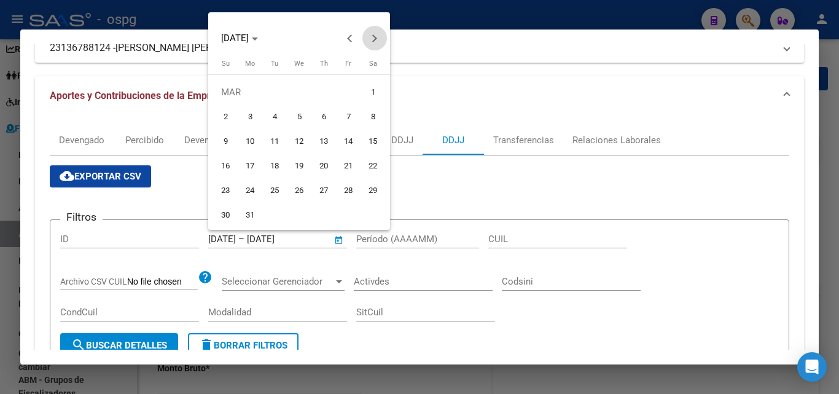
click at [371, 38] on button "Next month" at bounding box center [374, 38] width 25 height 25
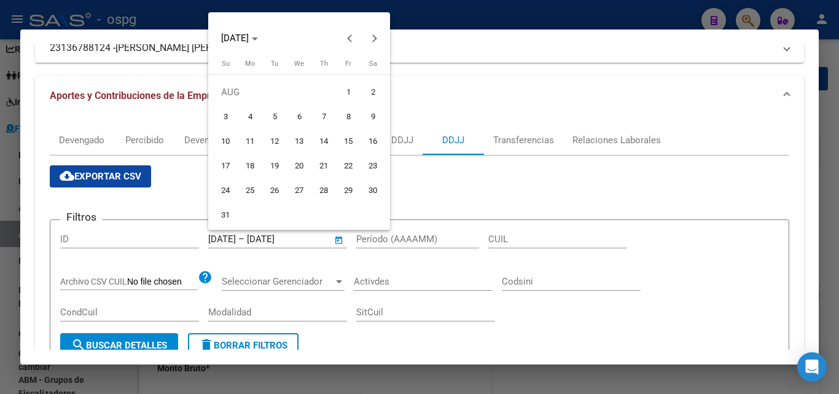
click at [230, 217] on span "31" at bounding box center [225, 215] width 22 height 22
type input "[DATE]"
click at [291, 244] on div at bounding box center [419, 197] width 839 height 394
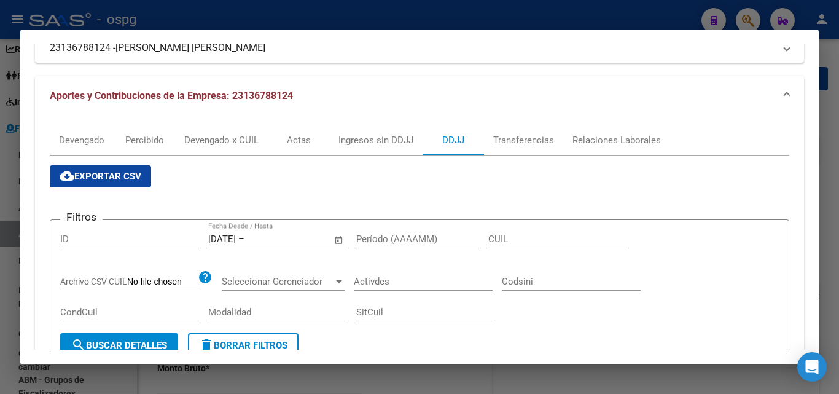
drag, startPoint x: 258, startPoint y: 241, endPoint x: 179, endPoint y: 235, distance: 78.8
click at [179, 235] on div "Filtros ID [DATE] [DATE] – Fecha fin Fecha Desde / Hasta Período (AAAAMM) CUIL …" at bounding box center [419, 281] width 718 height 103
drag, startPoint x: 249, startPoint y: 243, endPoint x: 434, endPoint y: 265, distance: 186.2
click at [432, 265] on div "Filtros ID [DATE] [DATE] – Fecha fin Fecha Desde / Hasta Período (AAAAMM) CUIL …" at bounding box center [419, 281] width 718 height 103
click at [555, 251] on div "CUIL" at bounding box center [557, 245] width 139 height 30
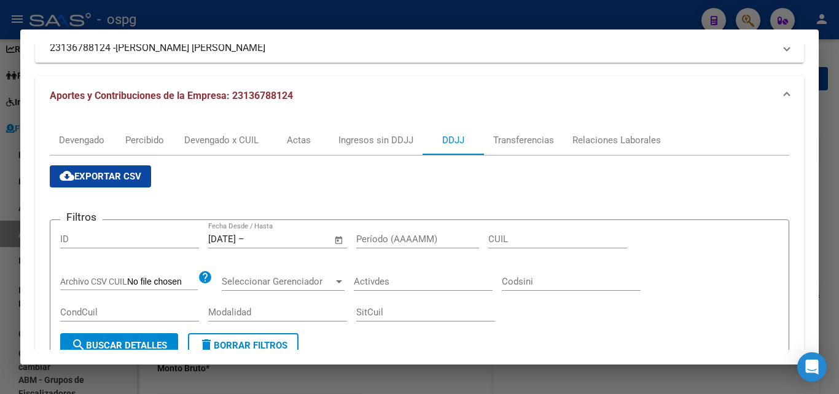
click at [236, 236] on input "[DATE]" at bounding box center [222, 238] width 28 height 11
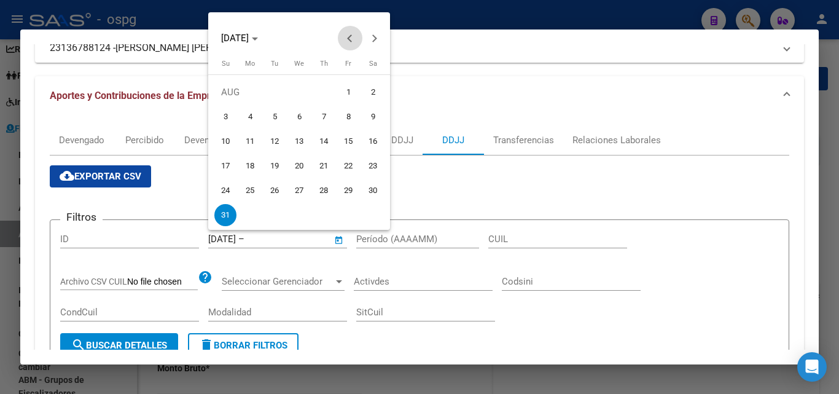
click at [349, 42] on span "Previous month" at bounding box center [350, 38] width 25 height 25
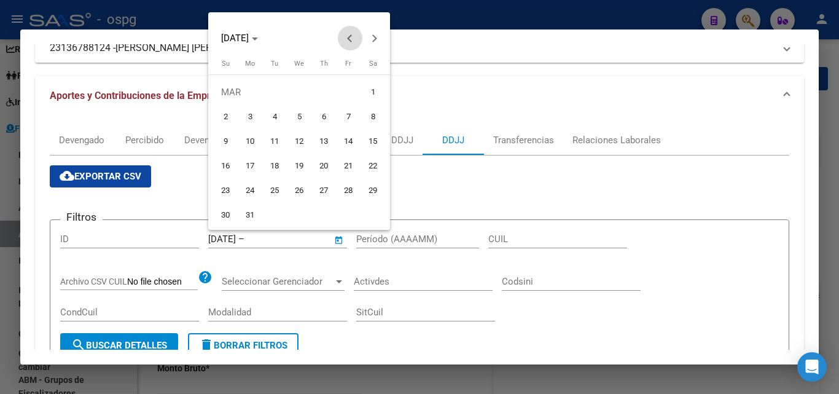
click at [349, 42] on span "Previous month" at bounding box center [350, 38] width 25 height 25
click at [371, 44] on span "Next month" at bounding box center [374, 38] width 25 height 25
click at [357, 44] on span "Previous month" at bounding box center [350, 38] width 25 height 25
click at [349, 40] on button "Previous month" at bounding box center [350, 38] width 25 height 25
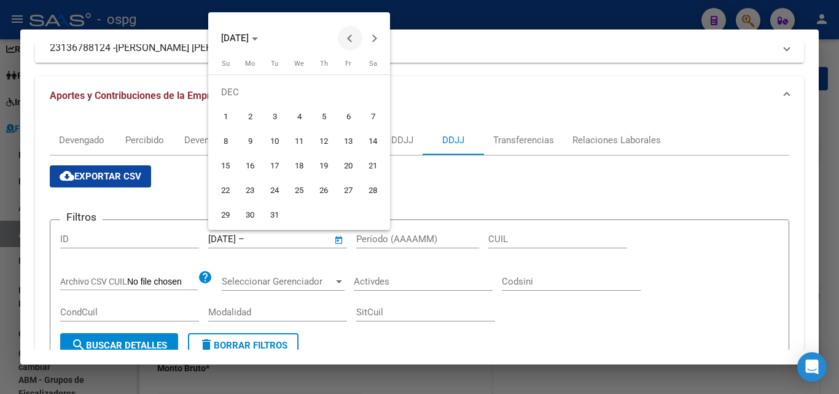
click at [349, 40] on button "Previous month" at bounding box center [350, 38] width 25 height 25
click at [373, 40] on button "Next month" at bounding box center [374, 38] width 25 height 25
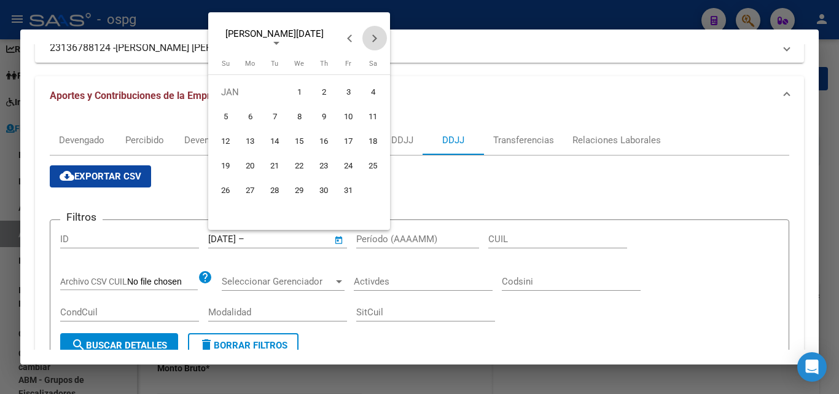
click at [373, 40] on button "Next month" at bounding box center [374, 38] width 25 height 25
click at [346, 188] on span "28" at bounding box center [348, 190] width 22 height 22
type input "[DATE]"
click at [300, 242] on div at bounding box center [419, 197] width 839 height 394
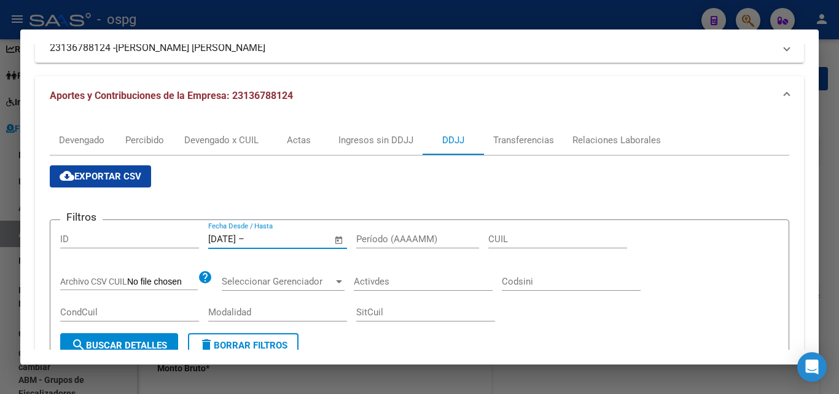
click at [300, 242] on input "text" at bounding box center [277, 238] width 60 height 11
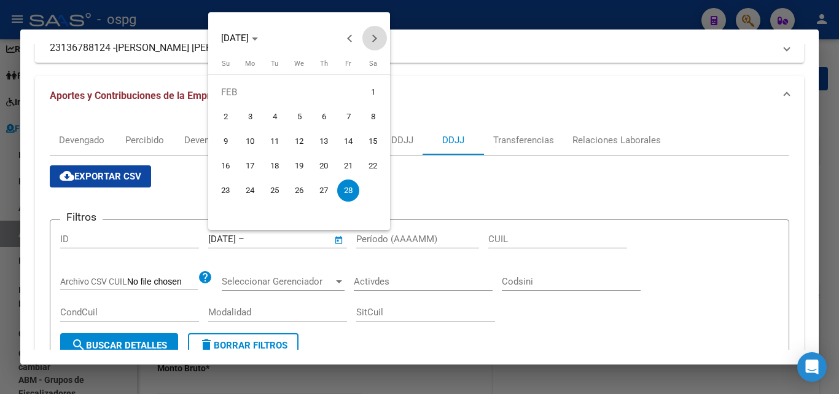
click at [370, 37] on button "Next month" at bounding box center [374, 38] width 25 height 25
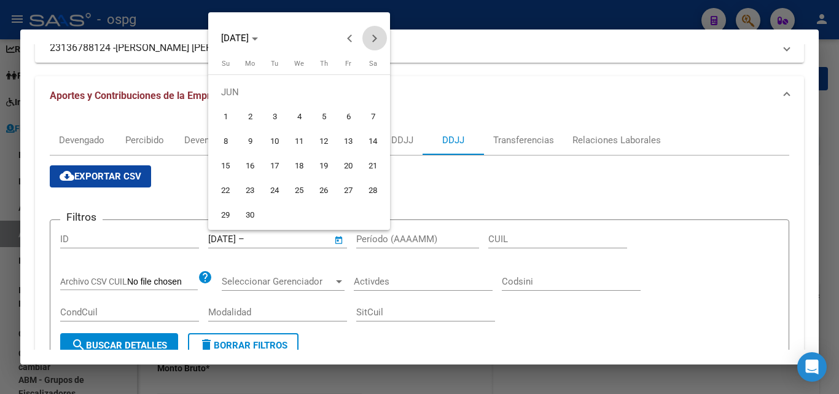
click at [370, 37] on button "Next month" at bounding box center [374, 38] width 25 height 25
click at [352, 41] on button "Previous month" at bounding box center [350, 38] width 25 height 25
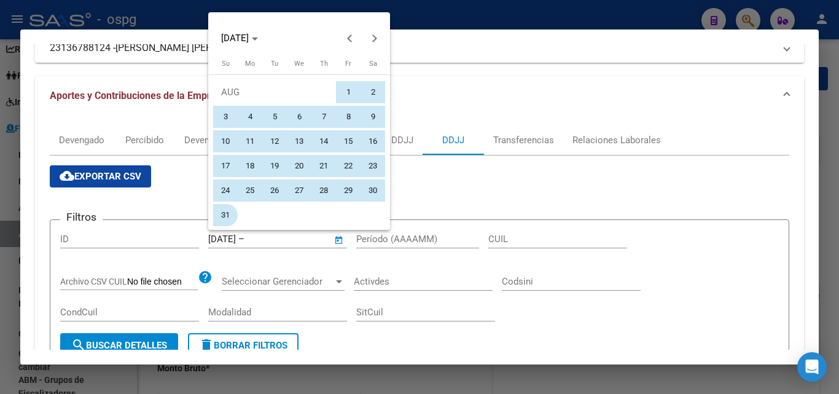
click at [228, 213] on span "31" at bounding box center [225, 215] width 22 height 22
type input "[DATE]"
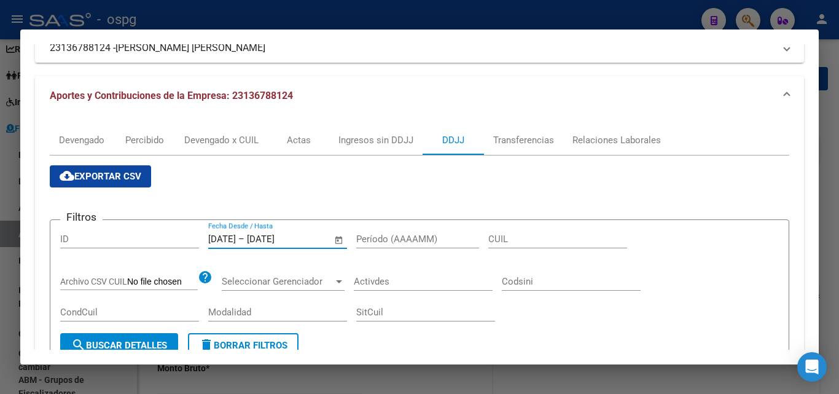
click at [160, 342] on span "search Buscar Detalles" at bounding box center [119, 345] width 96 height 11
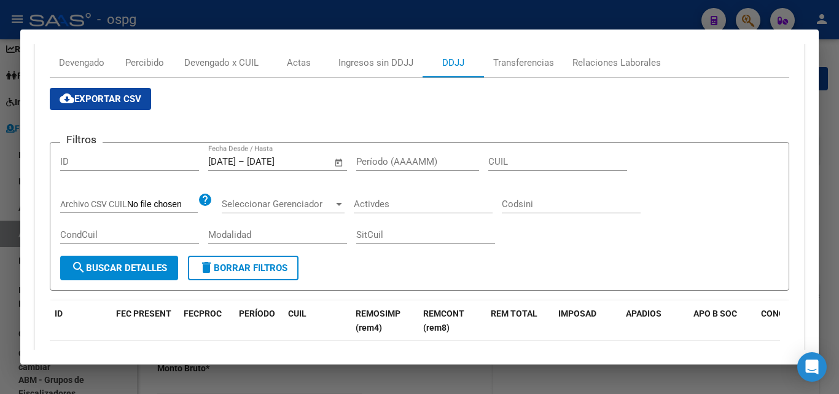
scroll to position [61, 0]
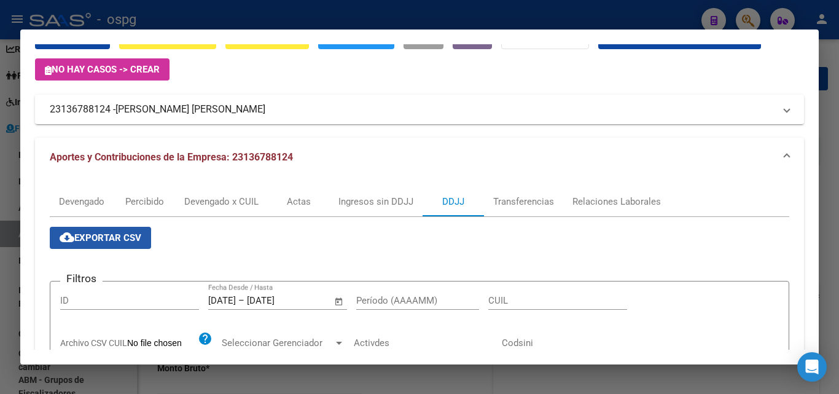
click at [117, 234] on span "cloud_download Exportar CSV" at bounding box center [101, 237] width 82 height 11
click at [0, 221] on div at bounding box center [419, 197] width 839 height 394
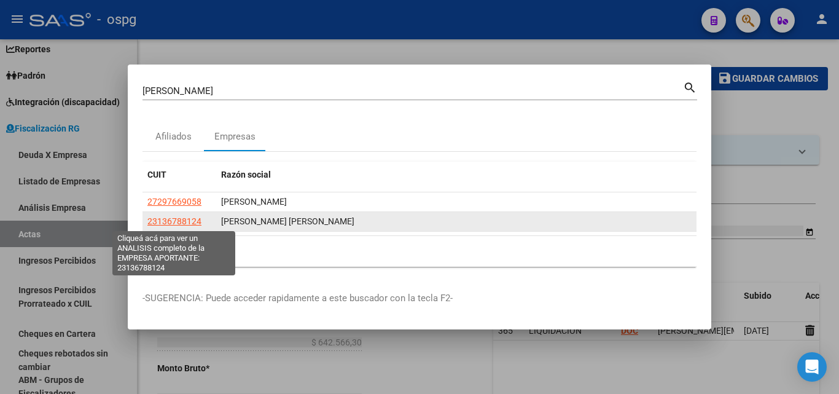
click at [169, 222] on span "23136788124" at bounding box center [174, 221] width 54 height 10
copy span "6"
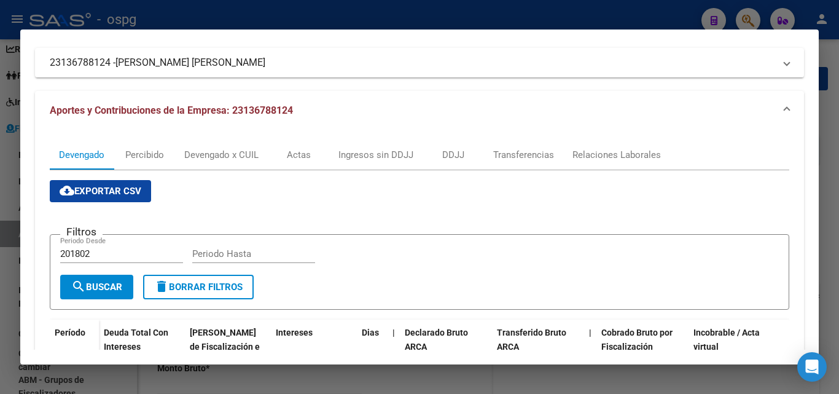
scroll to position [71, 0]
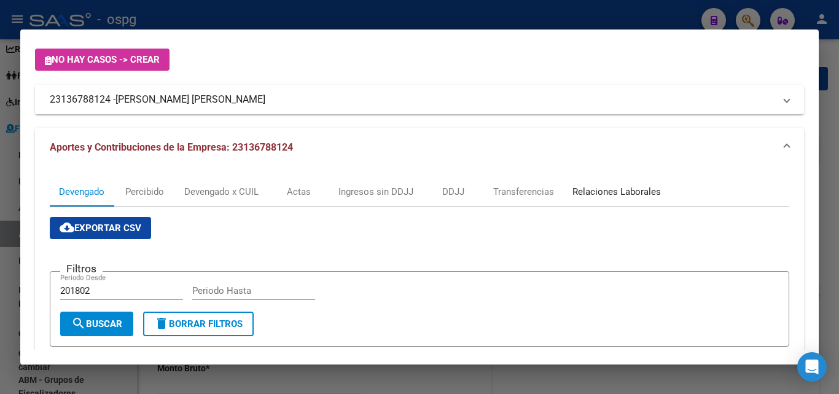
click at [585, 197] on div "Relaciones Laborales" at bounding box center [616, 192] width 88 height 14
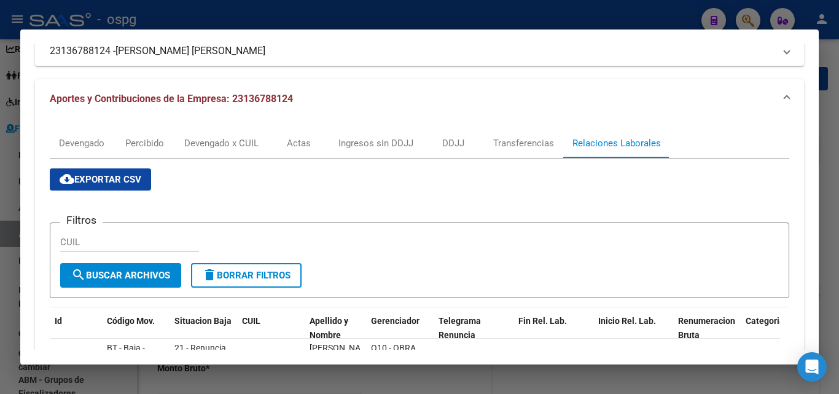
scroll to position [217, 0]
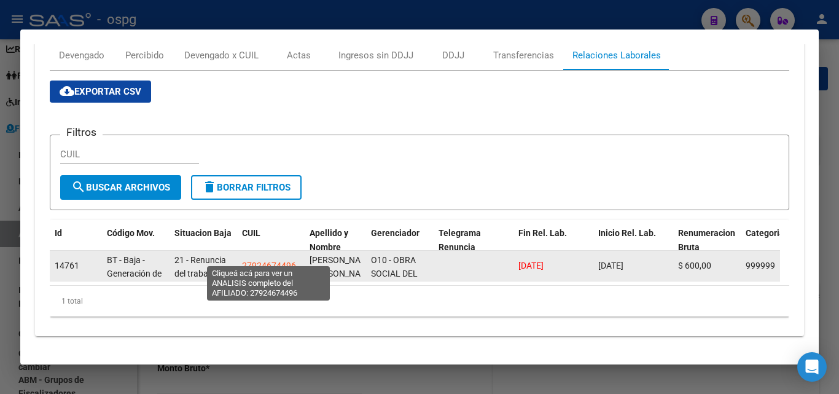
click at [258, 260] on span "27924674496" at bounding box center [269, 265] width 54 height 10
type textarea "27924674496"
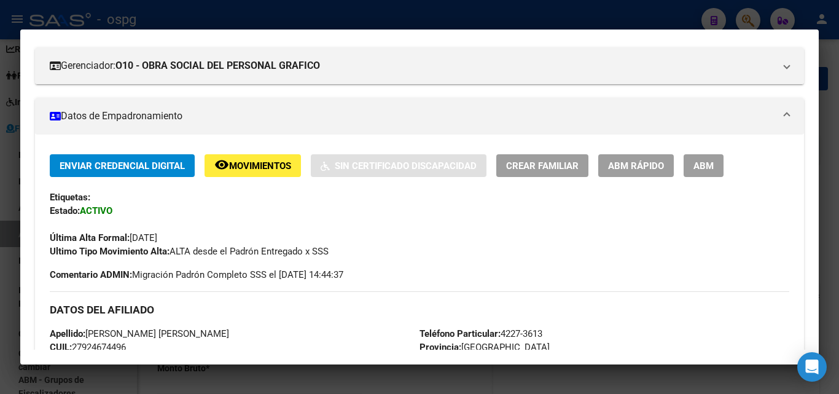
scroll to position [0, 0]
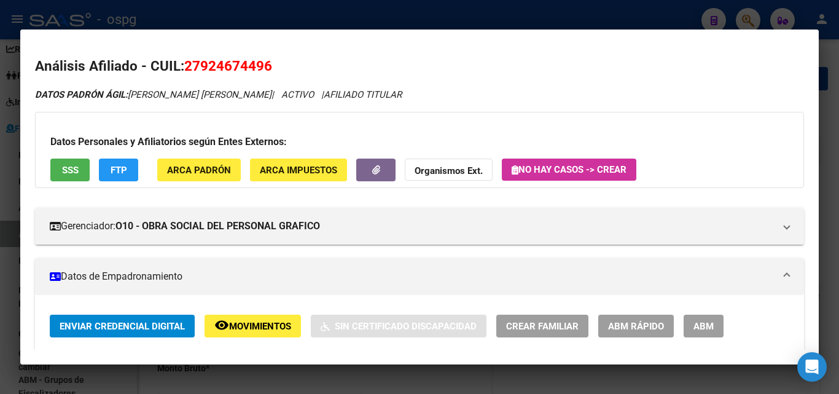
click at [838, 178] on div at bounding box center [419, 197] width 839 height 394
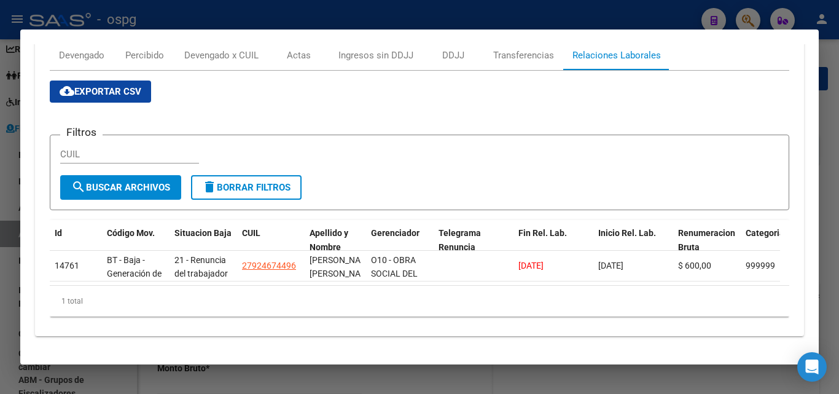
click at [835, 159] on div at bounding box center [419, 197] width 839 height 394
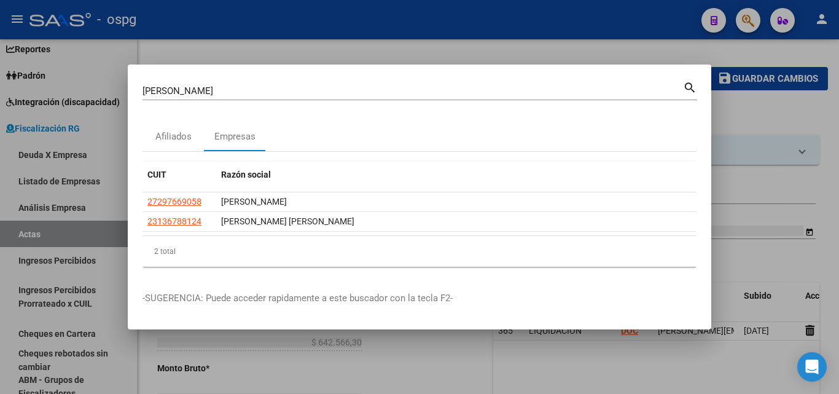
click at [835, 159] on div at bounding box center [419, 197] width 839 height 394
